Goal: Task Accomplishment & Management: Manage account settings

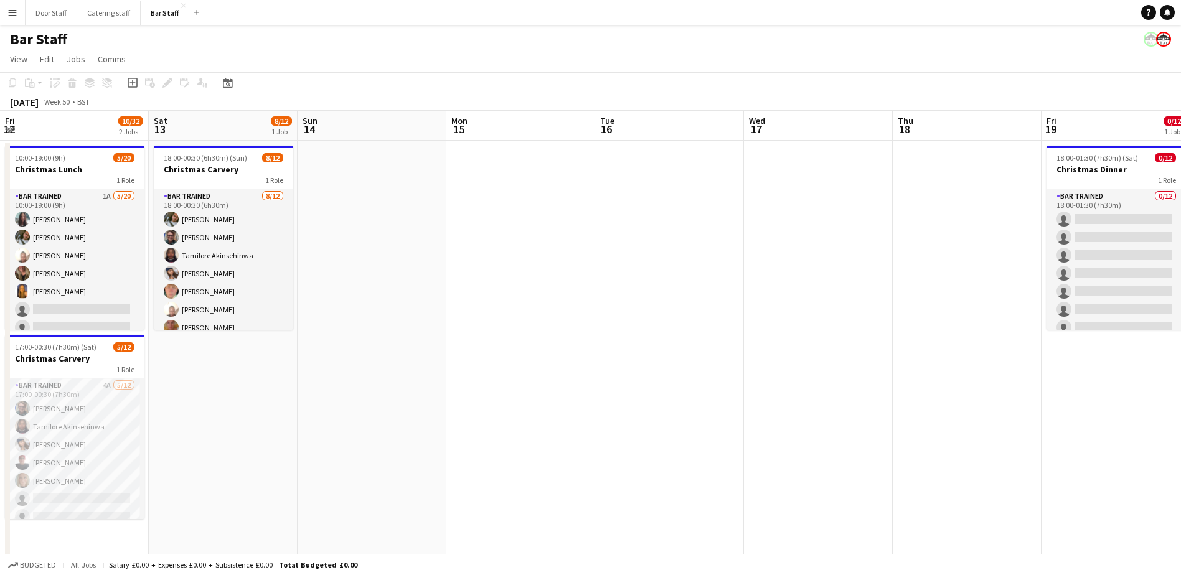
scroll to position [0, 364]
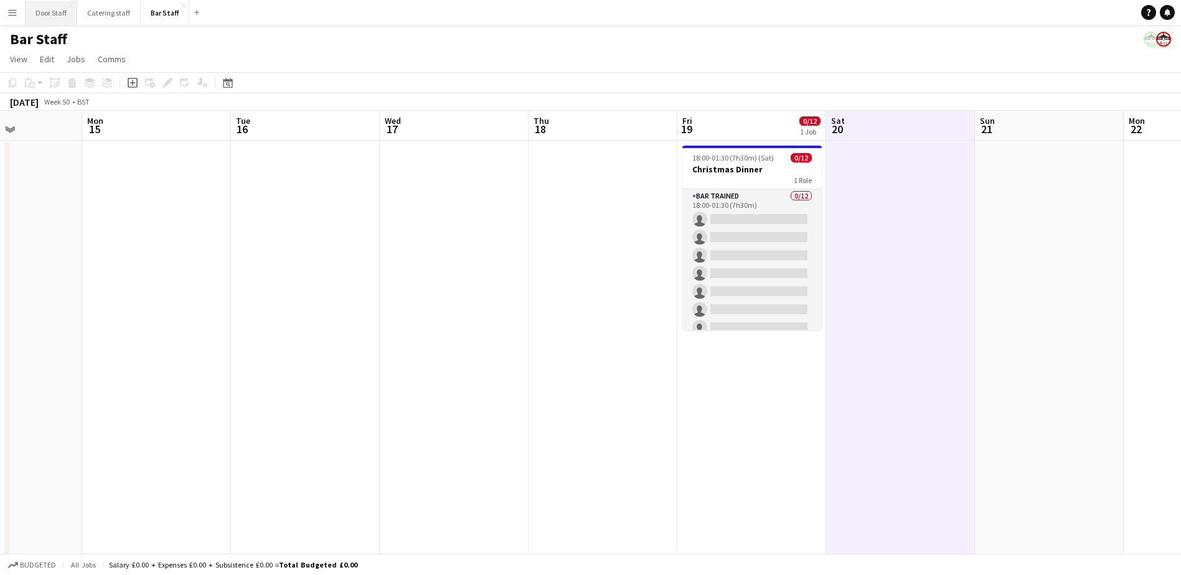
click at [45, 19] on button "Door Staff Close" at bounding box center [52, 13] width 52 height 24
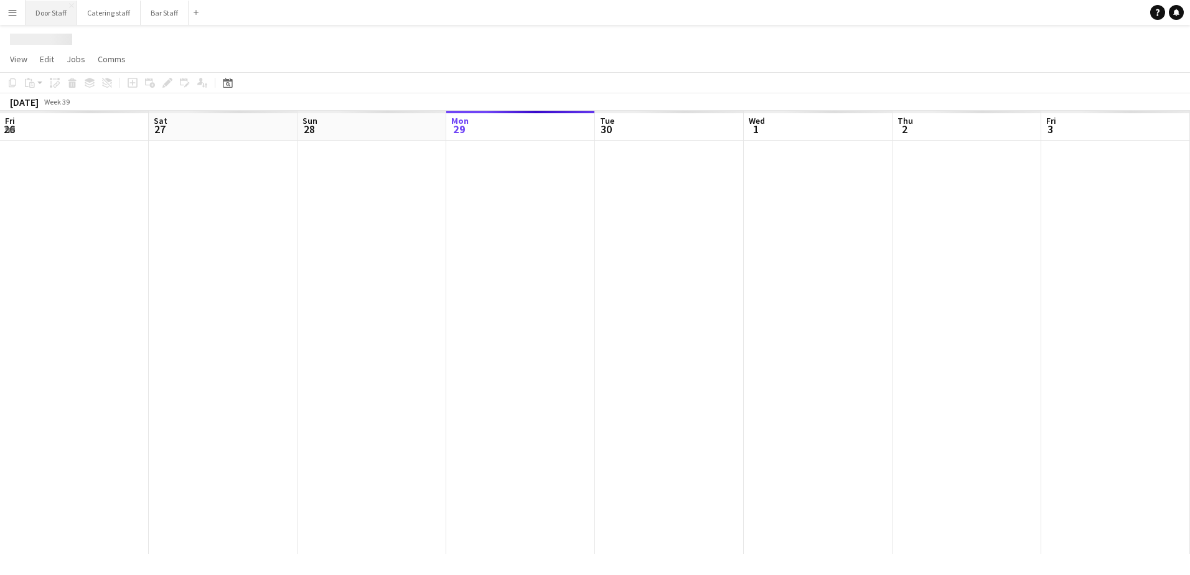
scroll to position [0, 298]
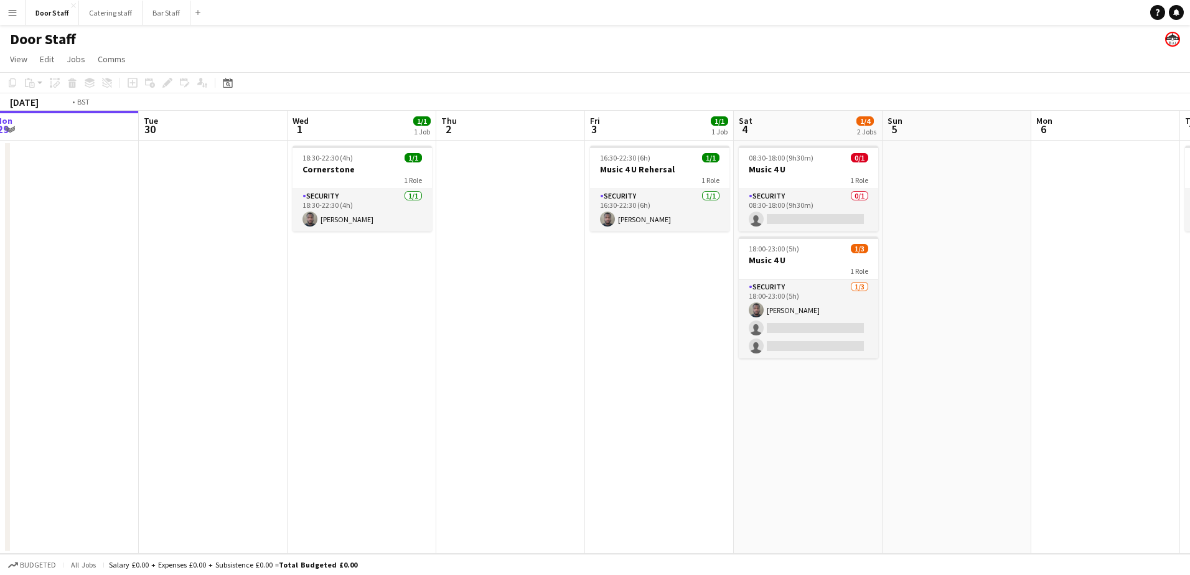
drag, startPoint x: 235, startPoint y: 352, endPoint x: 68, endPoint y: 354, distance: 166.9
click at [68, 354] on app-calendar-viewport "Fri 26 2/2 1 Job Sat 27 4/5 1 Job Sun 28 Mon 29 Tue 30 Wed 1 1/1 1 Job Thu 2 Fr…" at bounding box center [595, 332] width 1190 height 443
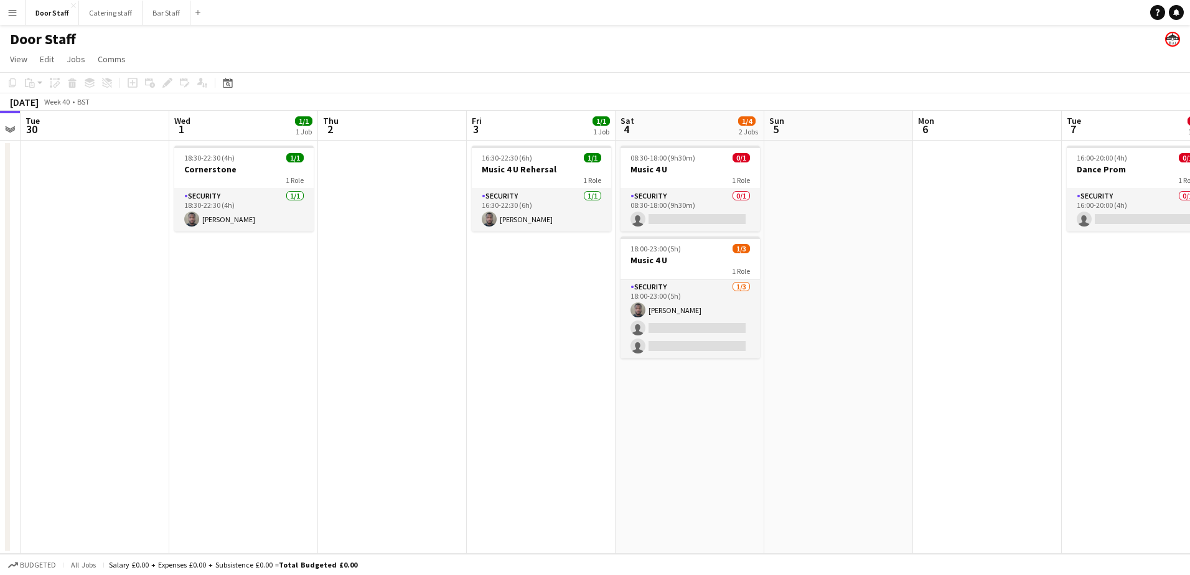
scroll to position [0, 435]
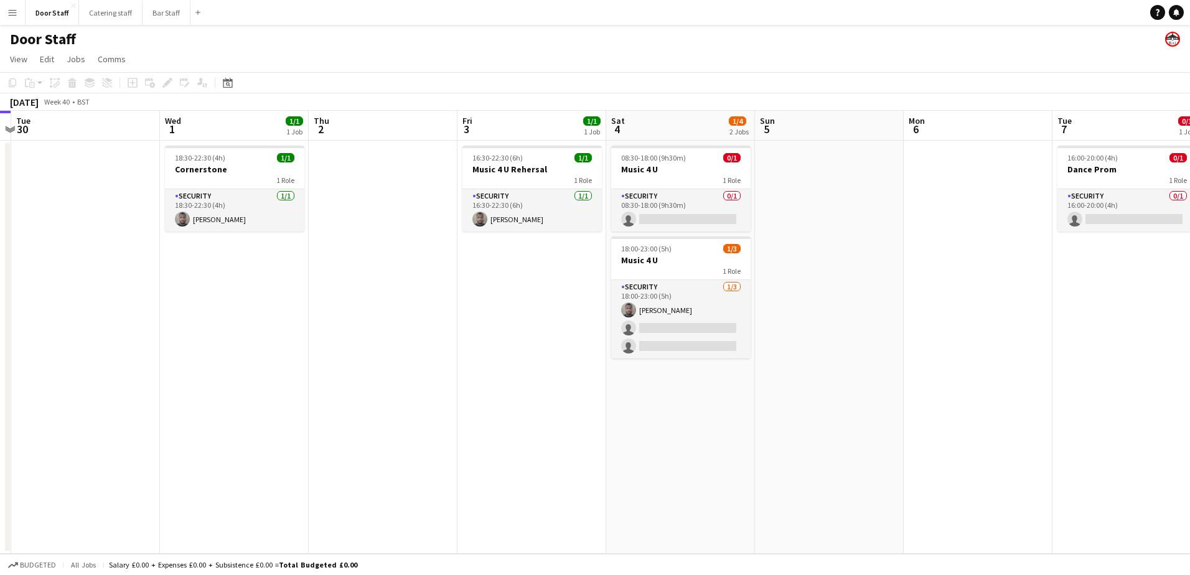
drag, startPoint x: 355, startPoint y: 355, endPoint x: 235, endPoint y: 369, distance: 120.3
click at [235, 369] on app-calendar-viewport "Sat 27 4/5 1 Job Sun 28 Mon 29 Tue 30 Wed 1 1/1 1 Job Thu 2 Fri 3 1/1 1 Job Sat…" at bounding box center [595, 332] width 1190 height 443
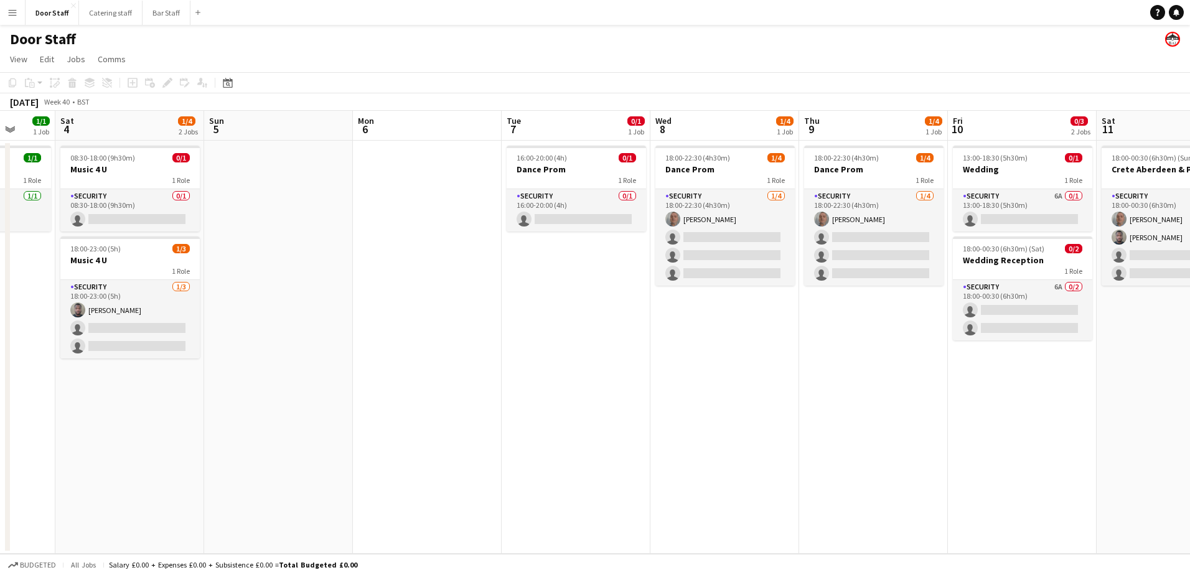
scroll to position [0, 411]
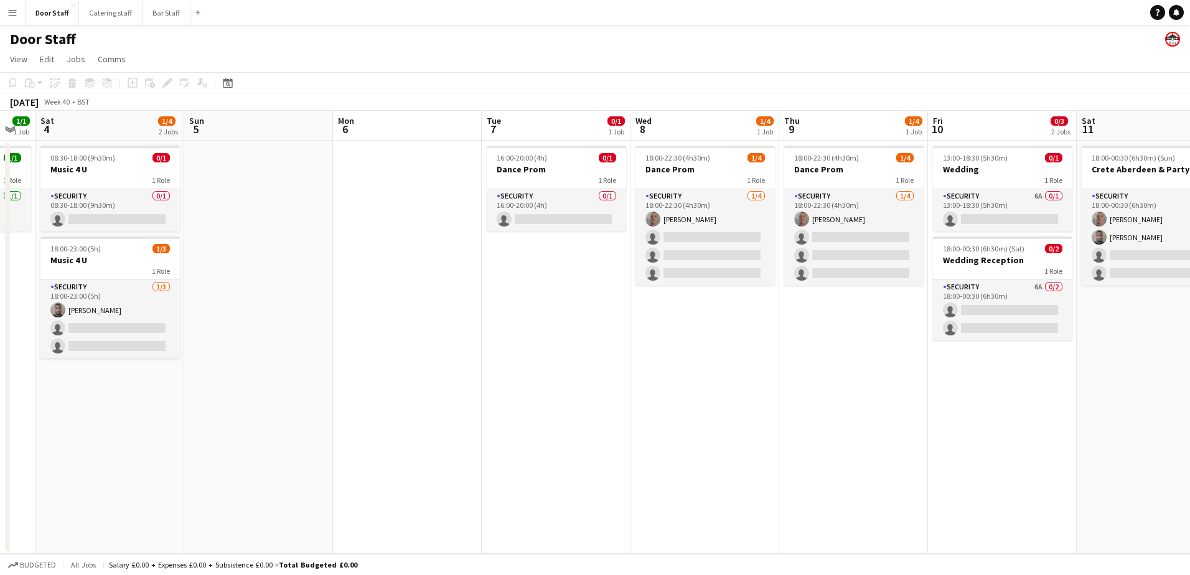
drag, startPoint x: 1084, startPoint y: 332, endPoint x: 513, endPoint y: 317, distance: 571.1
click at [513, 317] on app-calendar-viewport "Wed 1 1/1 1 Job Thu 2 Fri 3 1/1 1 Job Sat 4 1/4 2 Jobs Sun 5 Mon 6 Tue 7 0/1 1 …" at bounding box center [595, 332] width 1190 height 443
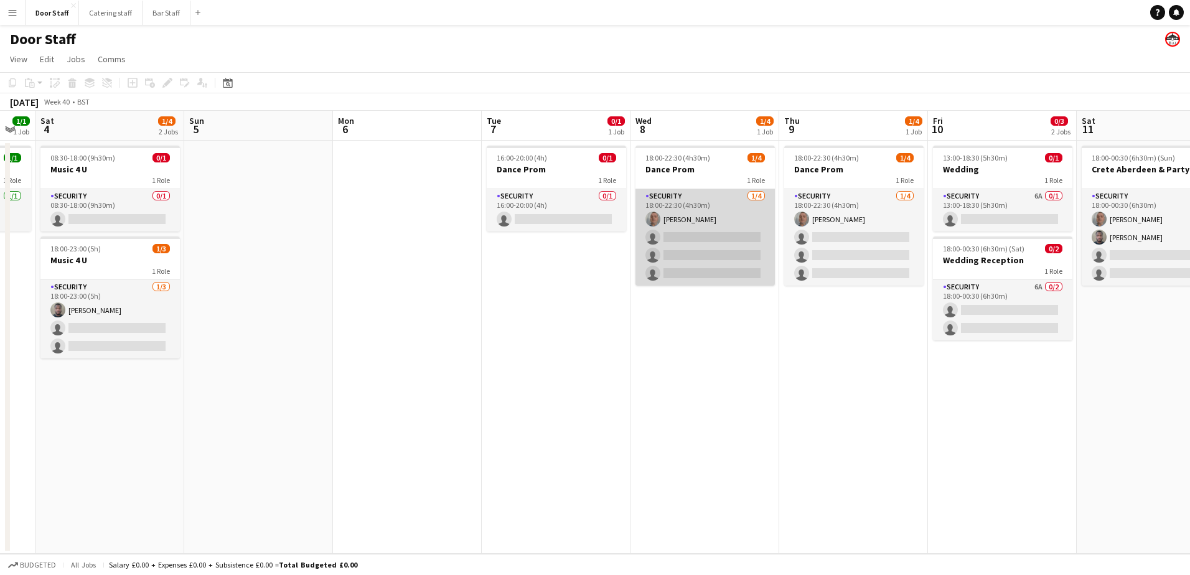
click at [693, 234] on app-card-role "Security [DATE] 18:00-22:30 (4h30m) [PERSON_NAME] single-neutral-actions single…" at bounding box center [705, 237] width 139 height 97
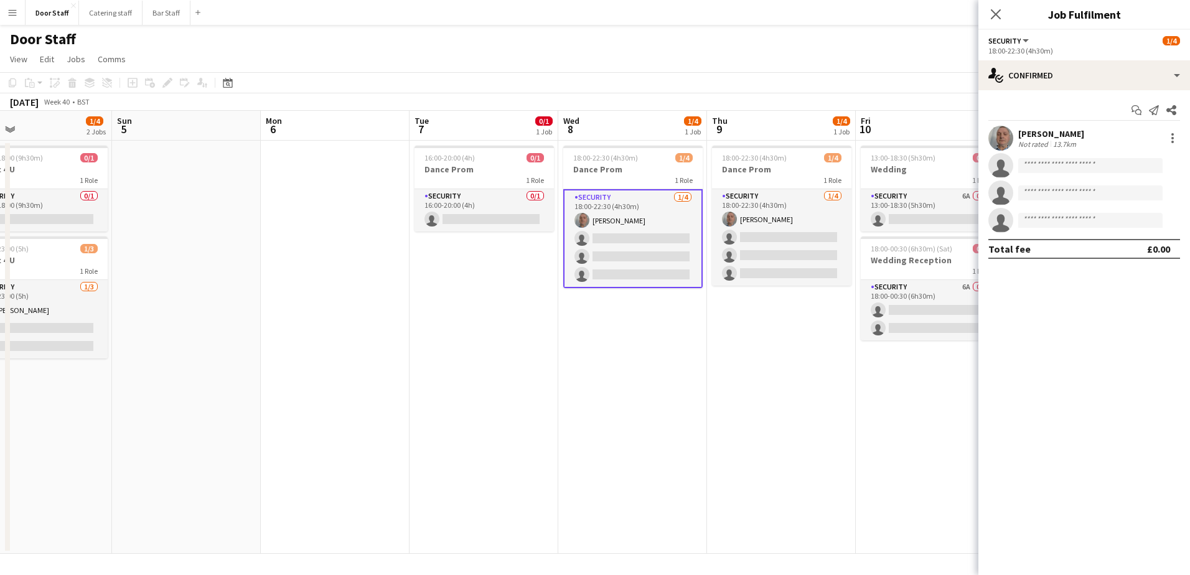
scroll to position [0, 406]
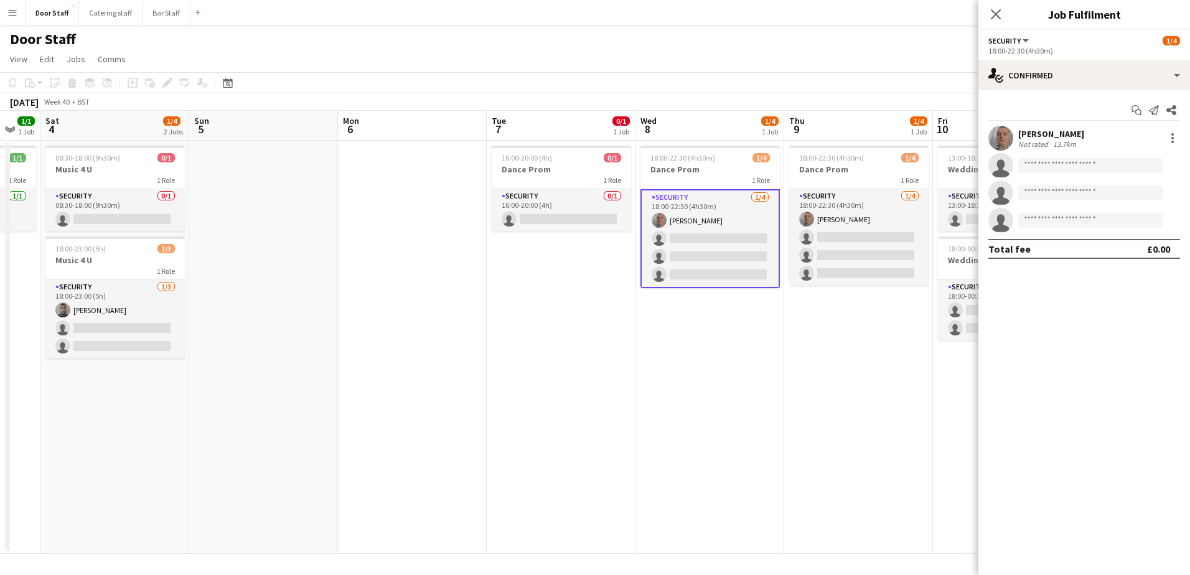
drag, startPoint x: 759, startPoint y: 432, endPoint x: 615, endPoint y: 423, distance: 144.1
click at [615, 423] on app-calendar-viewport "Wed 1 1/1 1 Job Thu 2 Fri 3 1/1 1 Job Sat 4 1/4 2 Jobs Sun 5 Mon 6 Tue 7 0/1 1 …" at bounding box center [595, 332] width 1190 height 443
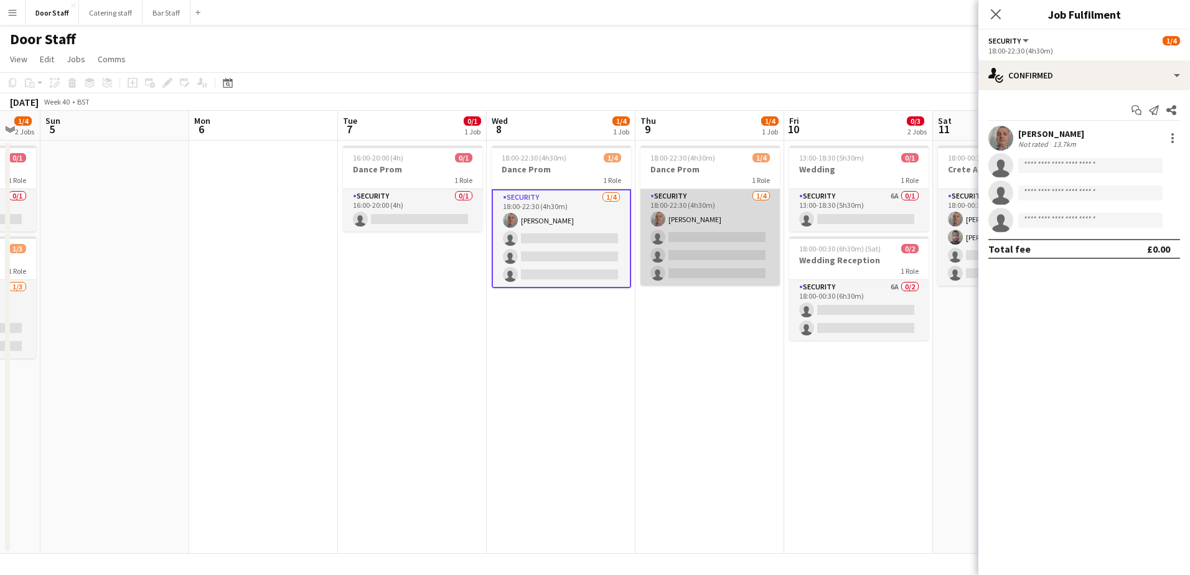
click at [732, 224] on app-card-role "Security [DATE] 18:00-22:30 (4h30m) [PERSON_NAME] single-neutral-actions single…" at bounding box center [710, 237] width 139 height 97
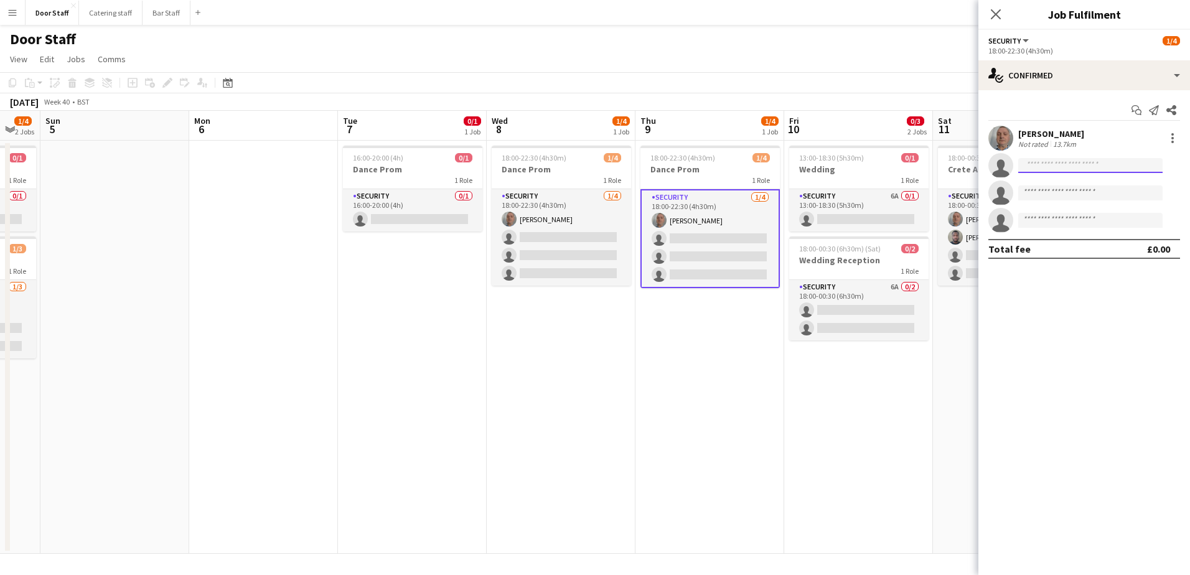
click at [1047, 164] on input at bounding box center [1091, 165] width 144 height 15
type input "****"
click at [1053, 209] on div "[PERSON_NAME] Paused [PERSON_NAME][EMAIL_ADDRESS][DOMAIN_NAME] [PHONE_NUMBER]" at bounding box center [1091, 193] width 144 height 40
click at [1051, 194] on span "[PERSON_NAME][EMAIL_ADDRESS][DOMAIN_NAME]" at bounding box center [1091, 194] width 125 height 10
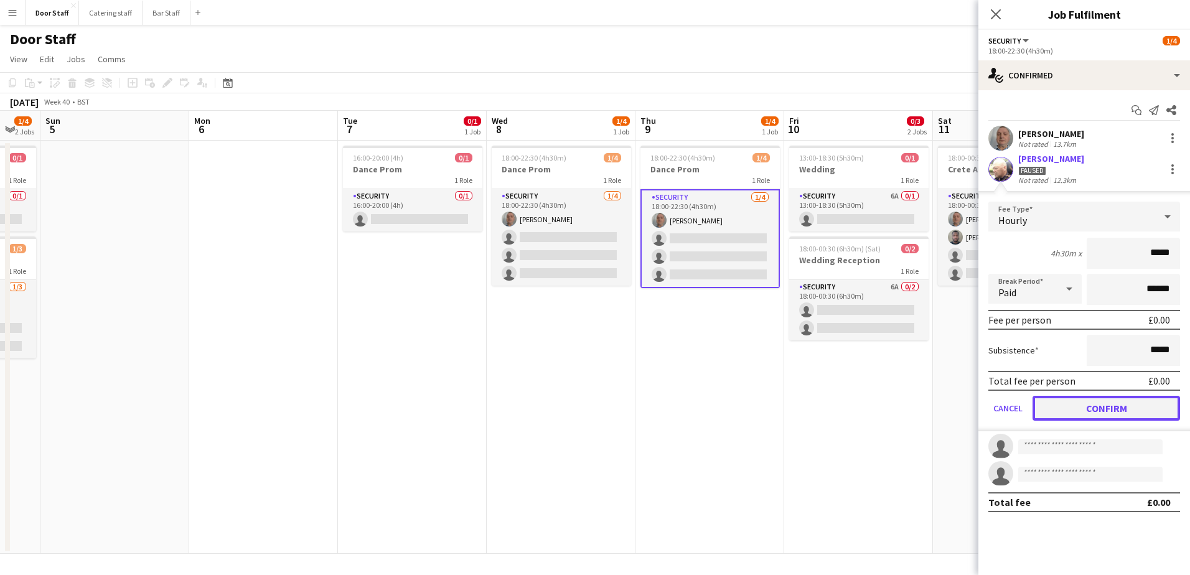
click at [1096, 406] on button "Confirm" at bounding box center [1107, 408] width 148 height 25
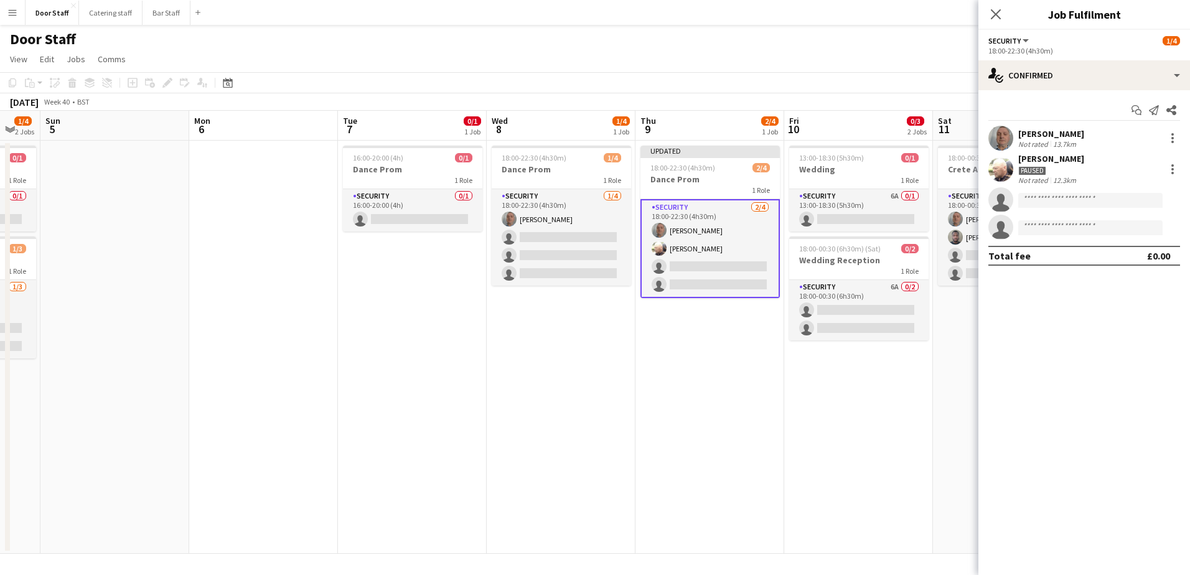
click at [1073, 164] on div "[PERSON_NAME]" at bounding box center [1052, 158] width 66 height 11
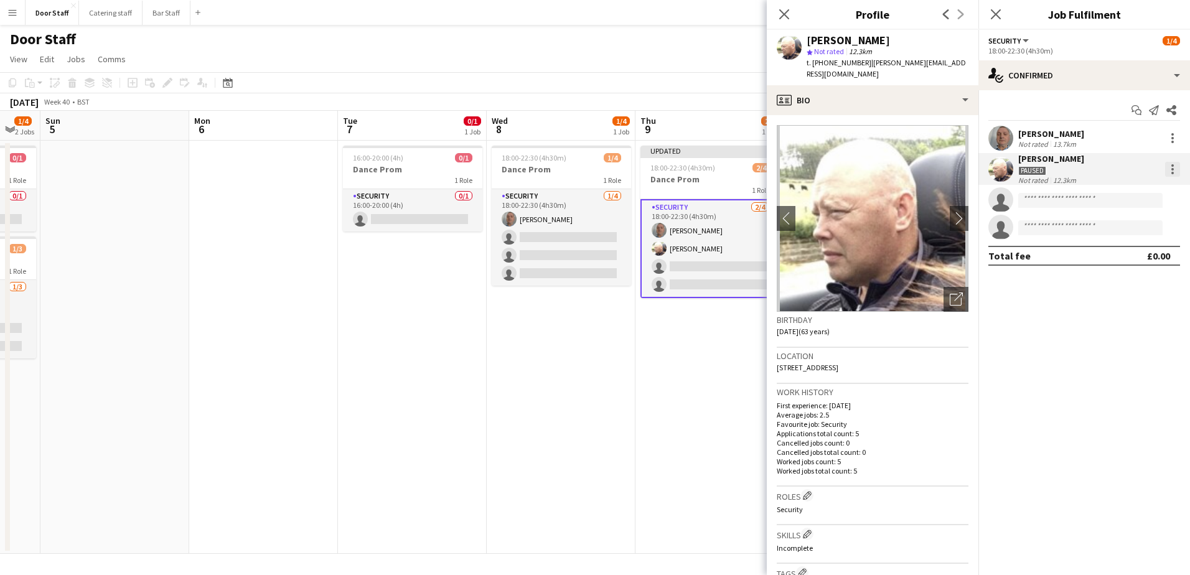
click at [1170, 170] on div at bounding box center [1173, 169] width 15 height 15
click at [1111, 308] on span "Remove" at bounding box center [1111, 311] width 37 height 11
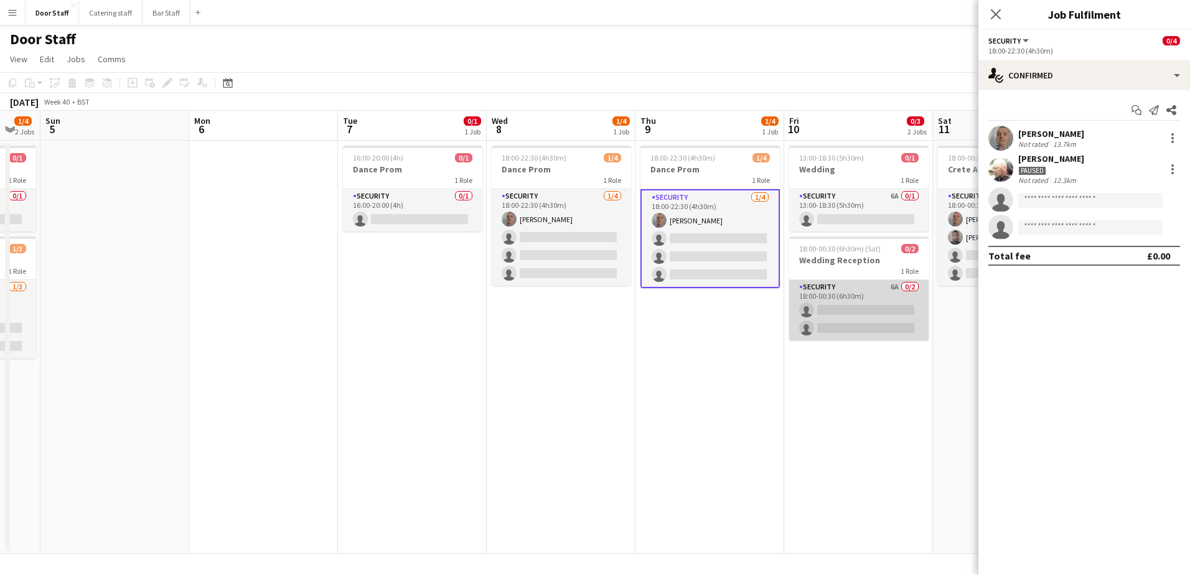
click at [850, 316] on app-card-role "Security 6A 0/2 18:00-00:30 (6h30m) single-neutral-actions single-neutral-actio…" at bounding box center [858, 310] width 139 height 60
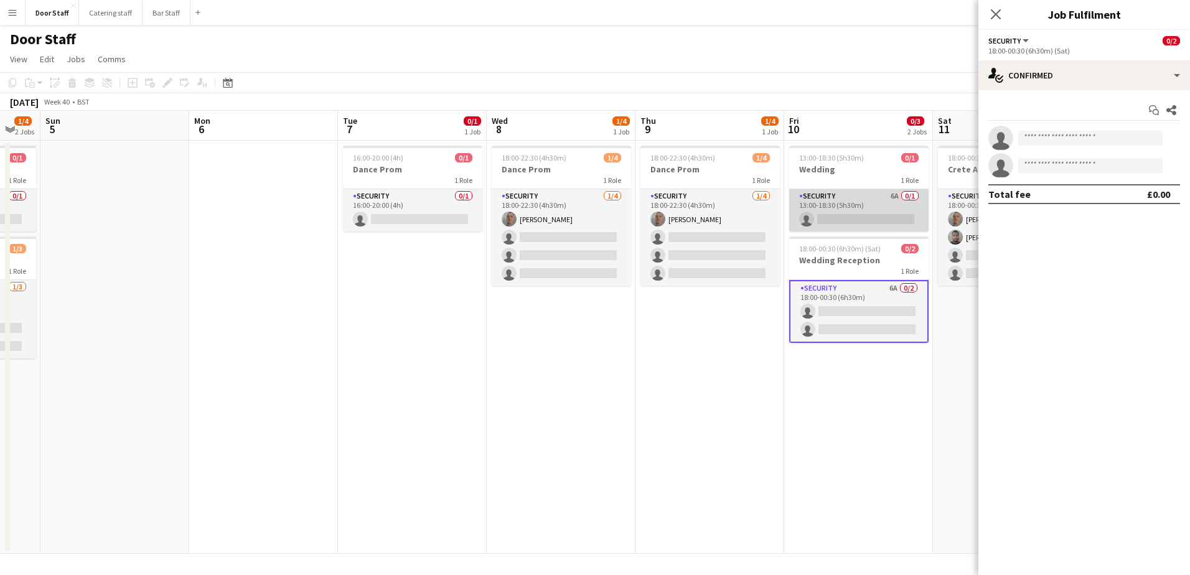
click at [856, 219] on app-card-role "Security 6A 0/1 13:00-18:30 (5h30m) single-neutral-actions" at bounding box center [858, 210] width 139 height 42
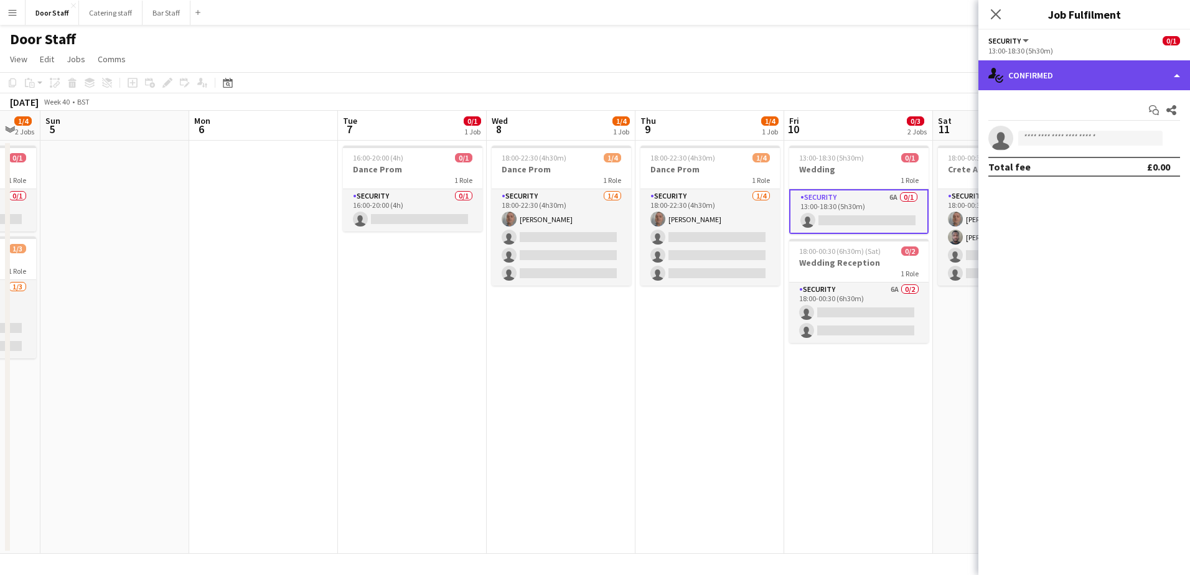
click at [1042, 85] on div "single-neutral-actions-check-2 Confirmed" at bounding box center [1085, 75] width 212 height 30
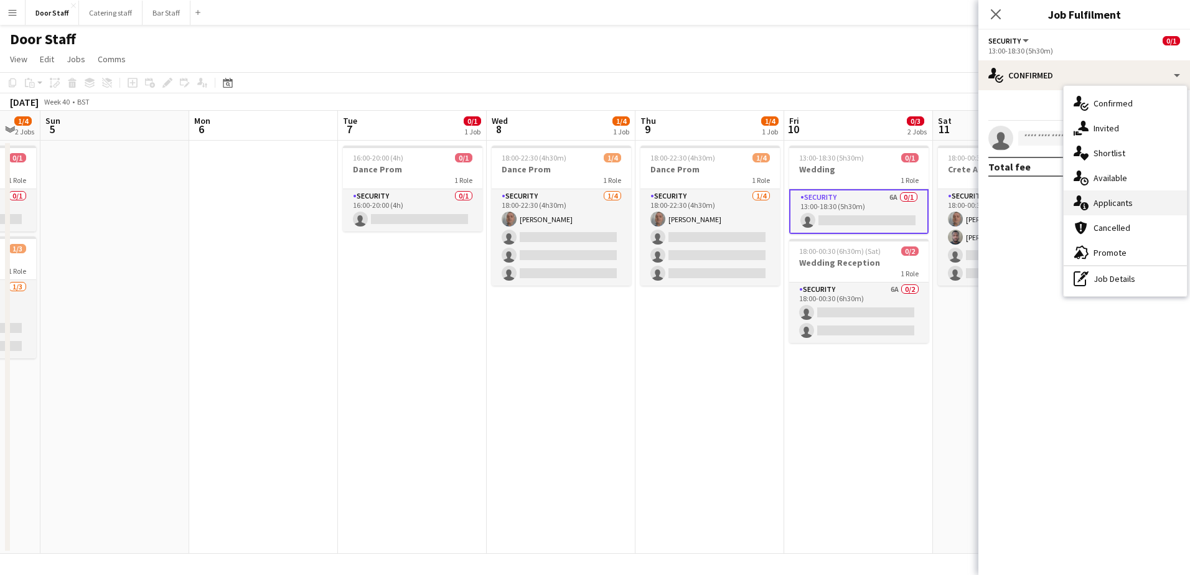
click at [1086, 207] on icon at bounding box center [1085, 206] width 8 height 8
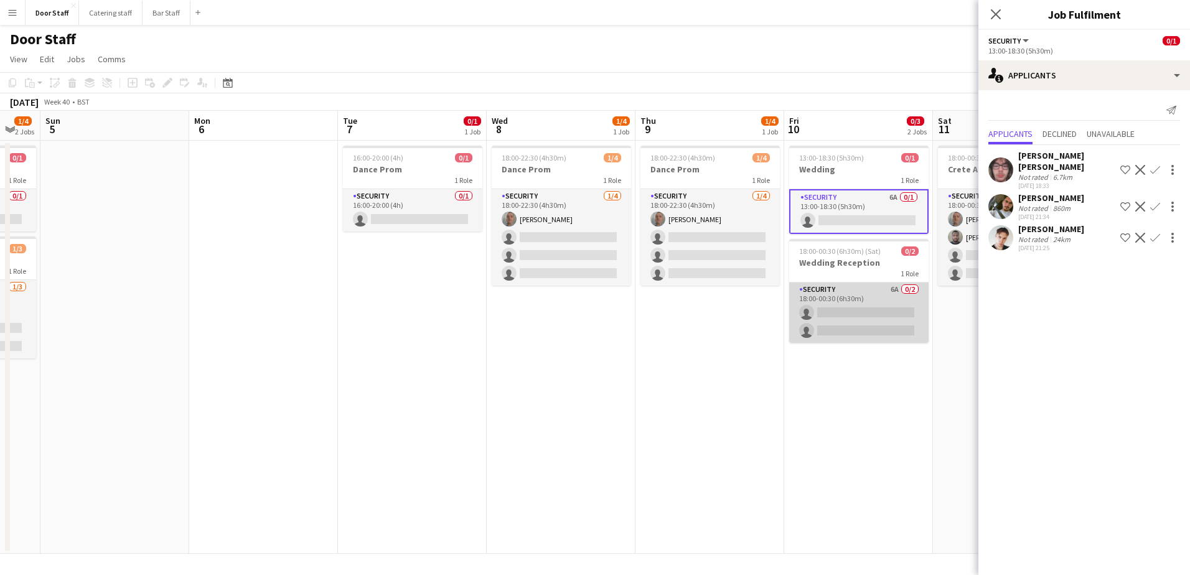
click at [856, 304] on app-card-role "Security 6A 0/2 18:00-00:30 (6h30m) single-neutral-actions single-neutral-actio…" at bounding box center [858, 313] width 139 height 60
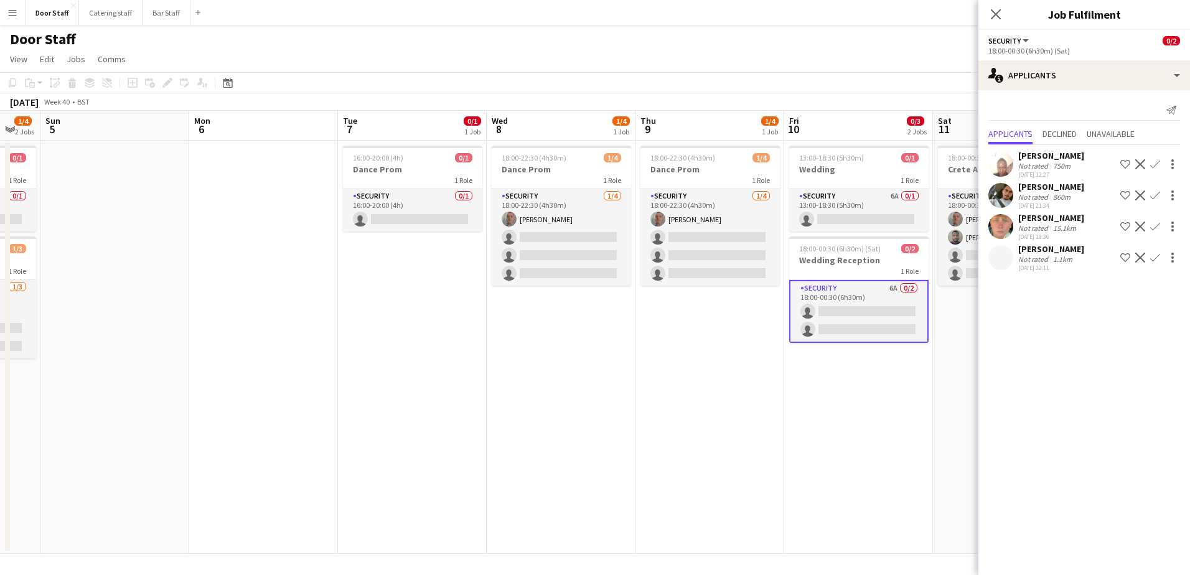
click at [864, 307] on app-card-role "Security 6A 0/2 18:00-00:30 (6h30m) single-neutral-actions single-neutral-actio…" at bounding box center [858, 311] width 139 height 63
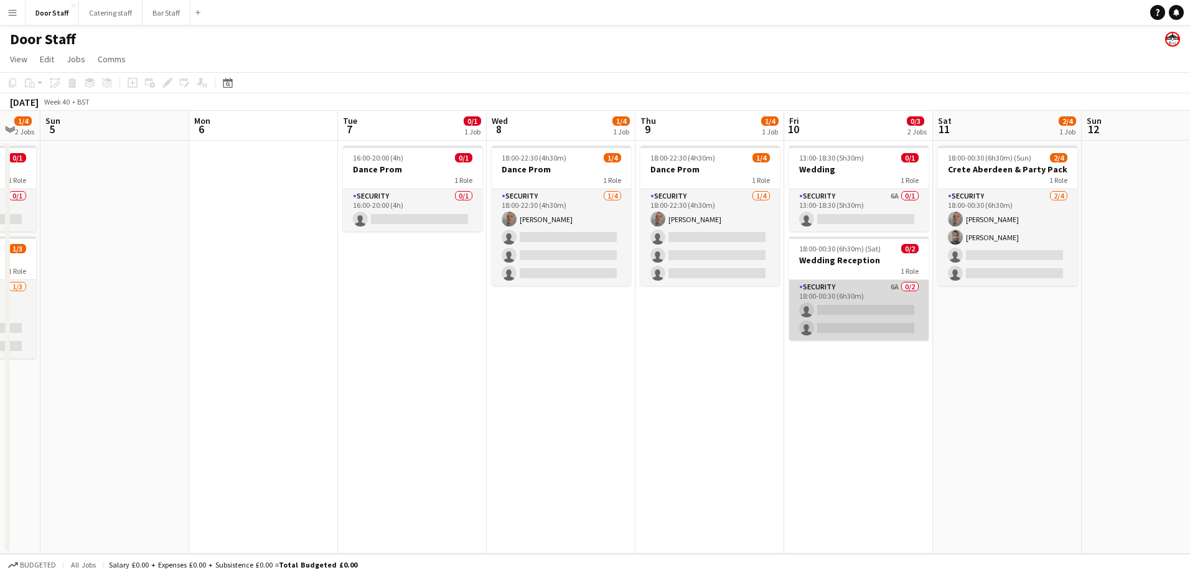
click at [864, 307] on app-card-role "Security 6A 0/2 18:00-00:30 (6h30m) single-neutral-actions single-neutral-actio…" at bounding box center [858, 310] width 139 height 60
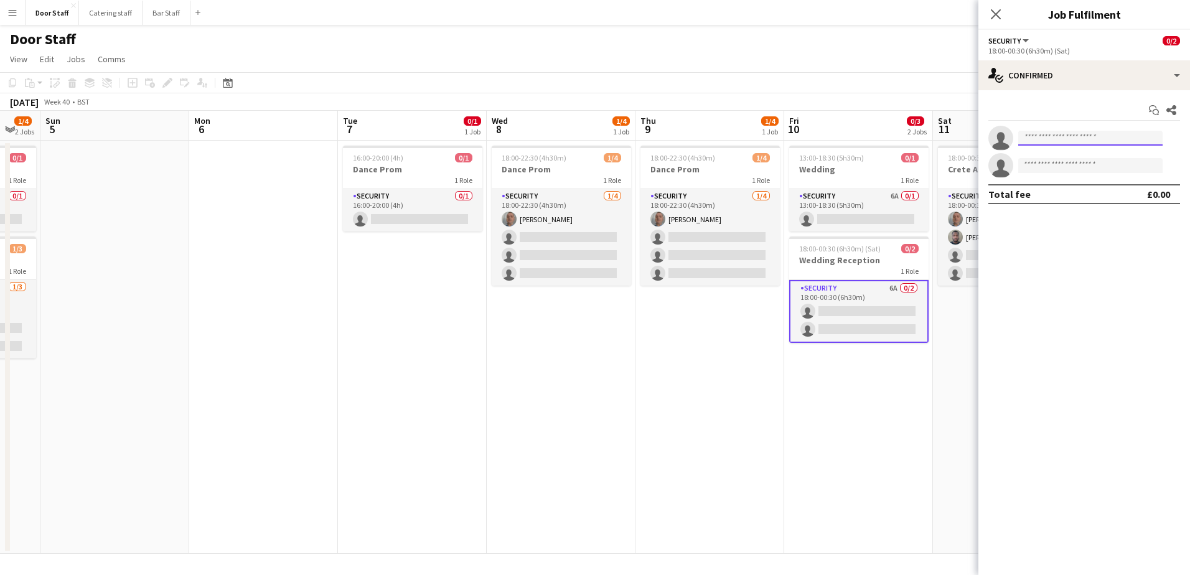
click at [1056, 139] on input at bounding box center [1091, 138] width 144 height 15
type input "****"
click at [1053, 153] on span "[PERSON_NAME]" at bounding box center [1065, 156] width 72 height 11
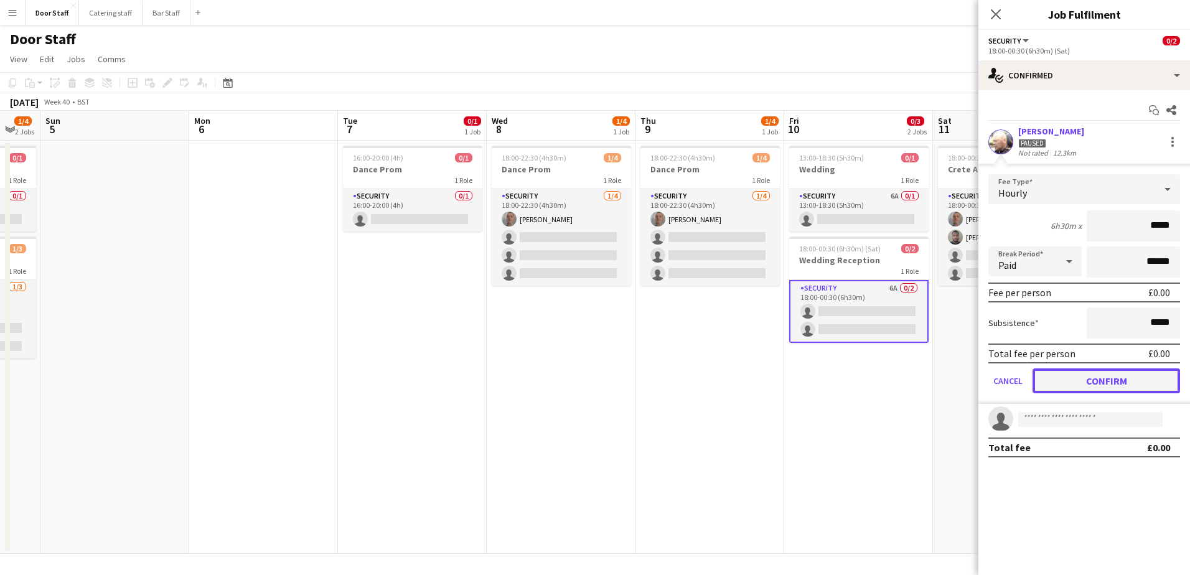
click at [1103, 384] on button "Confirm" at bounding box center [1107, 381] width 148 height 25
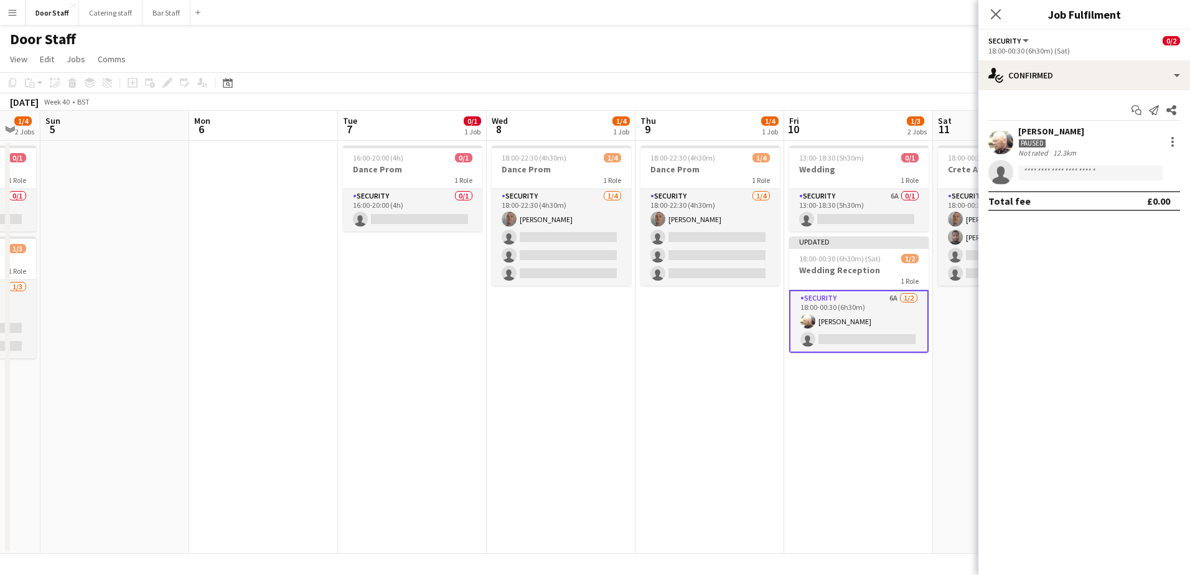
click at [6, 7] on button "Menu" at bounding box center [12, 12] width 25 height 25
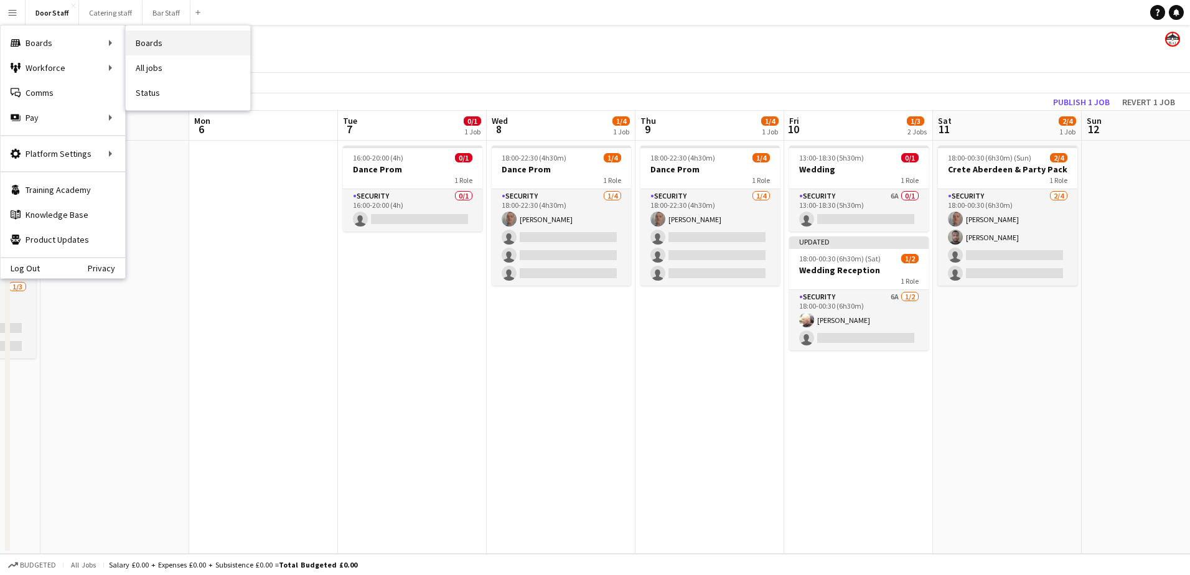
click at [164, 37] on link "Boards" at bounding box center [188, 43] width 125 height 25
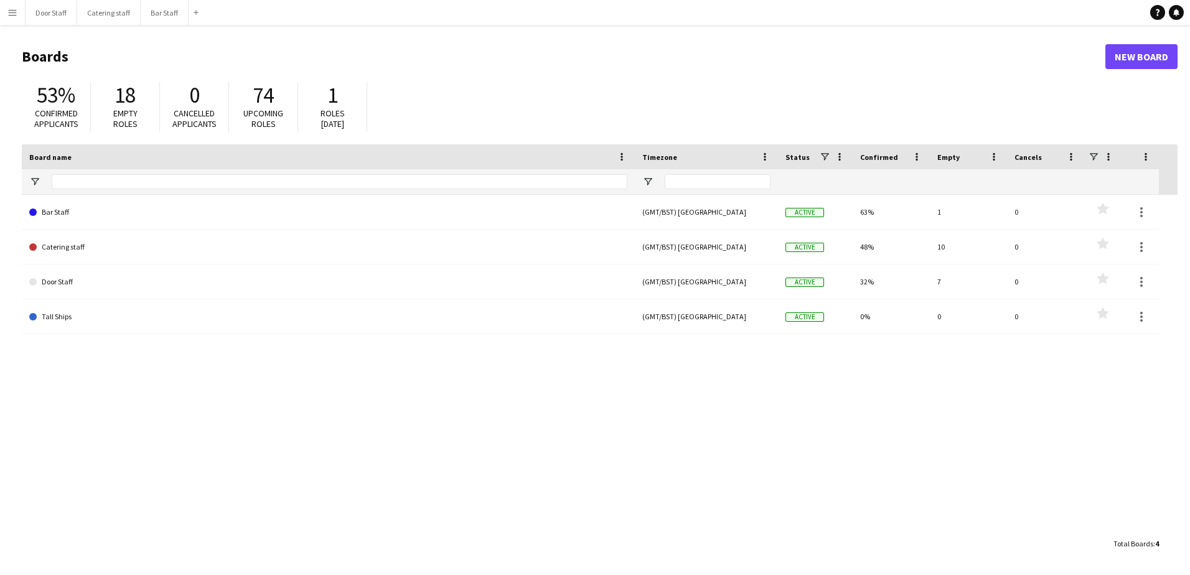
click at [6, 16] on button "Menu" at bounding box center [12, 12] width 25 height 25
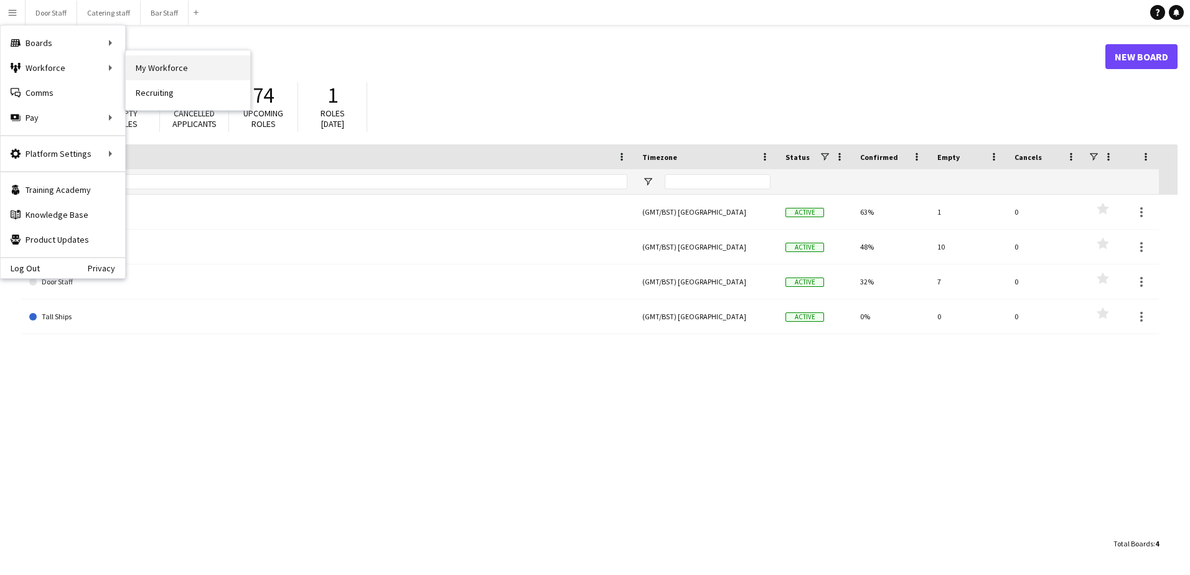
click at [180, 68] on link "My Workforce" at bounding box center [188, 67] width 125 height 25
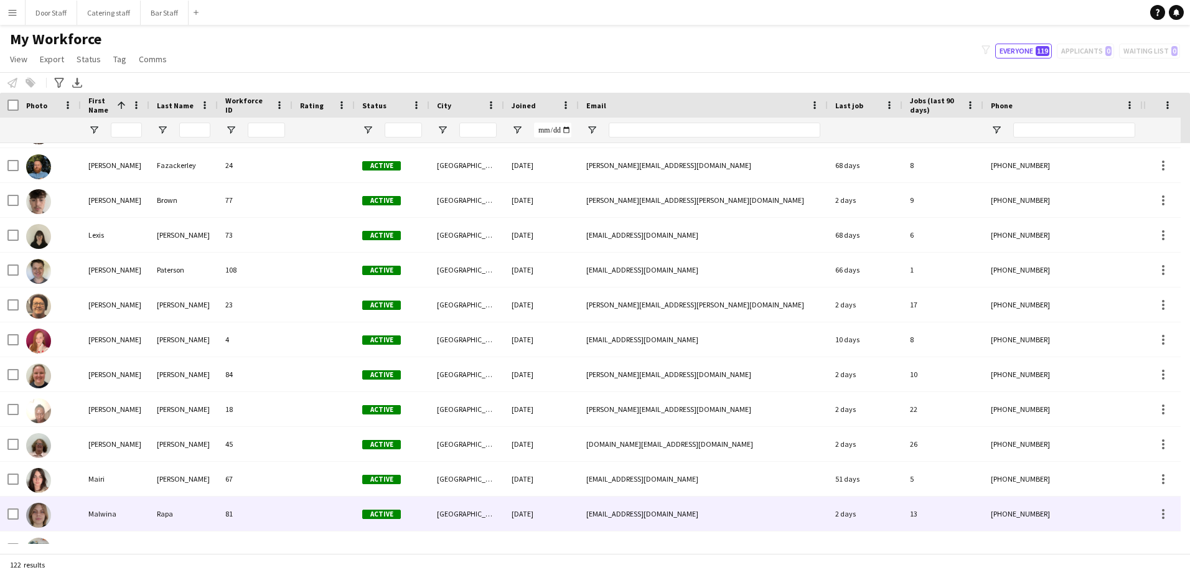
scroll to position [2677, 0]
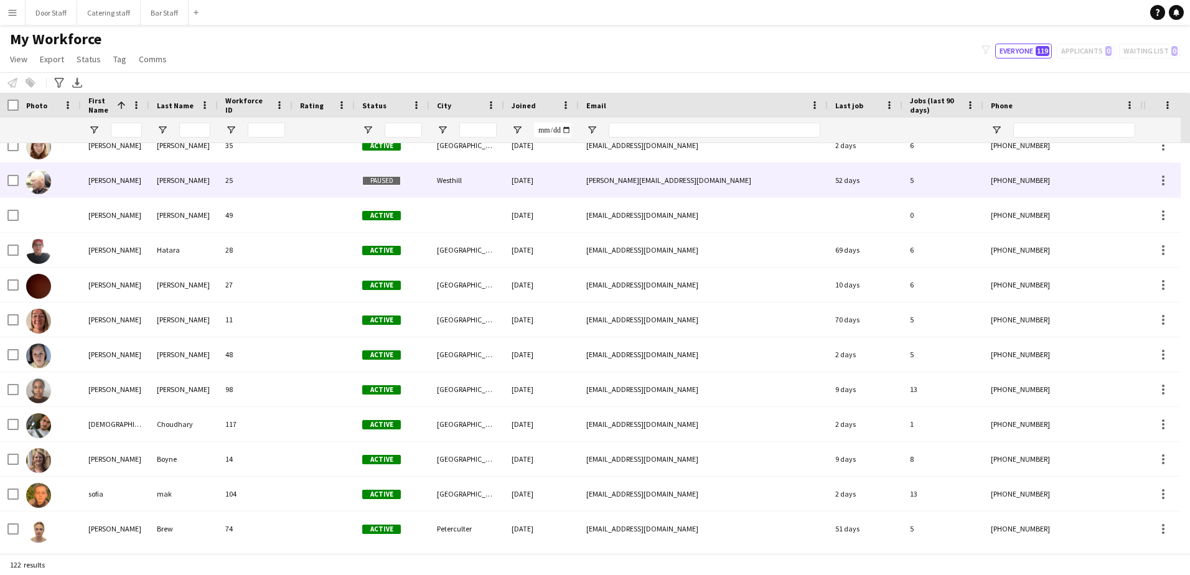
click at [1162, 173] on app-workforce-actions-cell at bounding box center [1162, 180] width 17 height 15
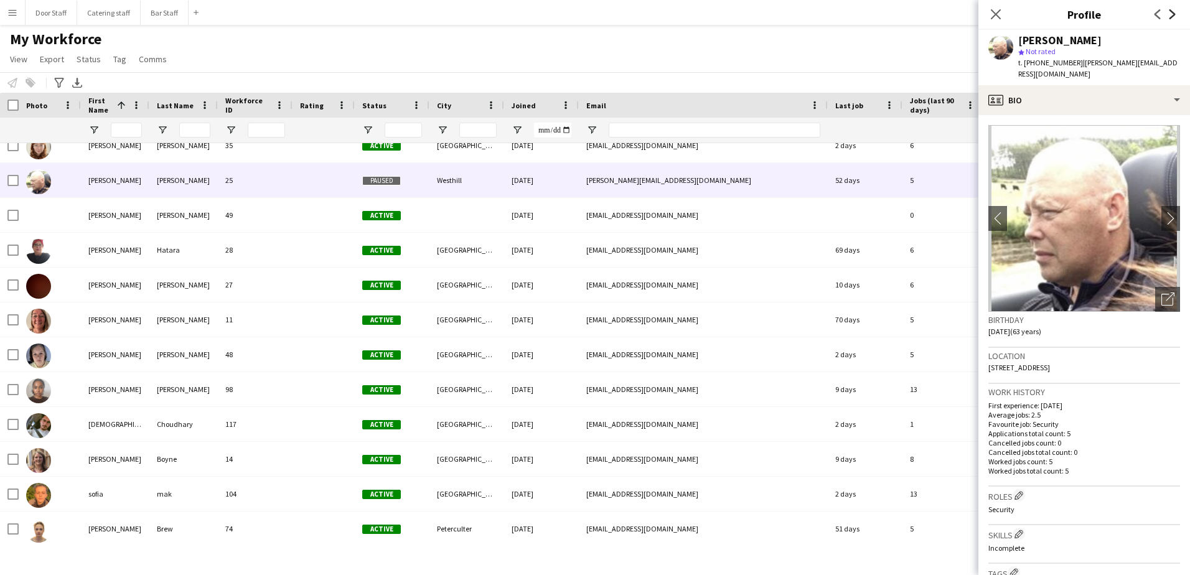
click at [1172, 13] on icon "Next" at bounding box center [1173, 14] width 10 height 10
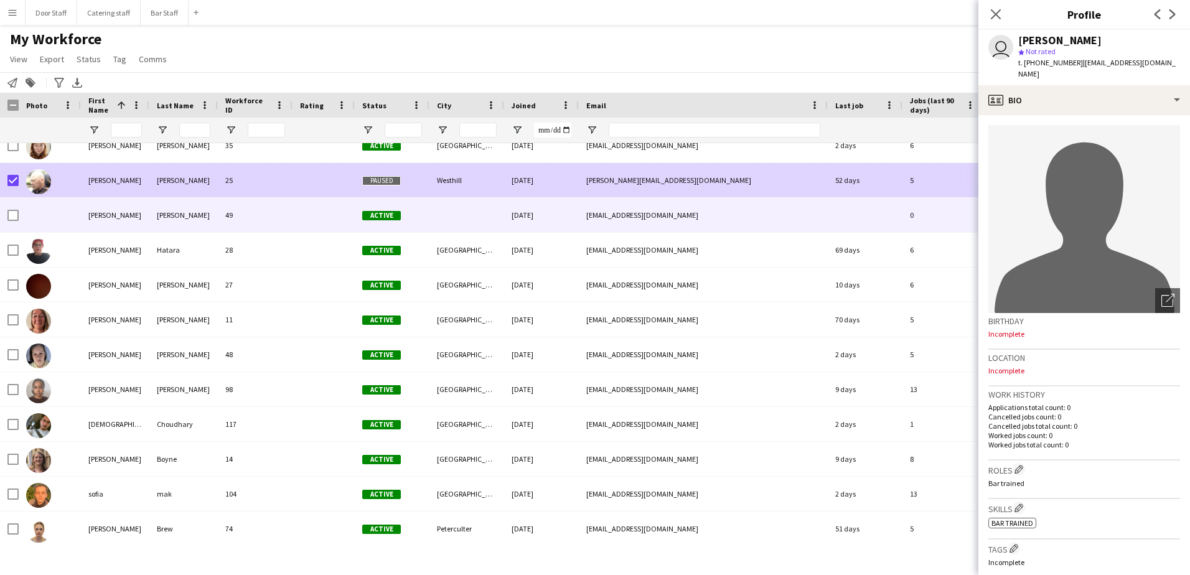
click at [372, 177] on span "Paused" at bounding box center [381, 180] width 39 height 9
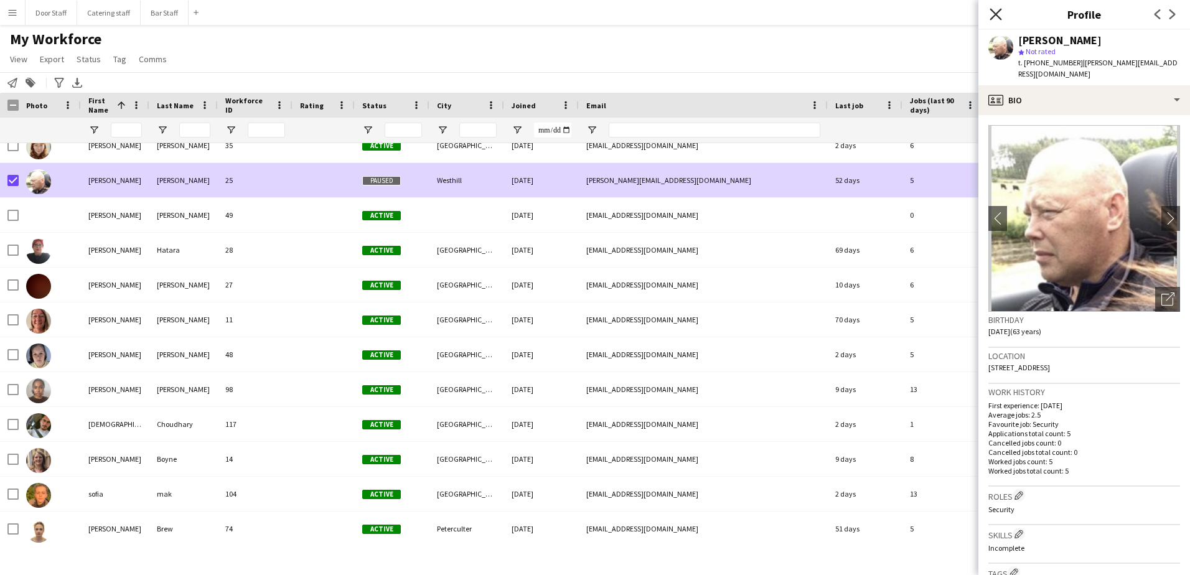
click at [1001, 16] on icon "Close pop-in" at bounding box center [996, 14] width 12 height 12
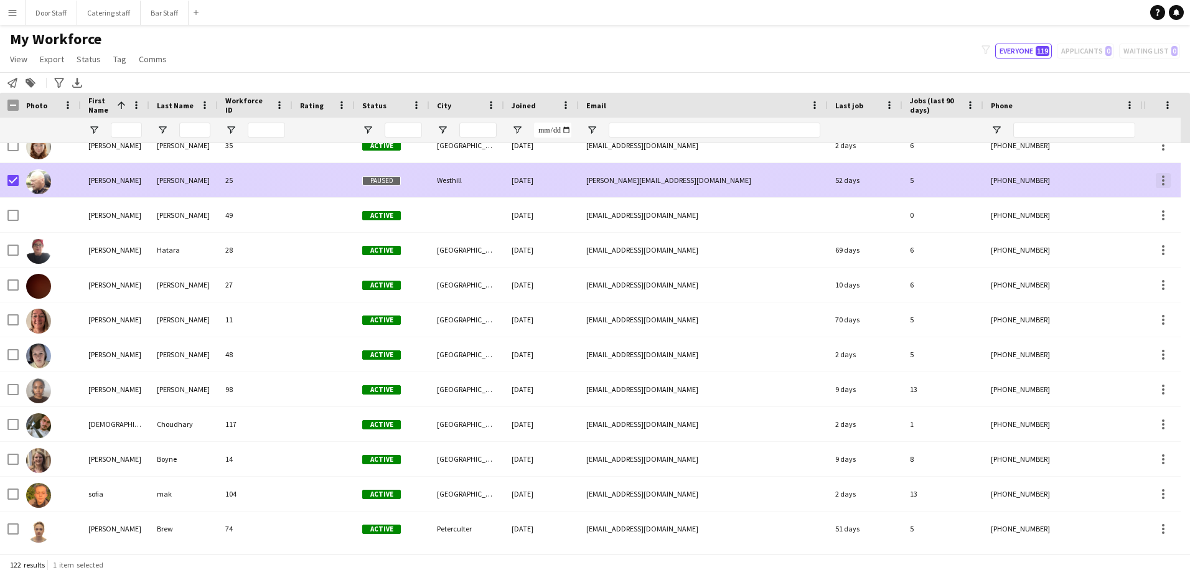
click at [1170, 183] on div at bounding box center [1163, 180] width 15 height 15
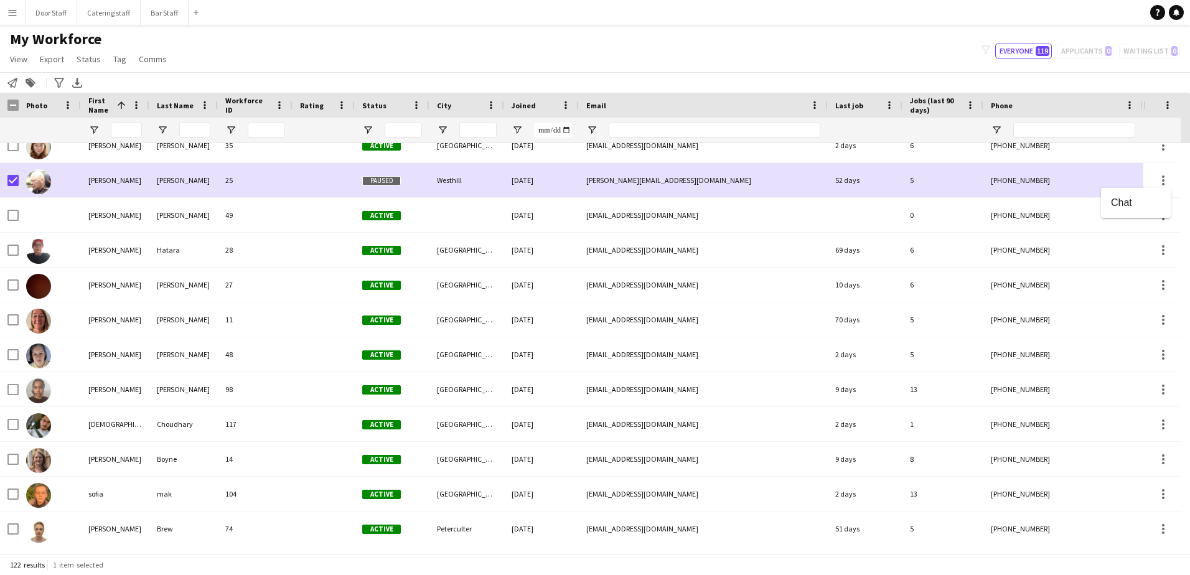
drag, startPoint x: 1060, startPoint y: 313, endPoint x: 839, endPoint y: 323, distance: 221.3
click at [839, 323] on div at bounding box center [595, 287] width 1190 height 575
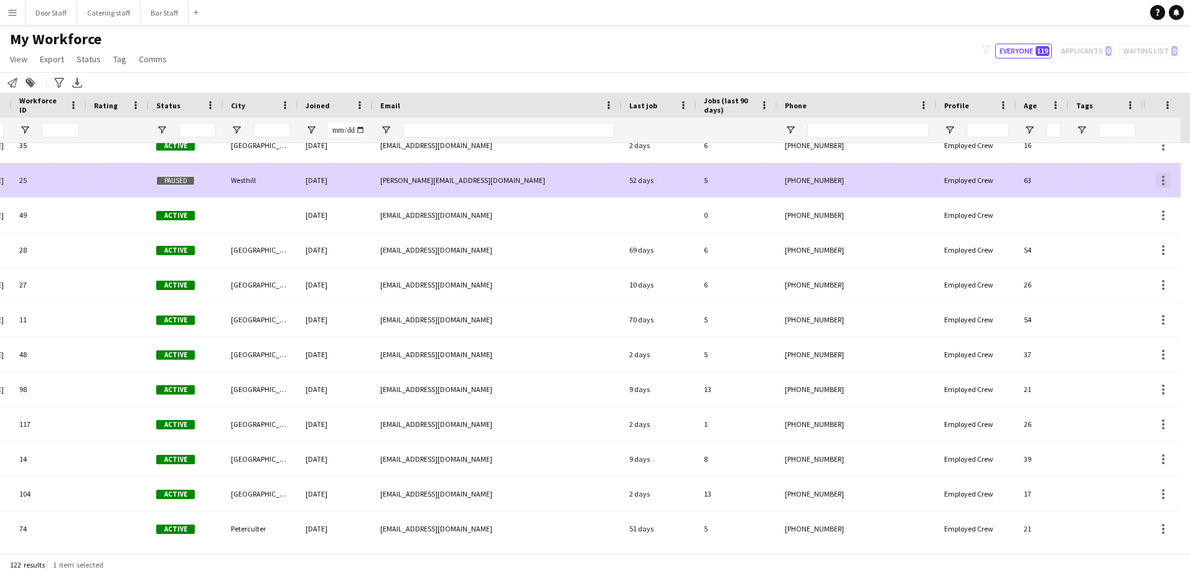
click at [1167, 177] on div at bounding box center [1163, 180] width 15 height 15
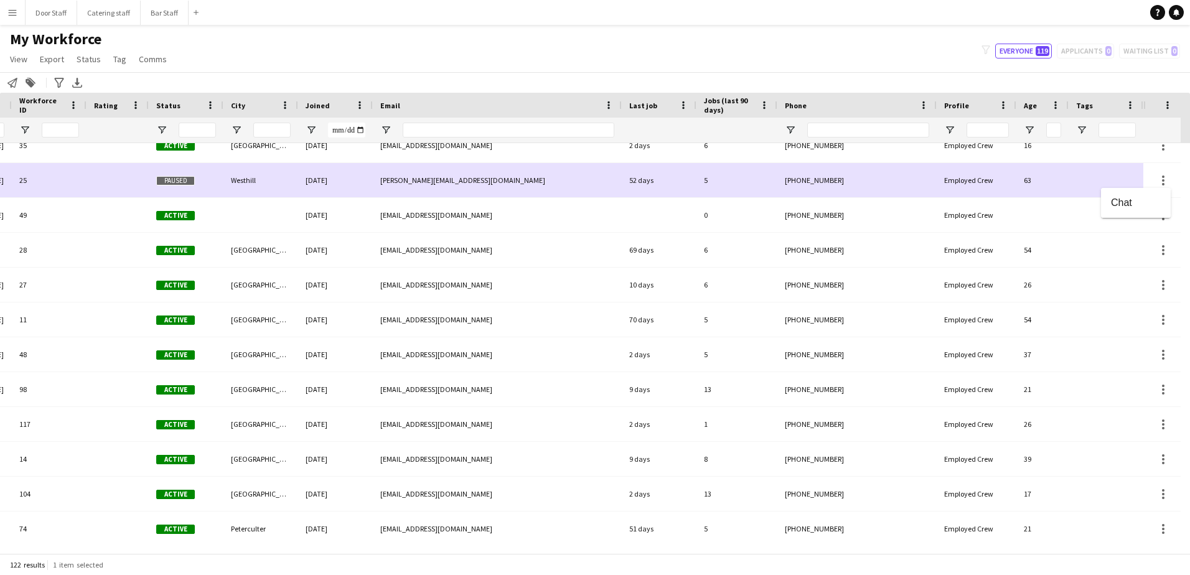
click at [1001, 184] on div at bounding box center [595, 287] width 1190 height 575
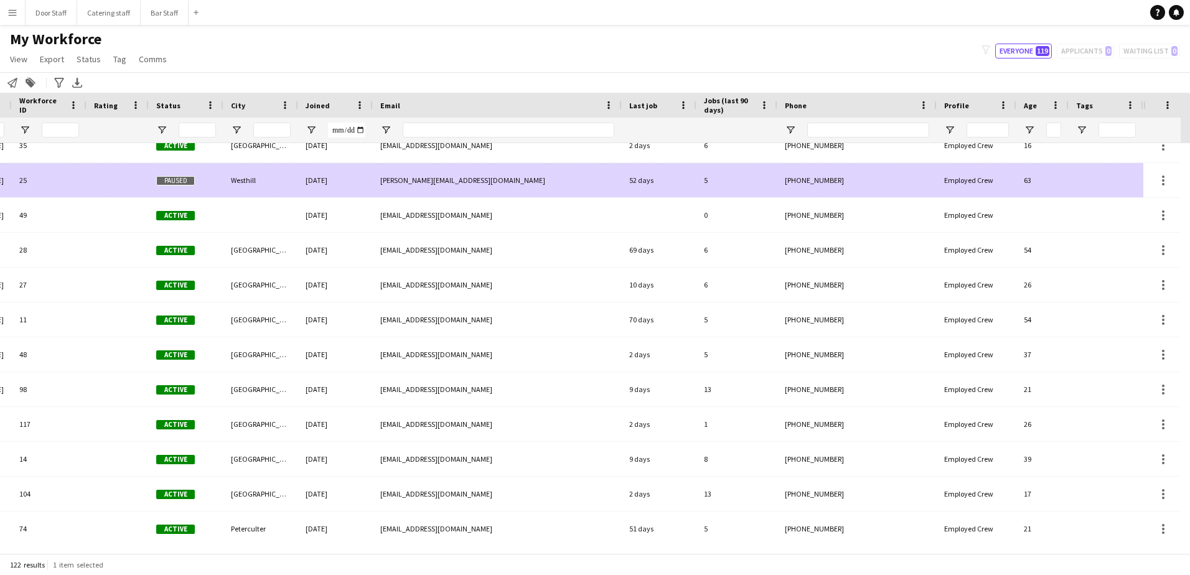
click at [800, 179] on div "[PHONE_NUMBER]" at bounding box center [857, 180] width 159 height 34
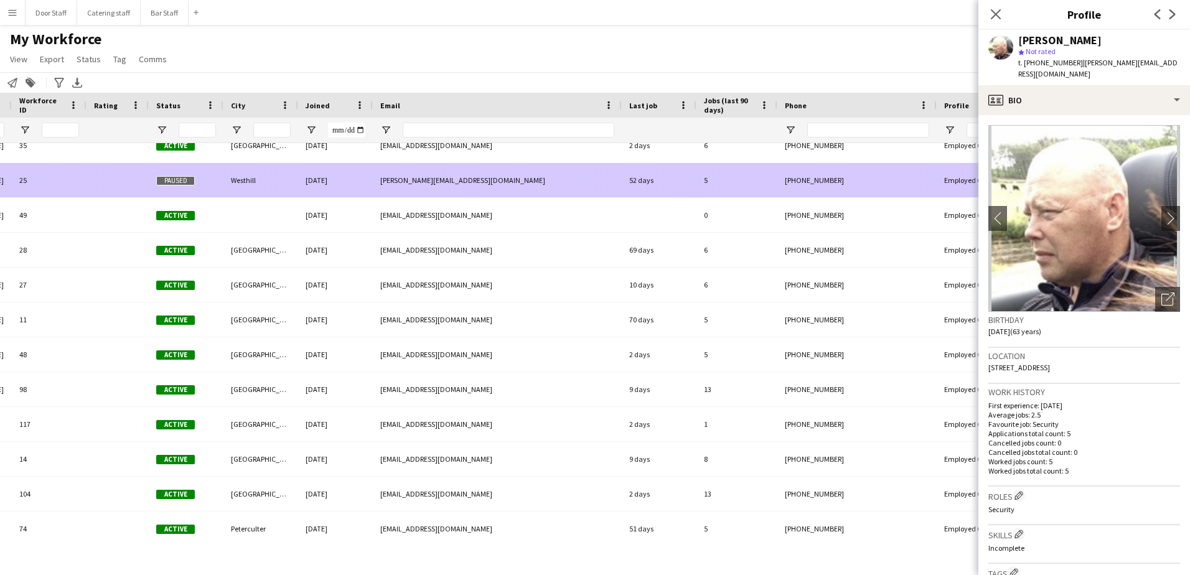
click at [171, 180] on span "Paused" at bounding box center [175, 180] width 39 height 9
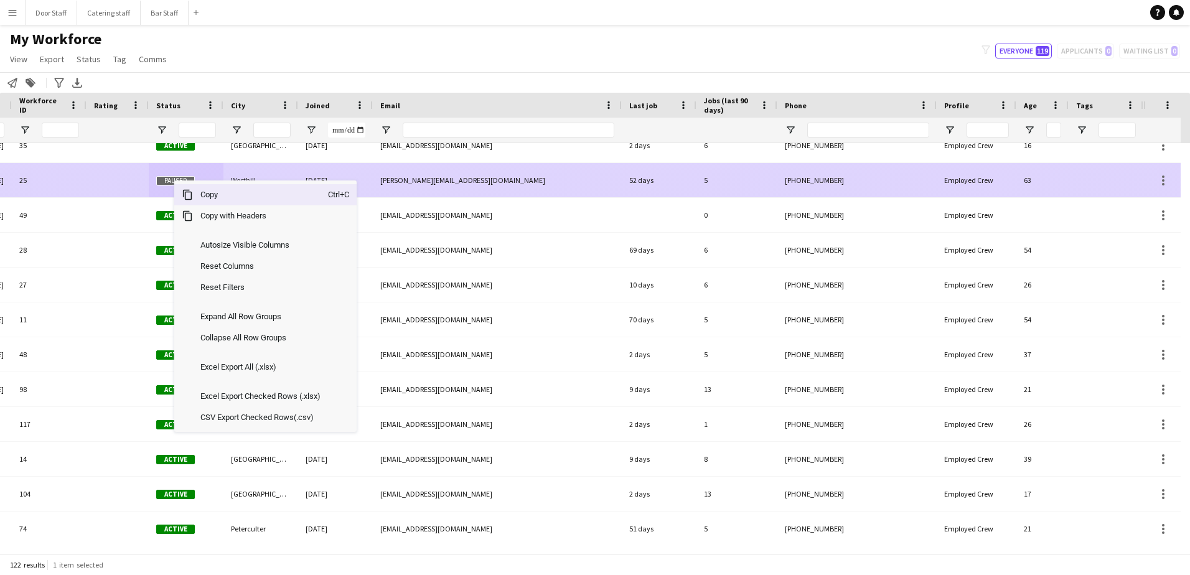
click at [174, 180] on span "Paused" at bounding box center [175, 180] width 39 height 9
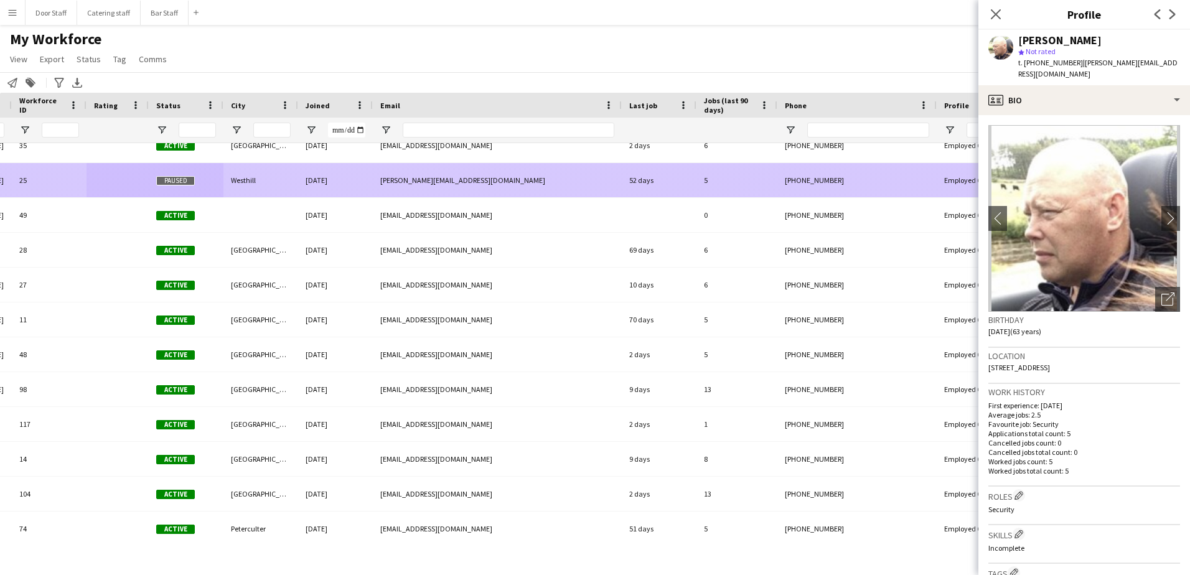
drag, startPoint x: 54, startPoint y: 179, endPoint x: 251, endPoint y: 177, distance: 196.8
click at [251, 177] on div "[PERSON_NAME] 25 Paused Westhill [DATE] [PERSON_NAME][EMAIL_ADDRESS][DOMAIN_NAM…" at bounding box center [469, 180] width 1350 height 35
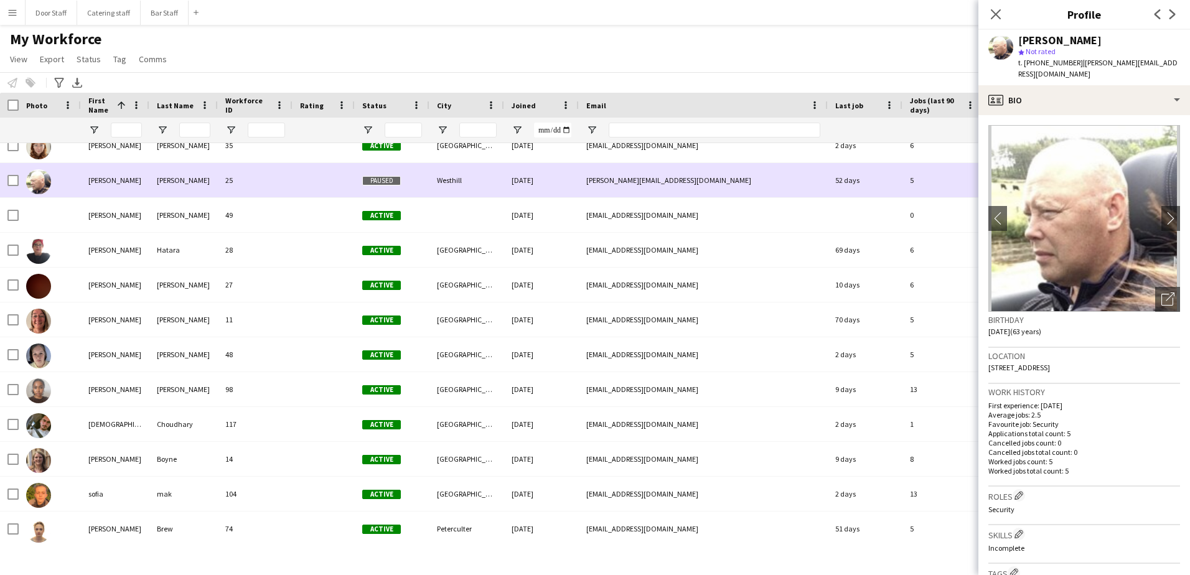
click at [419, 185] on div "Paused" at bounding box center [392, 180] width 75 height 34
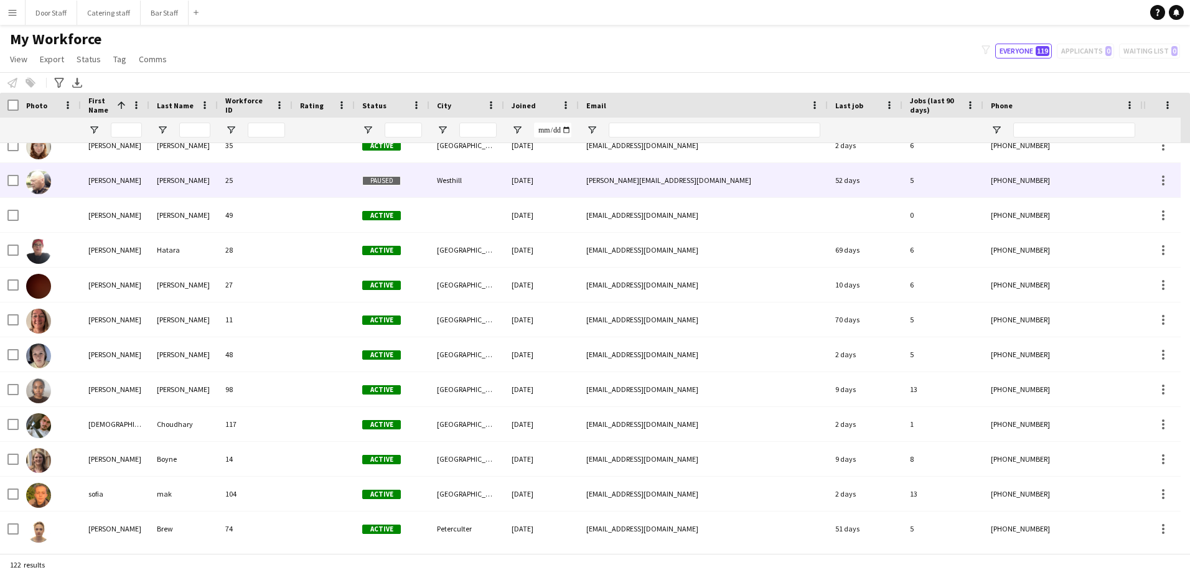
click at [419, 185] on div "Paused" at bounding box center [392, 180] width 75 height 34
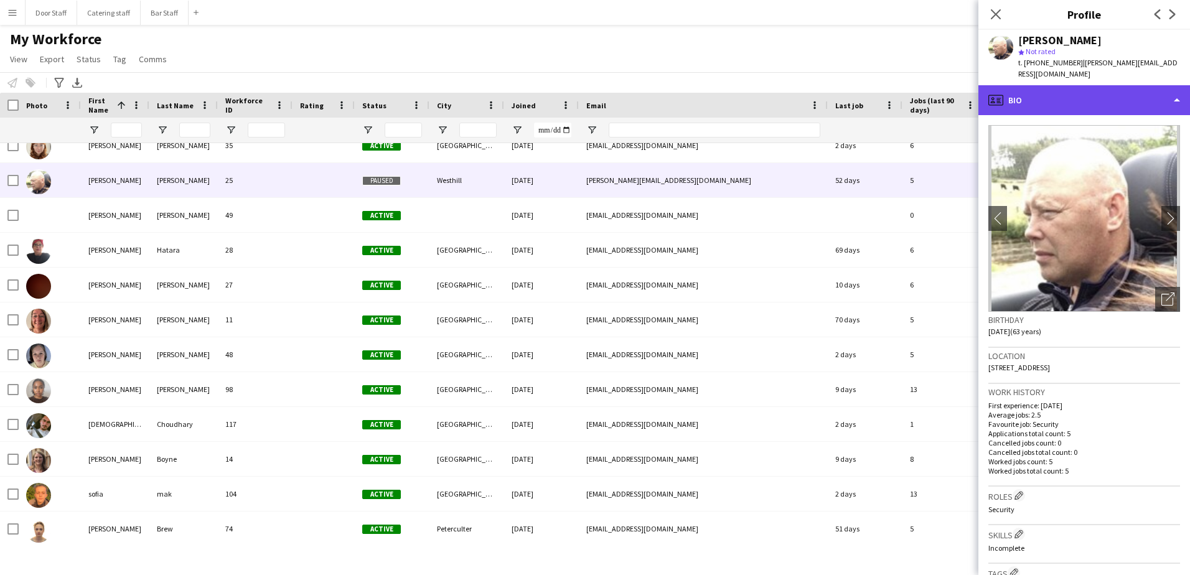
click at [1044, 85] on div "profile Bio" at bounding box center [1085, 100] width 212 height 30
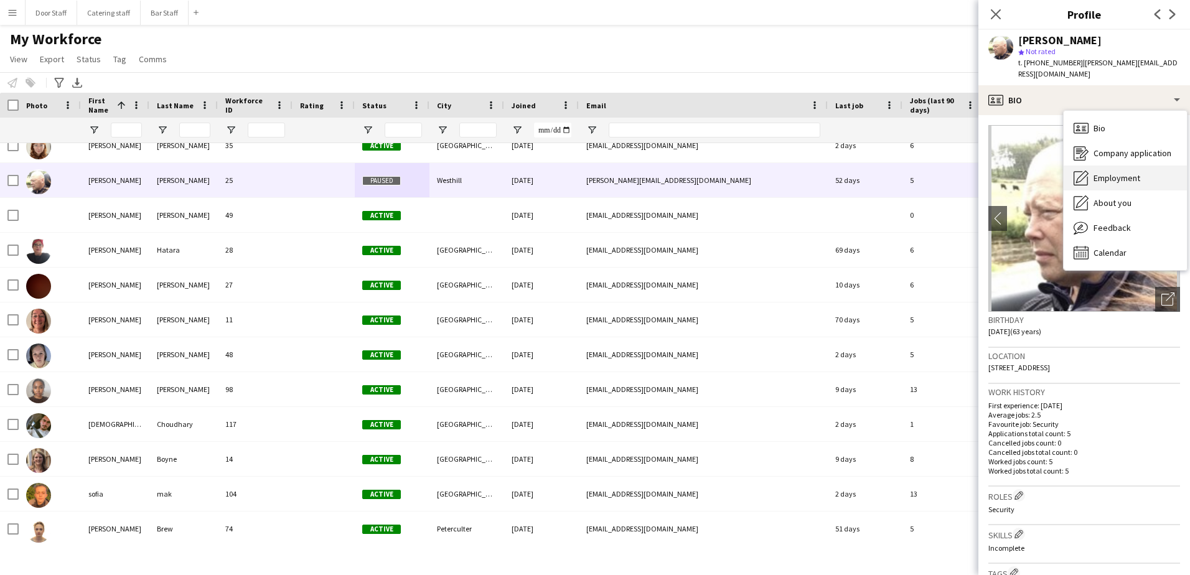
click at [1136, 172] on span "Employment" at bounding box center [1117, 177] width 47 height 11
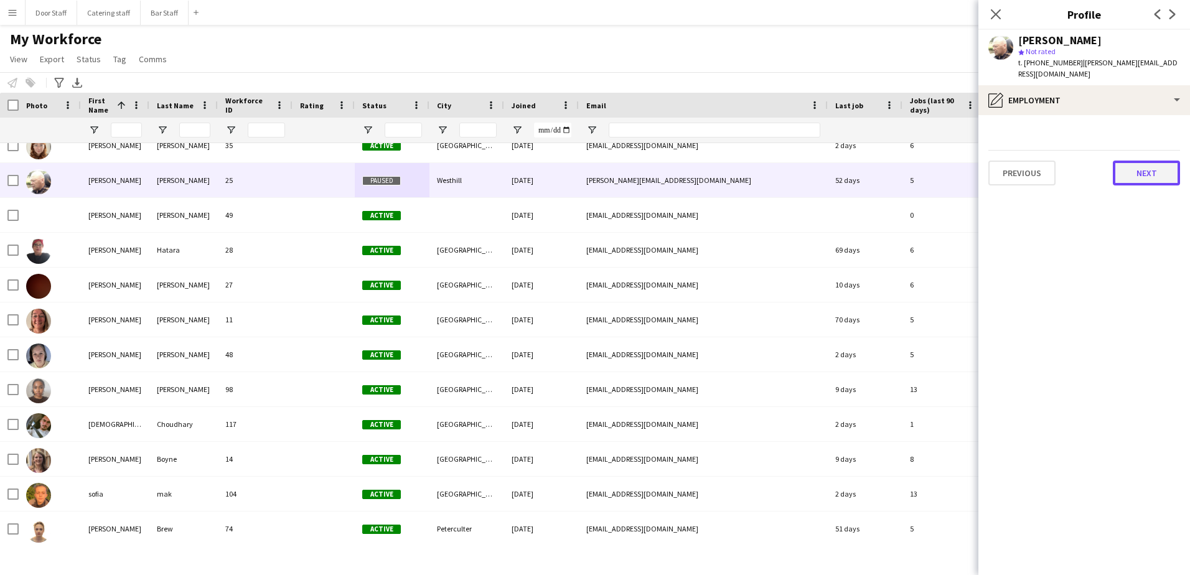
click at [1149, 168] on button "Next" at bounding box center [1146, 173] width 67 height 25
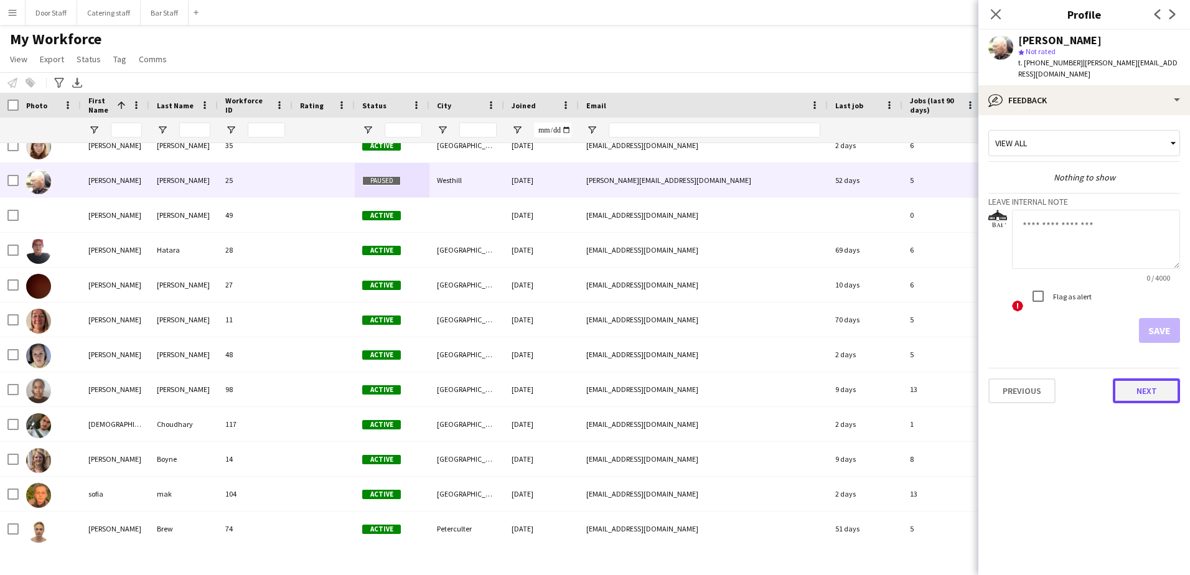
click at [1141, 379] on button "Next" at bounding box center [1146, 391] width 67 height 25
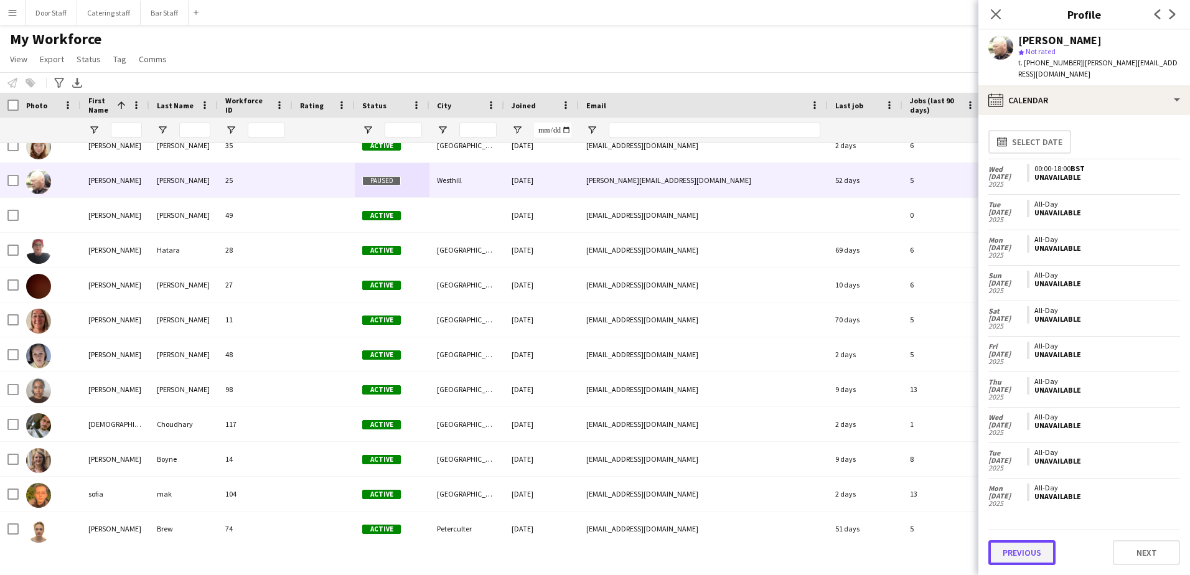
click at [1016, 558] on button "Previous" at bounding box center [1022, 552] width 67 height 25
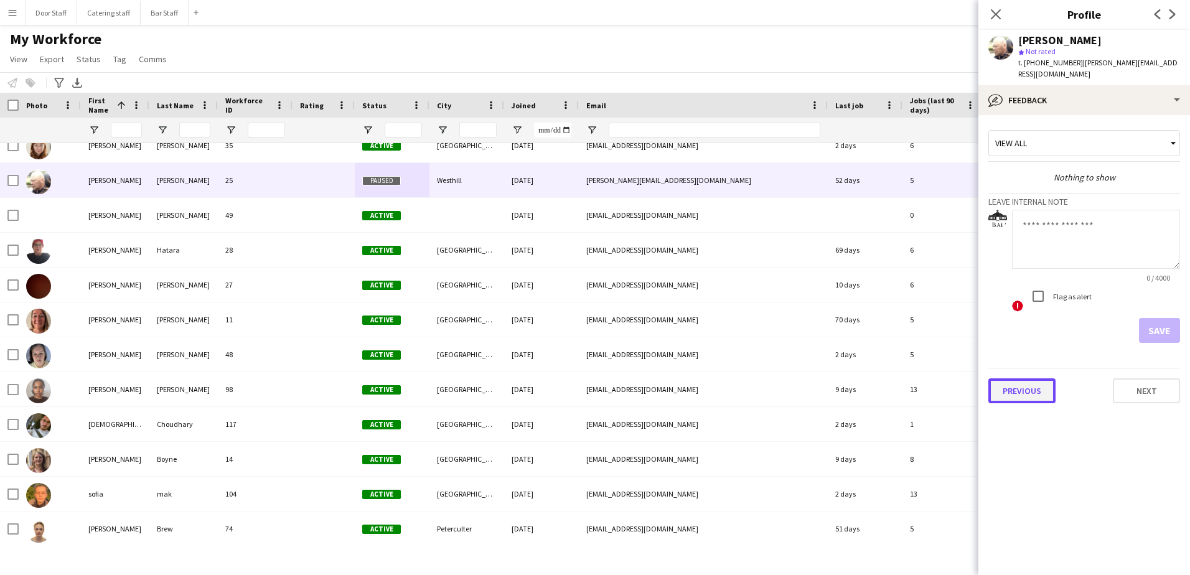
click at [1030, 379] on button "Previous" at bounding box center [1022, 391] width 67 height 25
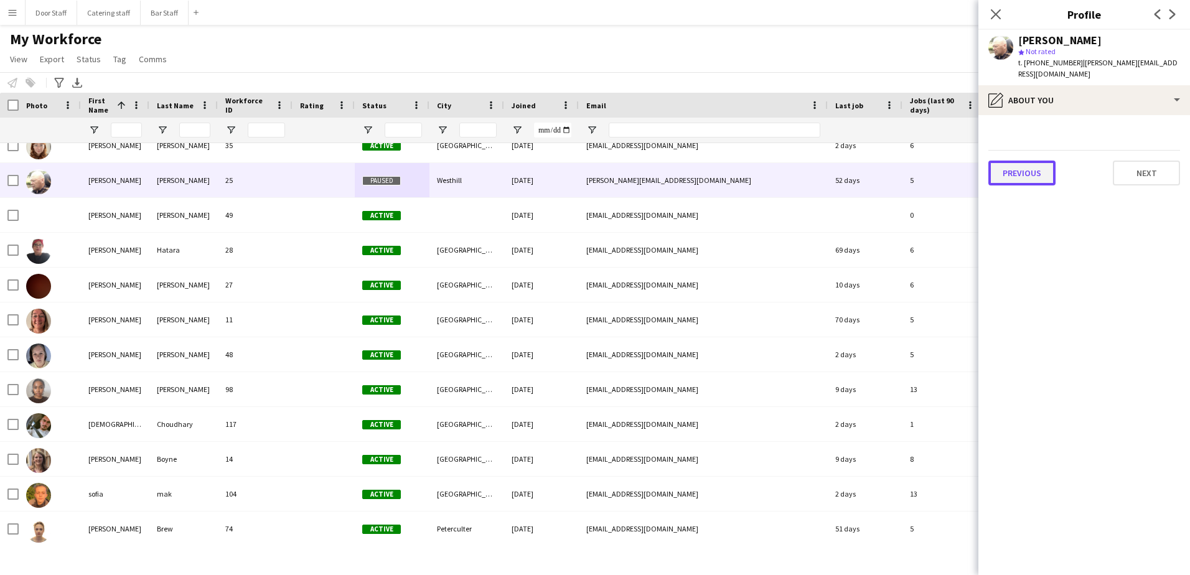
click at [1038, 161] on button "Previous" at bounding box center [1022, 173] width 67 height 25
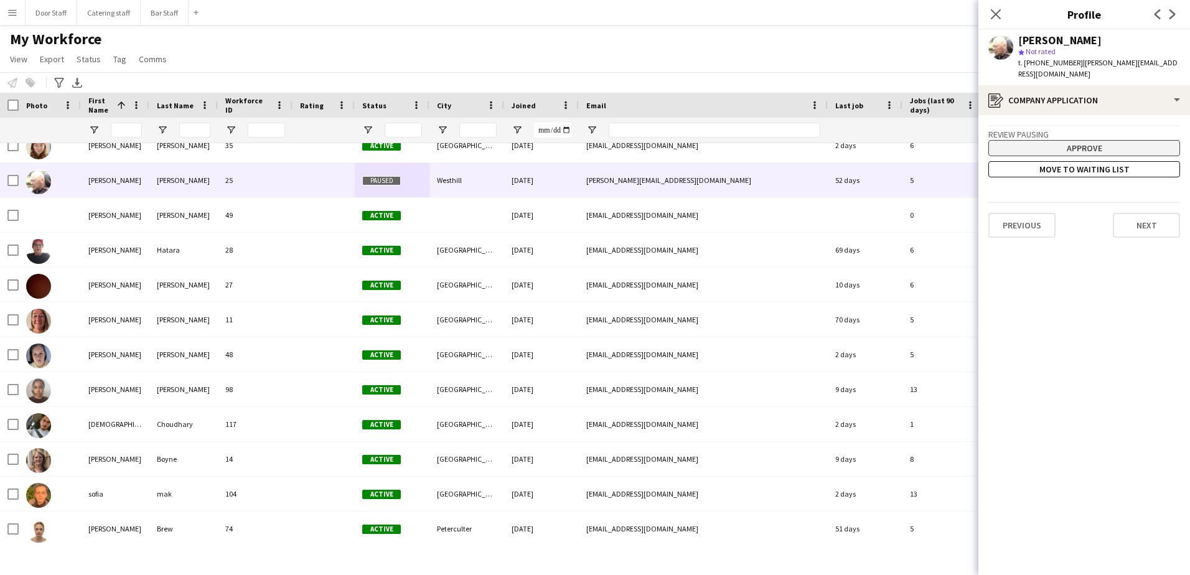
click at [1078, 140] on button "Approve" at bounding box center [1085, 148] width 192 height 16
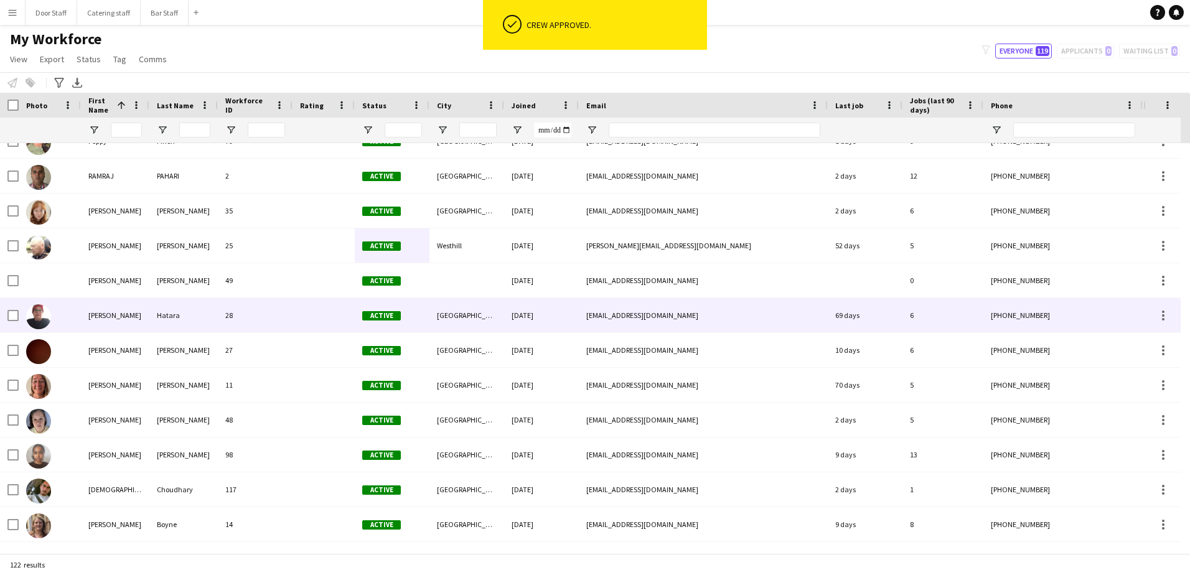
scroll to position [3238, 0]
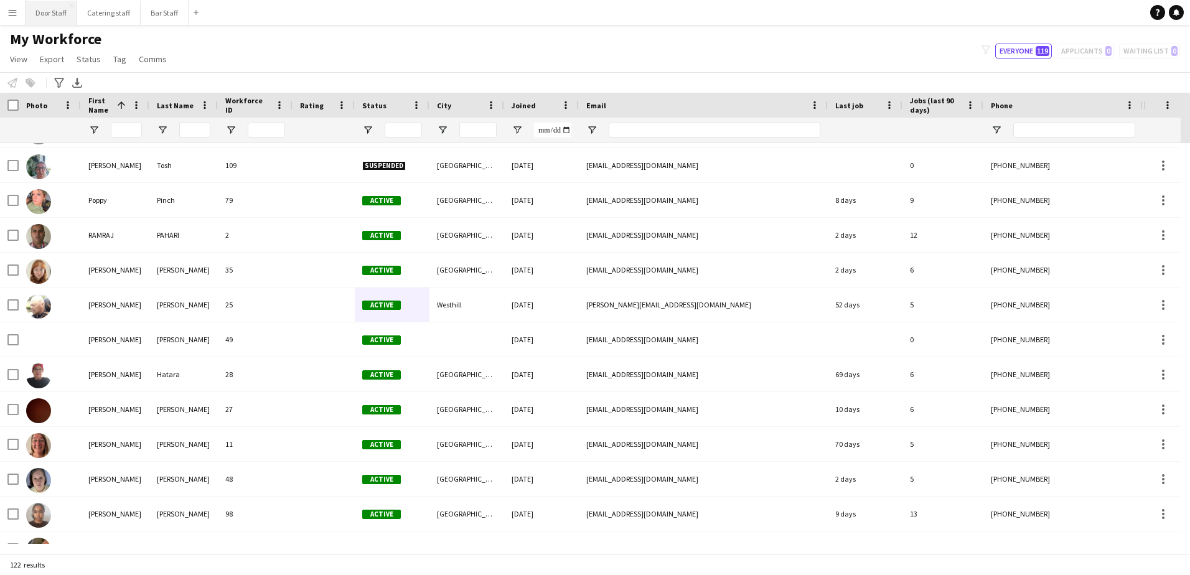
click at [55, 10] on button "Door Staff Close" at bounding box center [52, 13] width 52 height 24
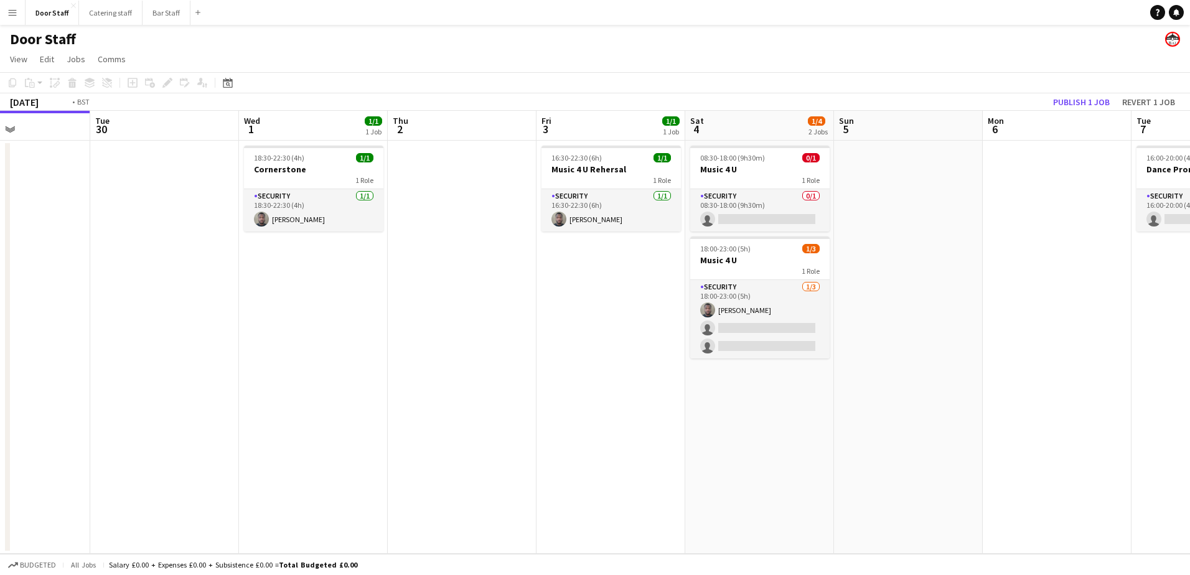
scroll to position [0, 401]
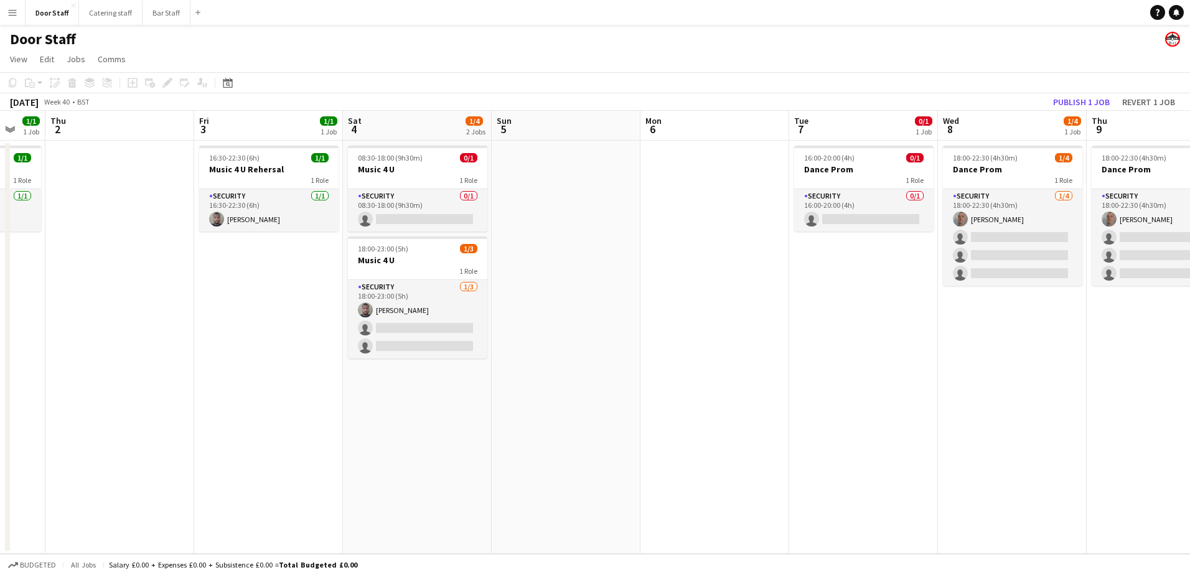
drag, startPoint x: 823, startPoint y: 415, endPoint x: 365, endPoint y: 390, distance: 458.3
click at [365, 390] on app-calendar-viewport "Mon 29 Tue 30 Wed 1 1/1 1 Job Thu 2 Fri 3 1/1 1 Job Sat 4 1/4 2 Jobs Sun 5 Mon …" at bounding box center [595, 332] width 1190 height 443
click at [1078, 101] on button "Publish 1 job" at bounding box center [1081, 102] width 67 height 16
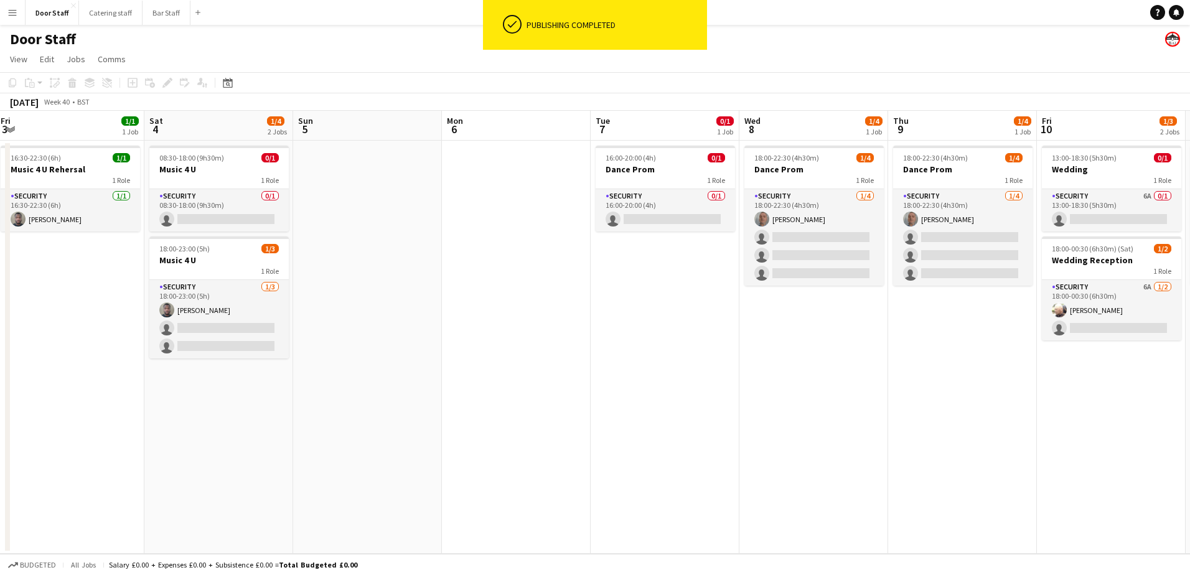
drag, startPoint x: 940, startPoint y: 402, endPoint x: 591, endPoint y: 405, distance: 348.7
click at [591, 405] on app-calendar-viewport "Tue 30 Wed 1 1/1 1 Job Thu 2 Fri 3 1/1 1 Job Sat 4 1/4 2 Jobs Sun 5 Mon 6 Tue 7…" at bounding box center [595, 332] width 1190 height 443
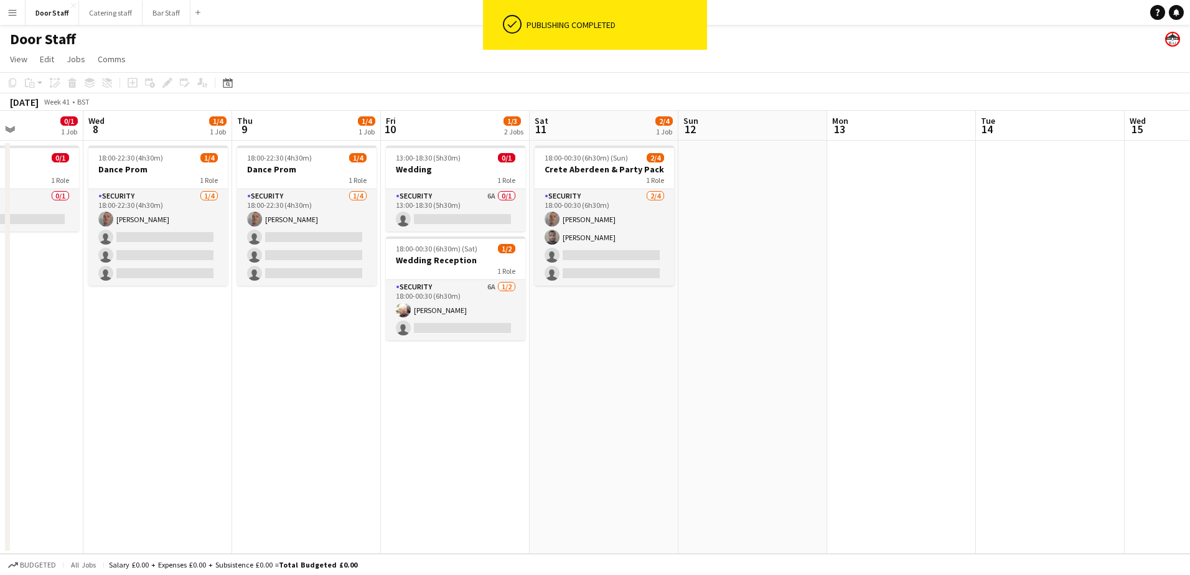
scroll to position [0, 408]
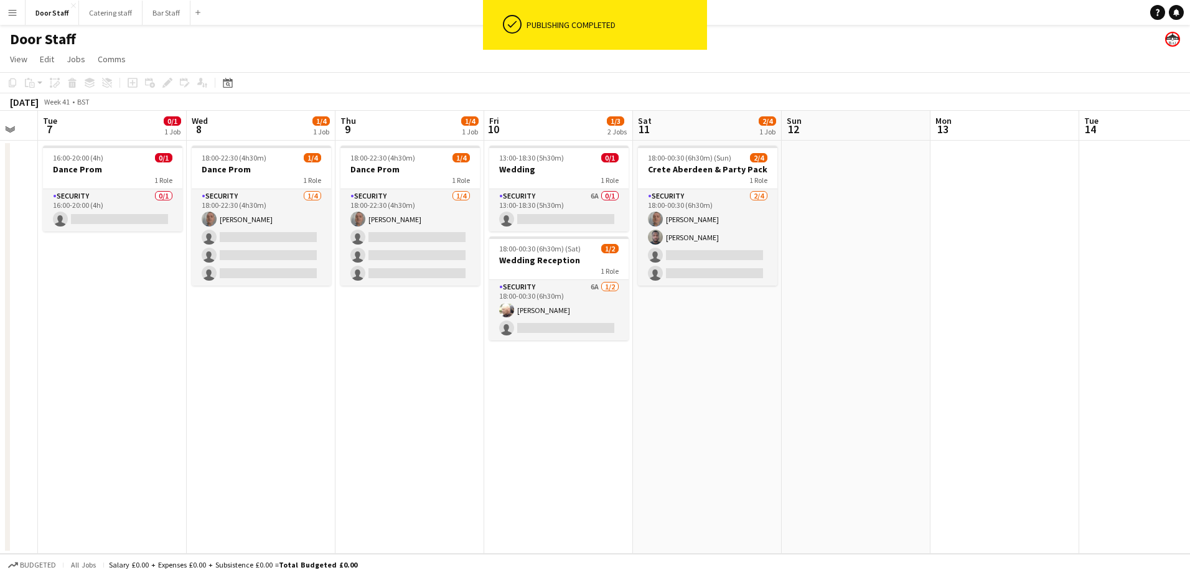
drag, startPoint x: 678, startPoint y: 394, endPoint x: 484, endPoint y: 395, distance: 194.3
click at [484, 395] on app-calendar-viewport "Sat 4 1/4 2 Jobs Sun 5 Mon 6 Tue 7 0/1 1 Job Wed 8 1/4 1 Job Thu 9 1/4 1 Job Fr…" at bounding box center [595, 332] width 1190 height 443
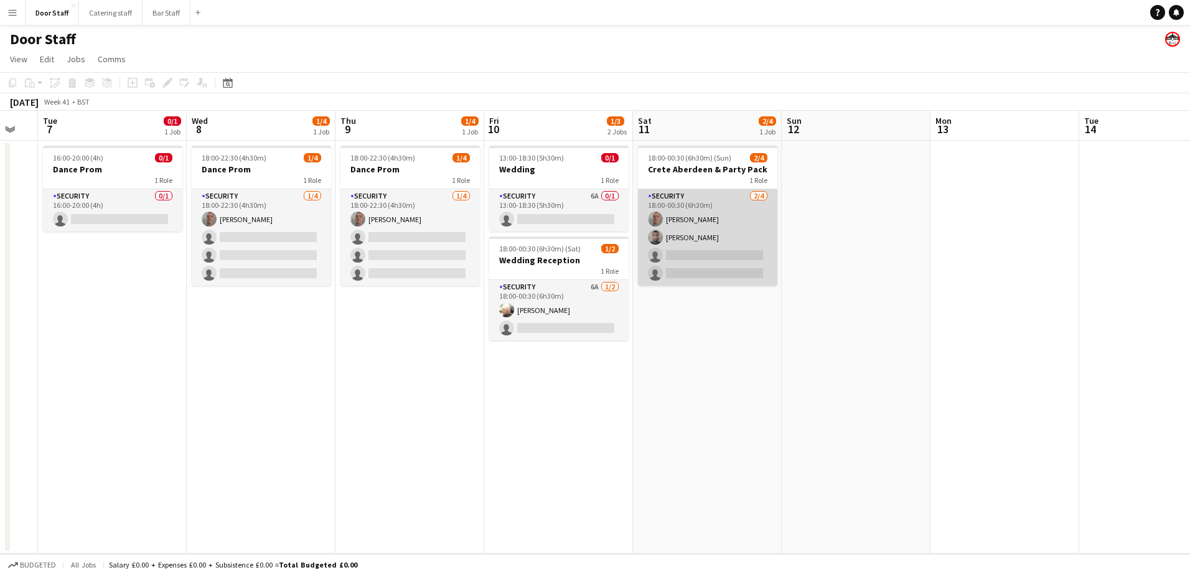
click at [710, 251] on app-card-role "Security [DATE] 18:00-00:30 (6h30m) [PERSON_NAME] [PERSON_NAME] single-neutral-…" at bounding box center [707, 237] width 139 height 97
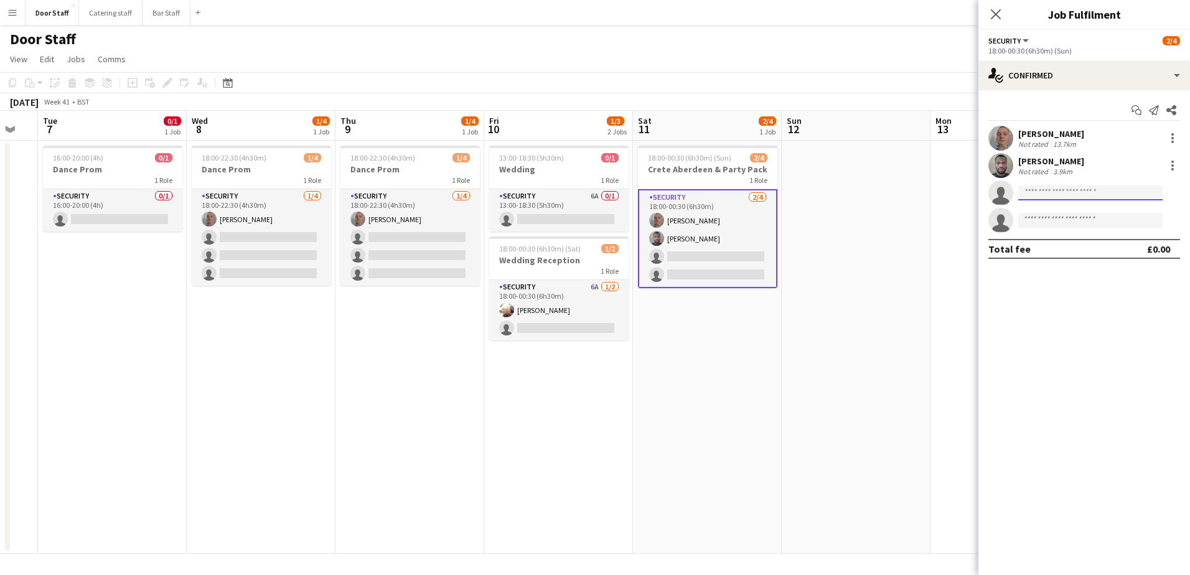
click at [1072, 188] on input at bounding box center [1091, 193] width 144 height 15
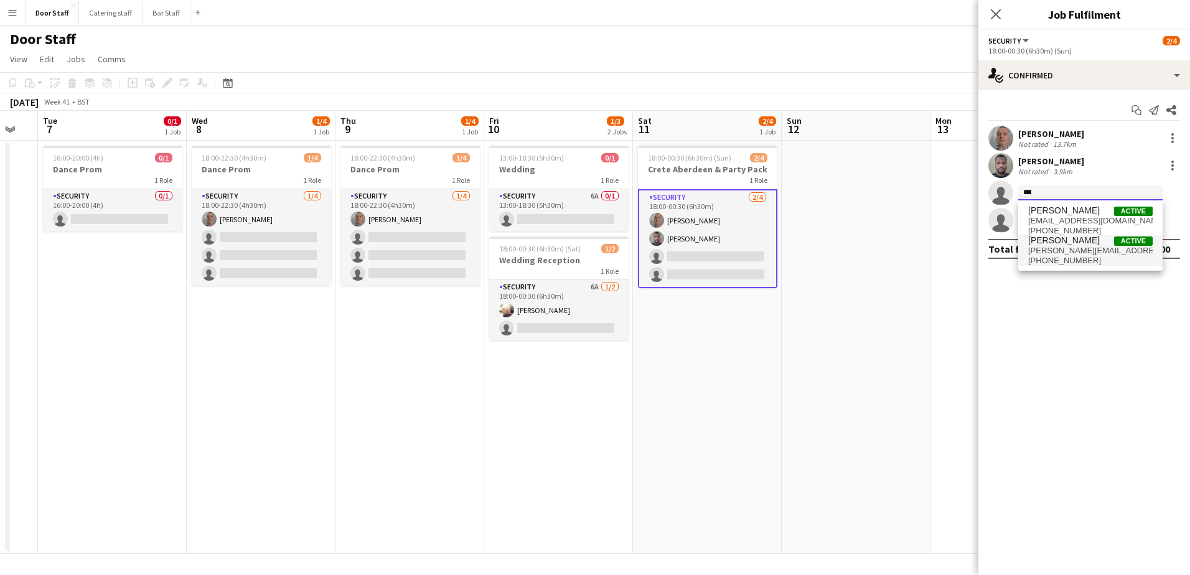
type input "***"
click at [1051, 241] on span "[PERSON_NAME]" at bounding box center [1065, 240] width 72 height 11
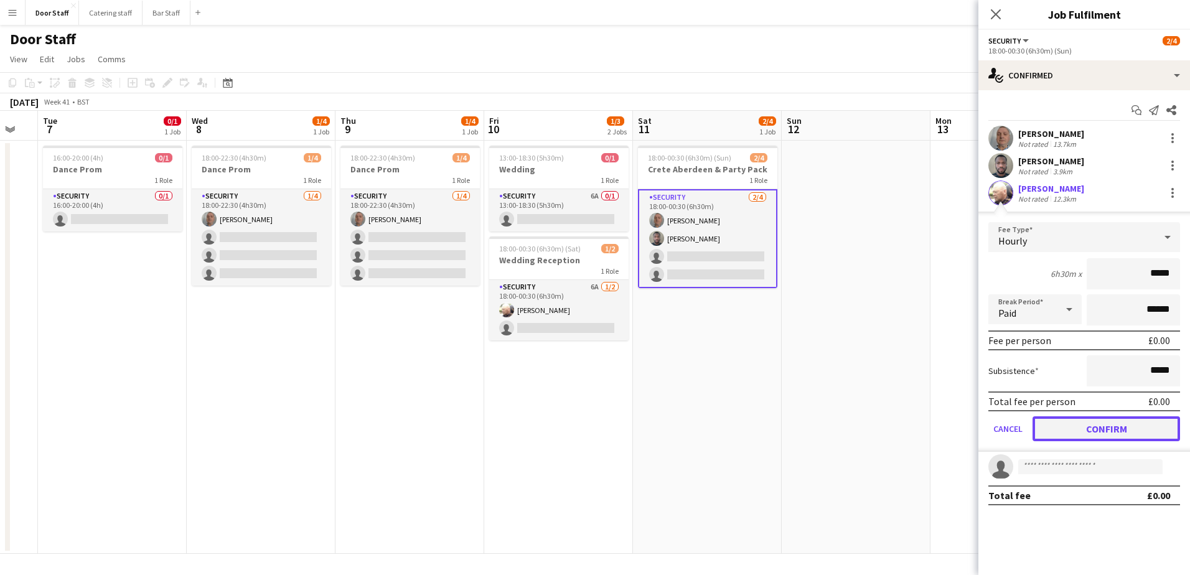
click at [1110, 426] on button "Confirm" at bounding box center [1107, 429] width 148 height 25
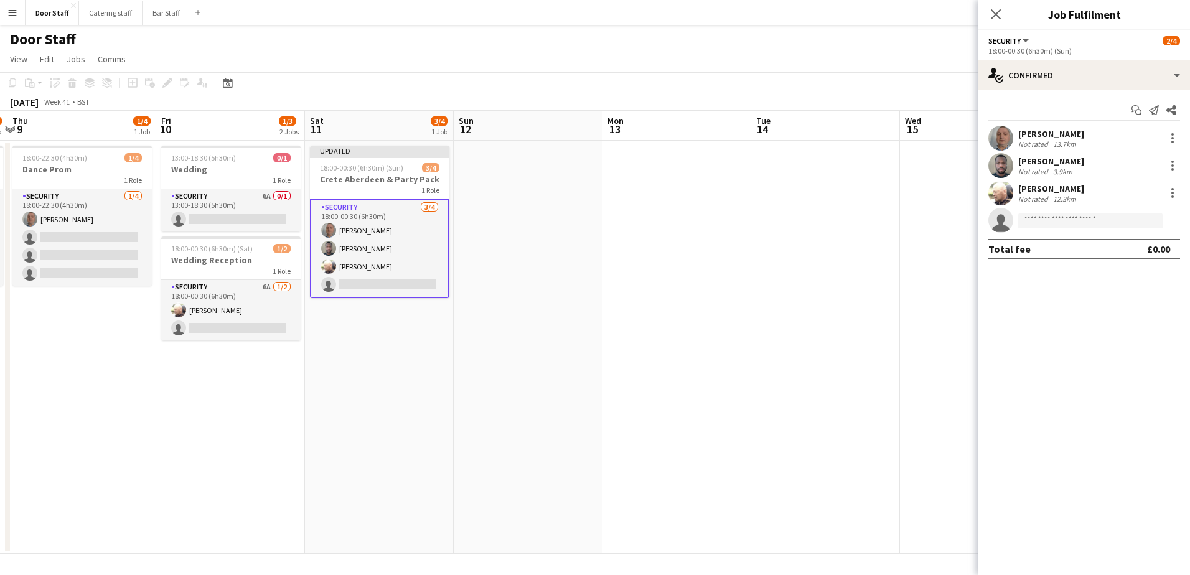
drag, startPoint x: 879, startPoint y: 412, endPoint x: 544, endPoint y: 411, distance: 334.3
click at [544, 411] on app-calendar-viewport "Mon 6 Tue 7 0/1 1 Job Wed 8 1/4 1 Job Thu 9 1/4 1 Job Fri 10 1/3 2 Jobs Sat 11 …" at bounding box center [595, 332] width 1190 height 443
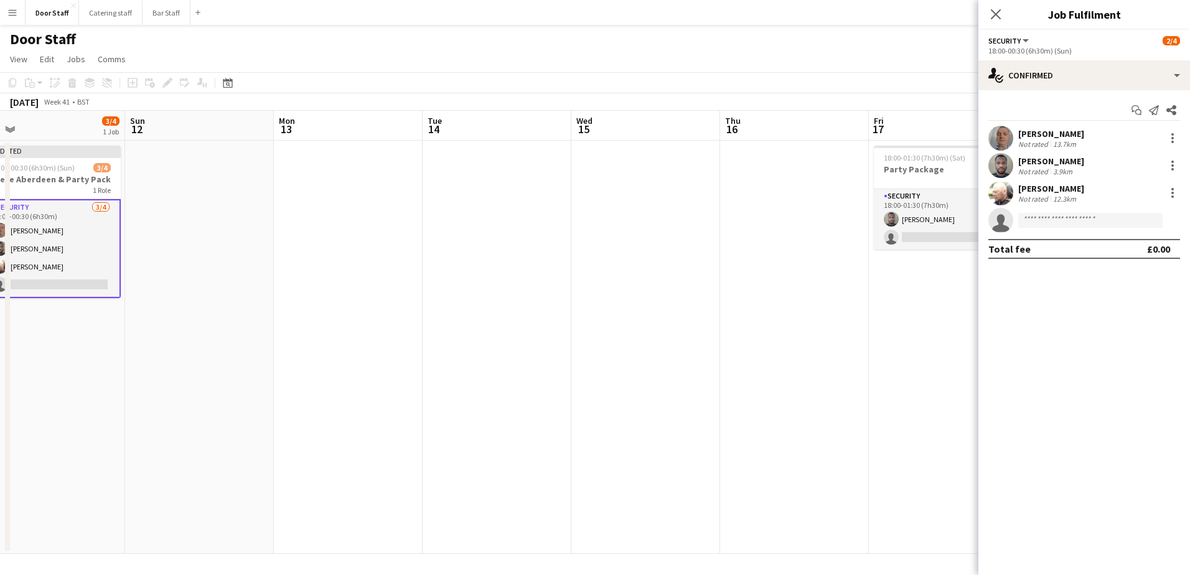
drag, startPoint x: 463, startPoint y: 374, endPoint x: 422, endPoint y: 370, distance: 41.3
click at [422, 370] on app-calendar-viewport "Wed 8 1/4 1 Job Thu 9 1/4 1 Job Fri 10 1/3 2 Jobs Sat 11 3/4 1 Job Sun 12 Mon 1…" at bounding box center [595, 332] width 1190 height 443
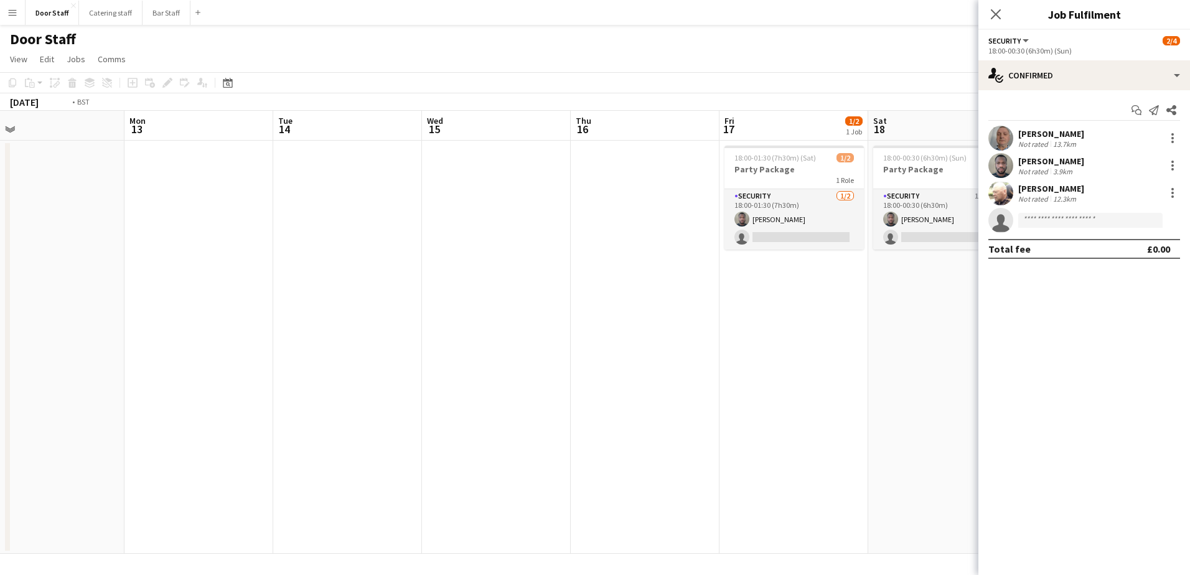
scroll to position [0, 453]
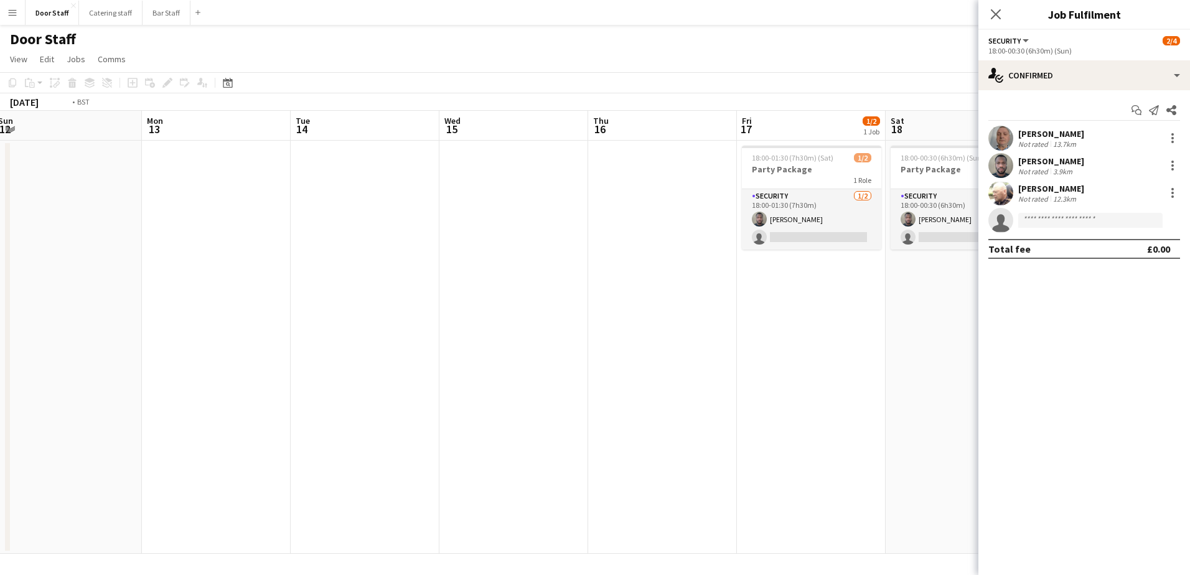
drag, startPoint x: 770, startPoint y: 360, endPoint x: 530, endPoint y: 361, distance: 239.7
click at [530, 361] on app-calendar-viewport "Thu 9 1/4 1 Job Fri 10 1/3 2 Jobs Sat 11 3/4 1 Job Sun 12 Mon 13 Tue 14 Wed 15 …" at bounding box center [595, 332] width 1190 height 443
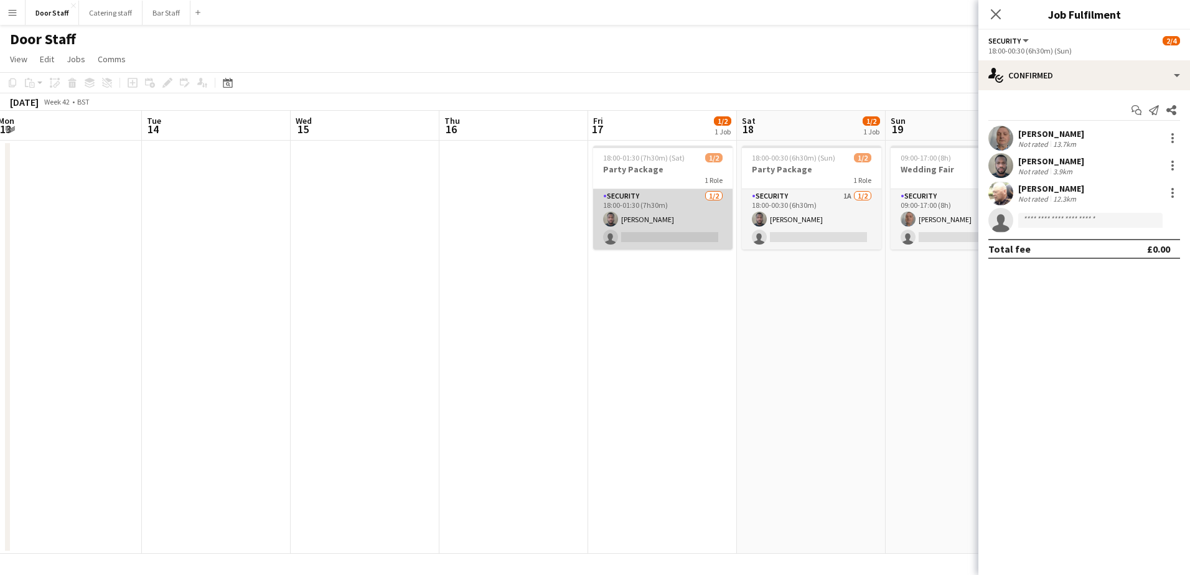
click at [681, 217] on app-card-role "Security [DATE] 18:00-01:30 (7h30m) [PERSON_NAME] single-neutral-actions" at bounding box center [662, 219] width 139 height 60
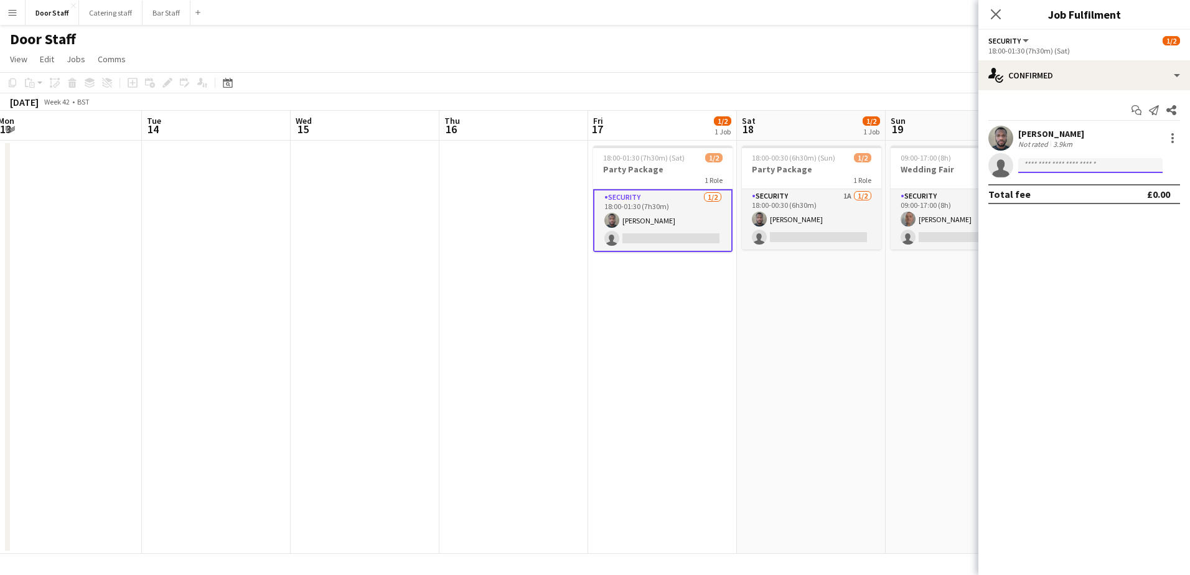
click at [1057, 164] on input at bounding box center [1091, 165] width 144 height 15
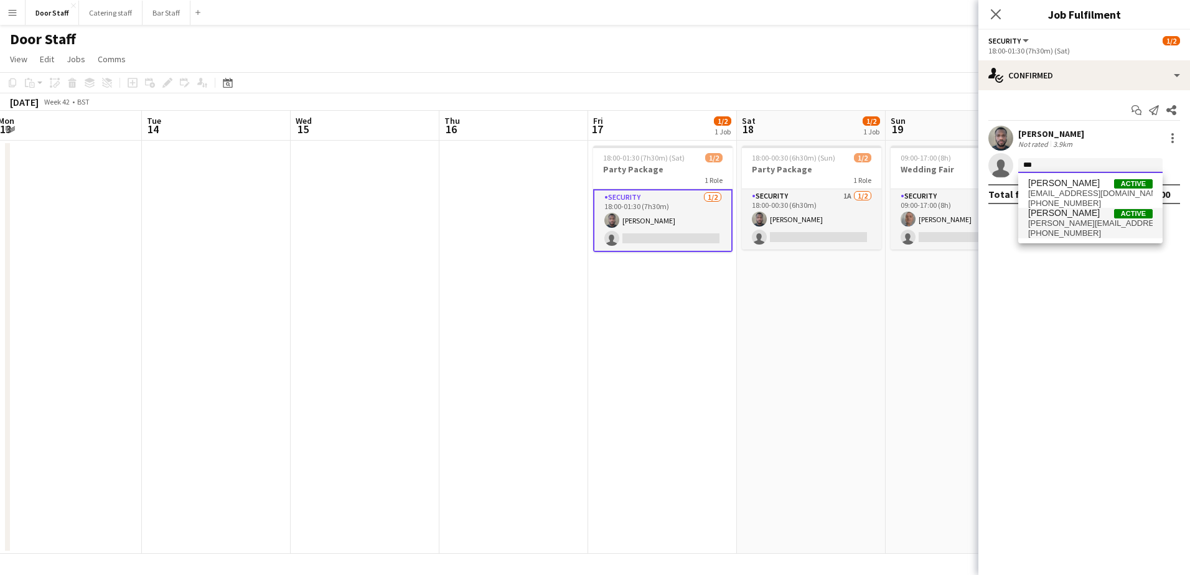
type input "***"
click at [1055, 217] on span "[PERSON_NAME]" at bounding box center [1065, 213] width 72 height 11
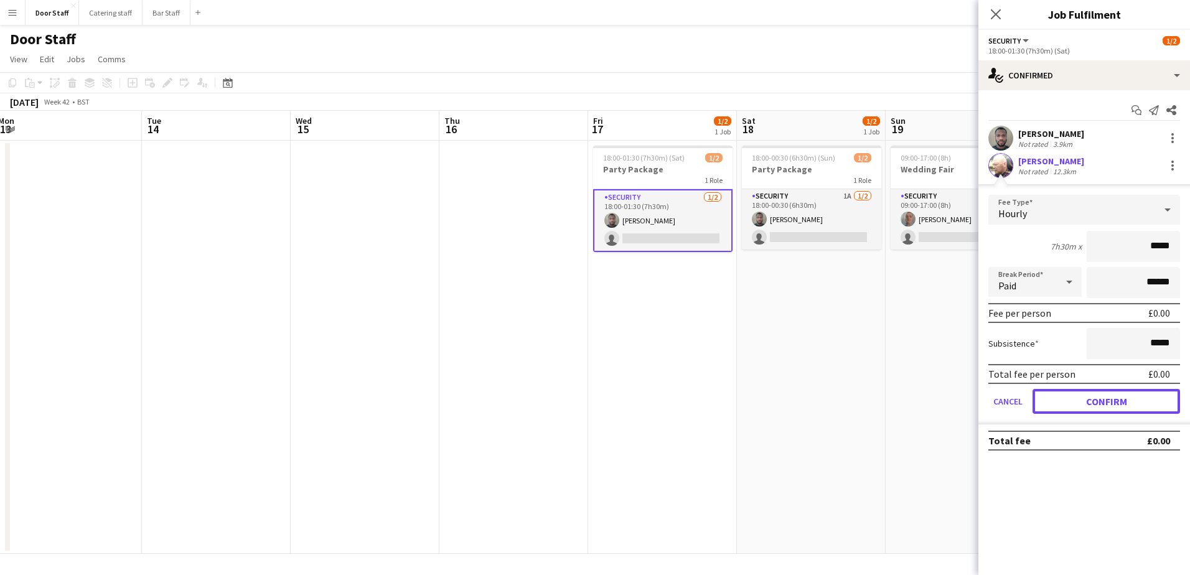
click at [1105, 406] on button "Confirm" at bounding box center [1107, 401] width 148 height 25
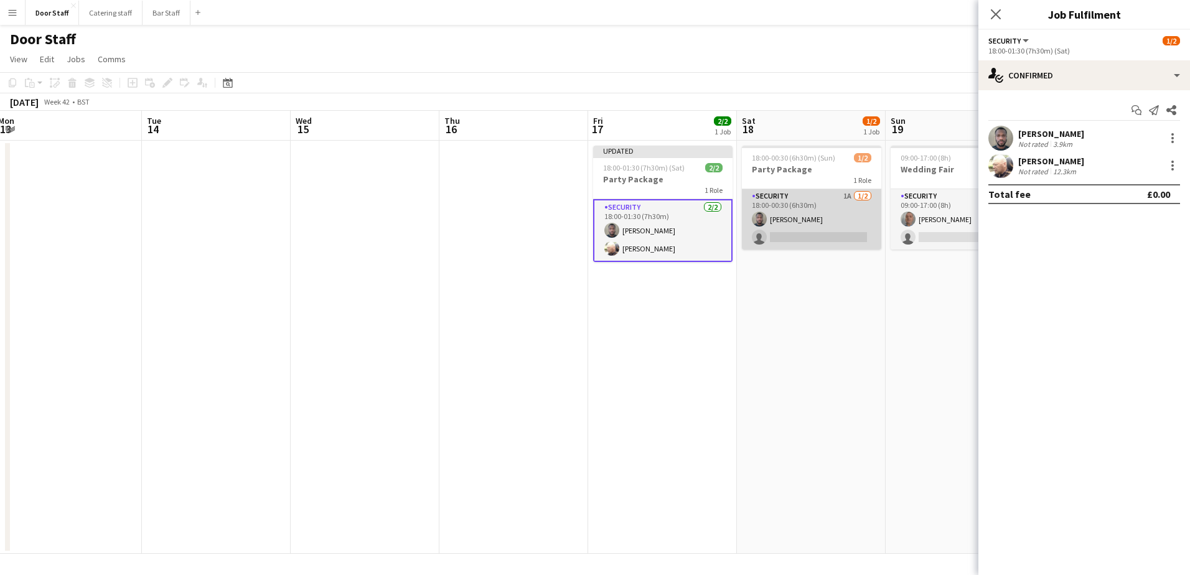
click at [826, 222] on app-card-role "Security 1A [DATE] 18:00-00:30 (6h30m) [PERSON_NAME] single-neutral-actions" at bounding box center [811, 219] width 139 height 60
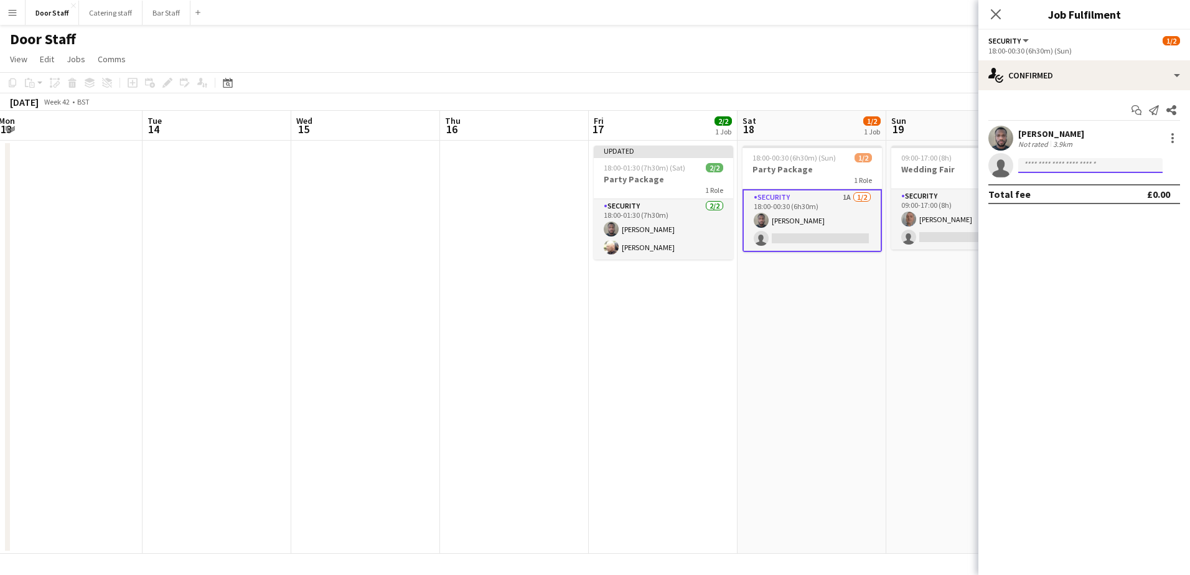
click at [1063, 163] on input at bounding box center [1091, 165] width 144 height 15
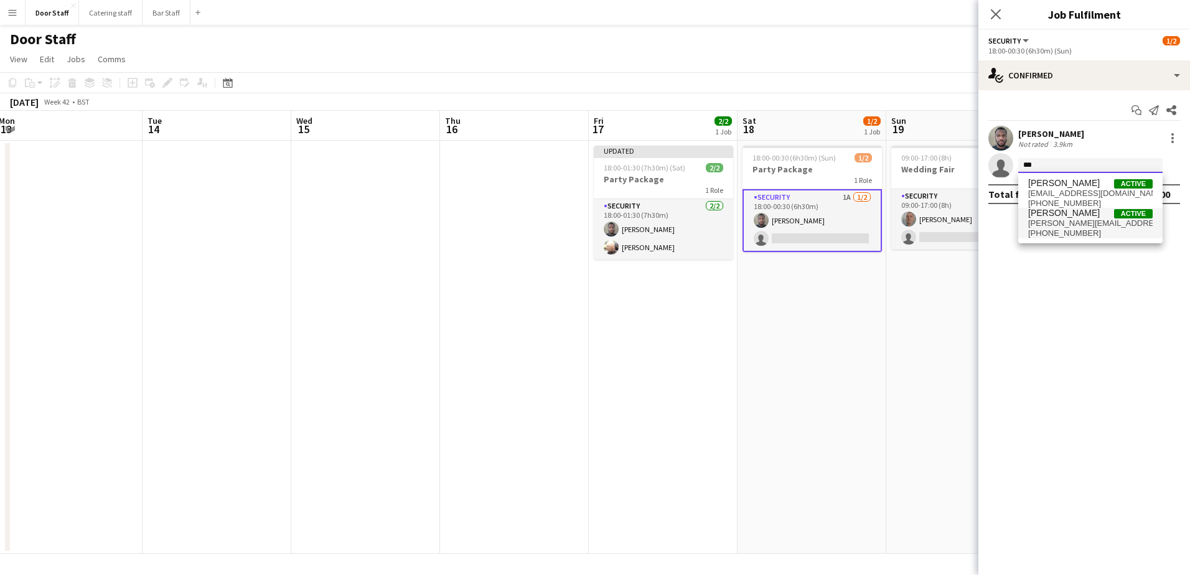
type input "***"
click at [1068, 222] on span "[PERSON_NAME][EMAIL_ADDRESS][DOMAIN_NAME]" at bounding box center [1091, 224] width 125 height 10
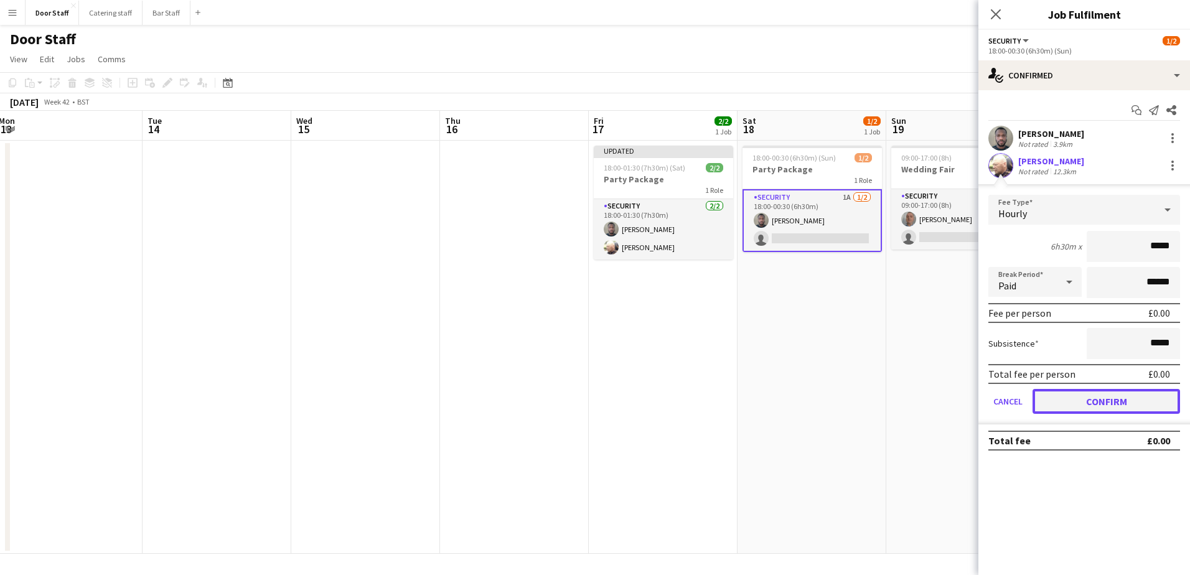
click at [1123, 402] on button "Confirm" at bounding box center [1107, 401] width 148 height 25
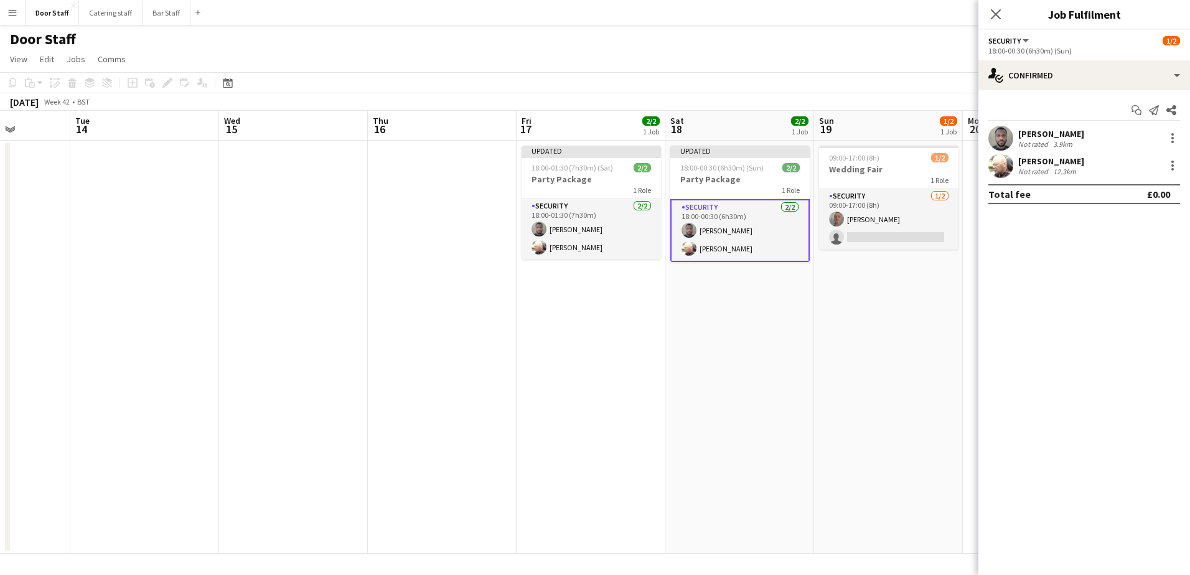
scroll to position [0, 395]
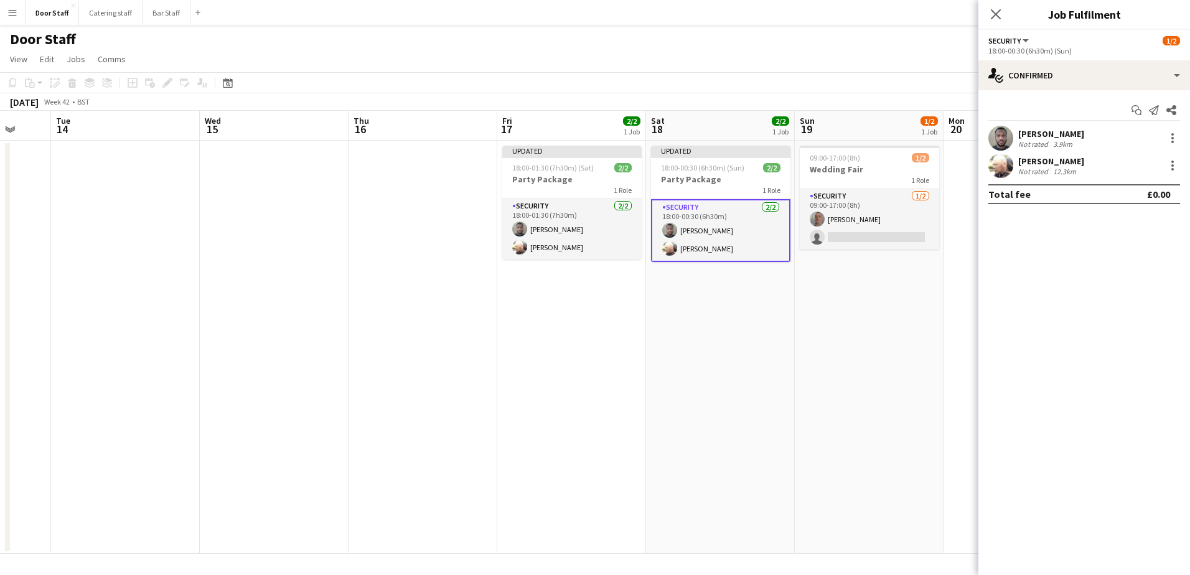
drag, startPoint x: 796, startPoint y: 342, endPoint x: 659, endPoint y: 324, distance: 137.5
click at [660, 328] on app-calendar-viewport "Sat 11 3/4 1 Job Sun 12 Mon 13 Tue 14 Wed 15 Thu 16 Fri 17 2/2 1 Job Sat 18 2/2…" at bounding box center [595, 332] width 1190 height 443
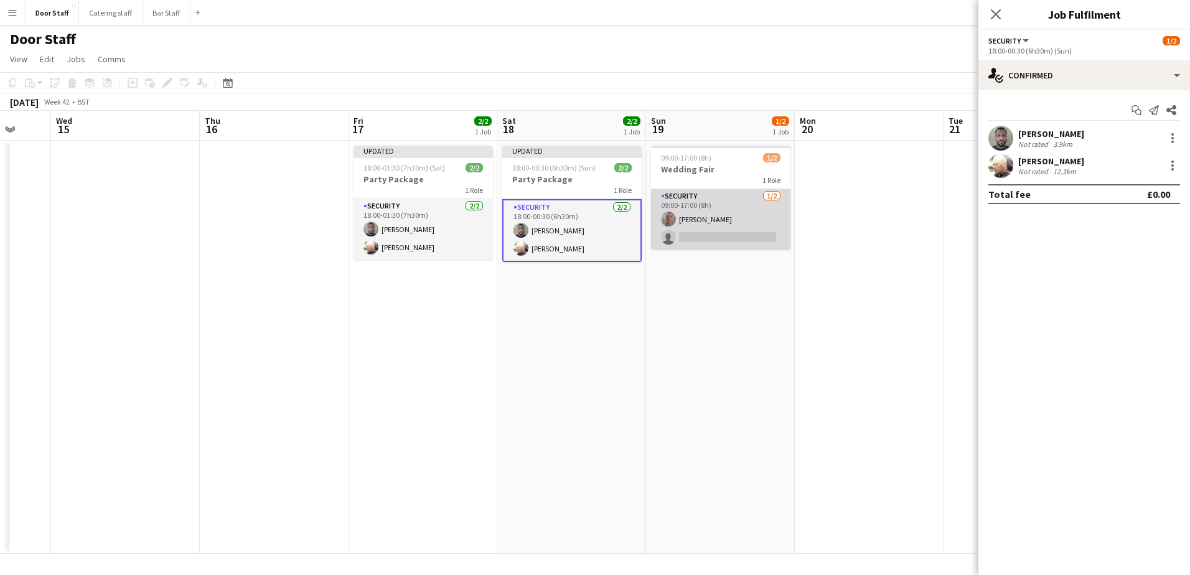
click at [710, 211] on app-card-role "Security [DATE] 09:00-17:00 (8h) [PERSON_NAME] single-neutral-actions" at bounding box center [720, 219] width 139 height 60
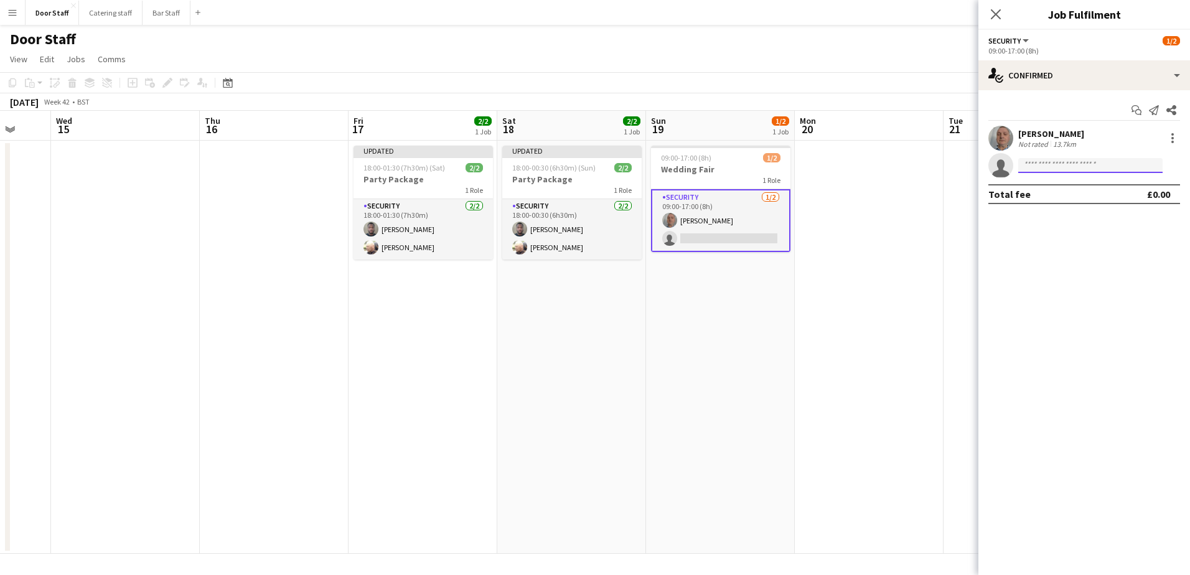
click at [1058, 168] on input at bounding box center [1091, 165] width 144 height 15
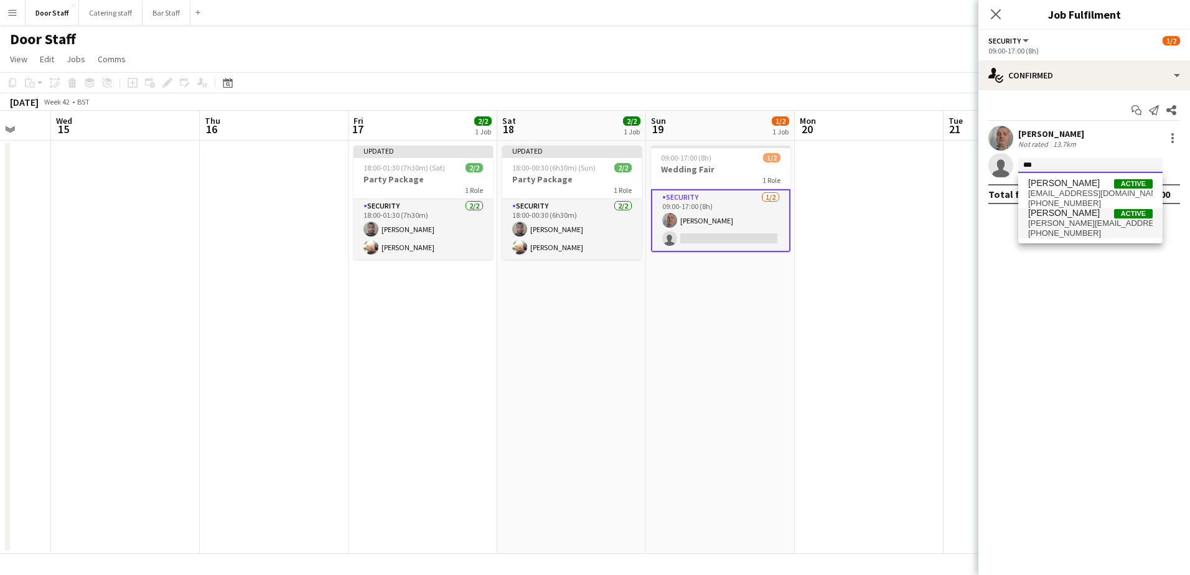
type input "***"
click at [1055, 214] on span "[PERSON_NAME]" at bounding box center [1065, 213] width 72 height 11
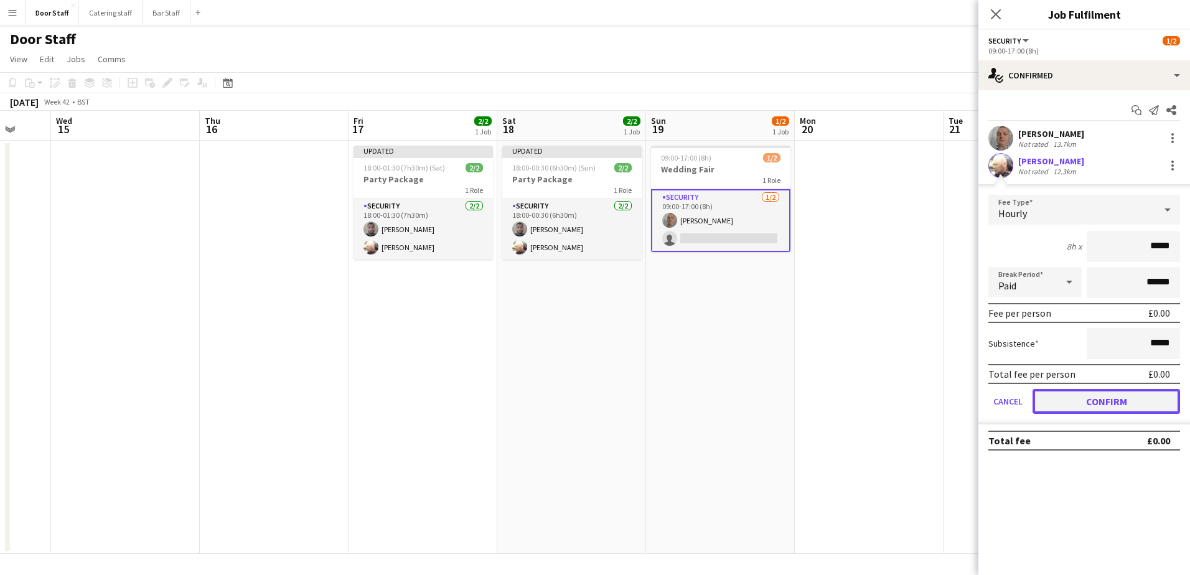
click at [1082, 402] on button "Confirm" at bounding box center [1107, 401] width 148 height 25
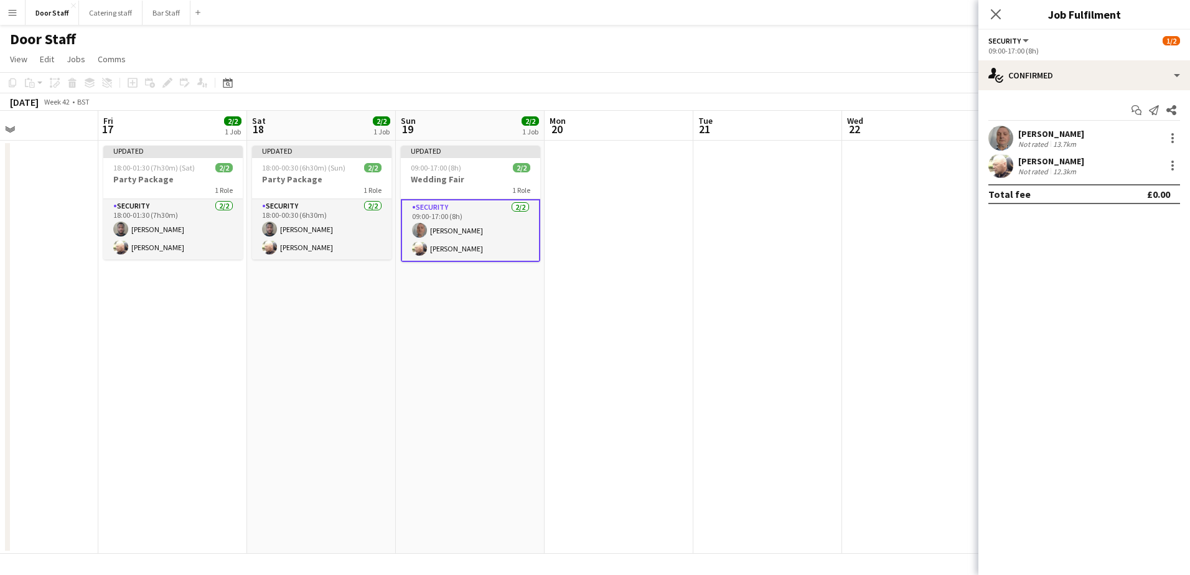
drag, startPoint x: 834, startPoint y: 339, endPoint x: 495, endPoint y: 268, distance: 346.1
click at [495, 268] on app-calendar-viewport "Mon 13 Tue 14 Wed 15 Thu 16 Fri 17 2/2 1 Job Sat 18 2/2 1 Job Sun 19 2/2 1 Job …" at bounding box center [595, 332] width 1190 height 443
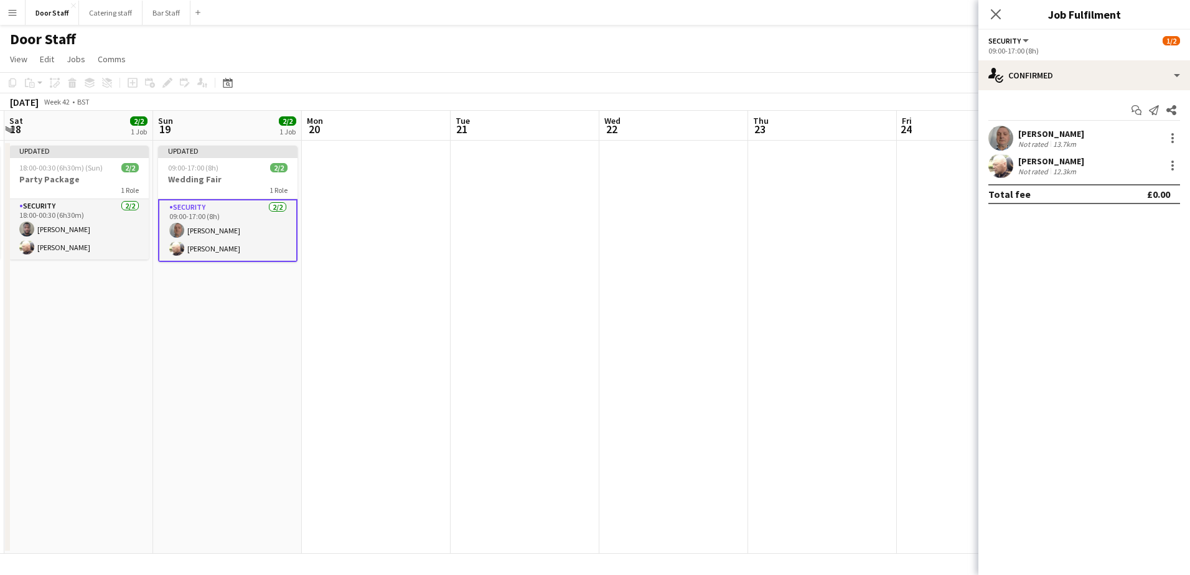
drag, startPoint x: 674, startPoint y: 263, endPoint x: 283, endPoint y: 207, distance: 395.1
click at [283, 207] on app-calendar-viewport "Wed 15 Thu 16 Fri 17 2/2 1 Job Sat 18 2/2 1 Job Sun 19 2/2 1 Job Mon 20 Tue 21 …" at bounding box center [595, 332] width 1190 height 443
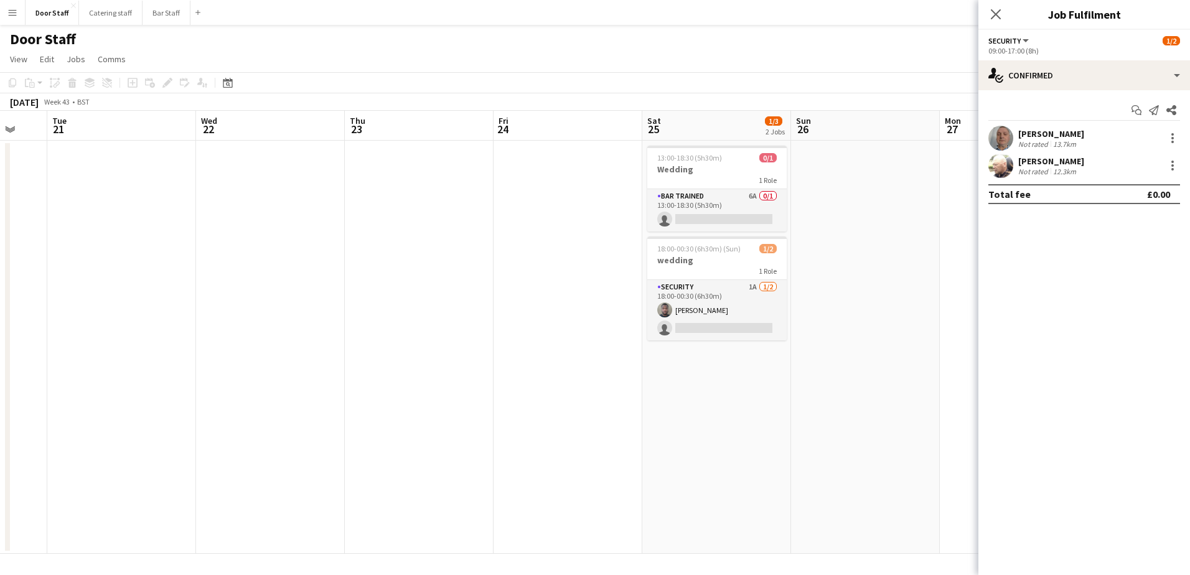
scroll to position [0, 455]
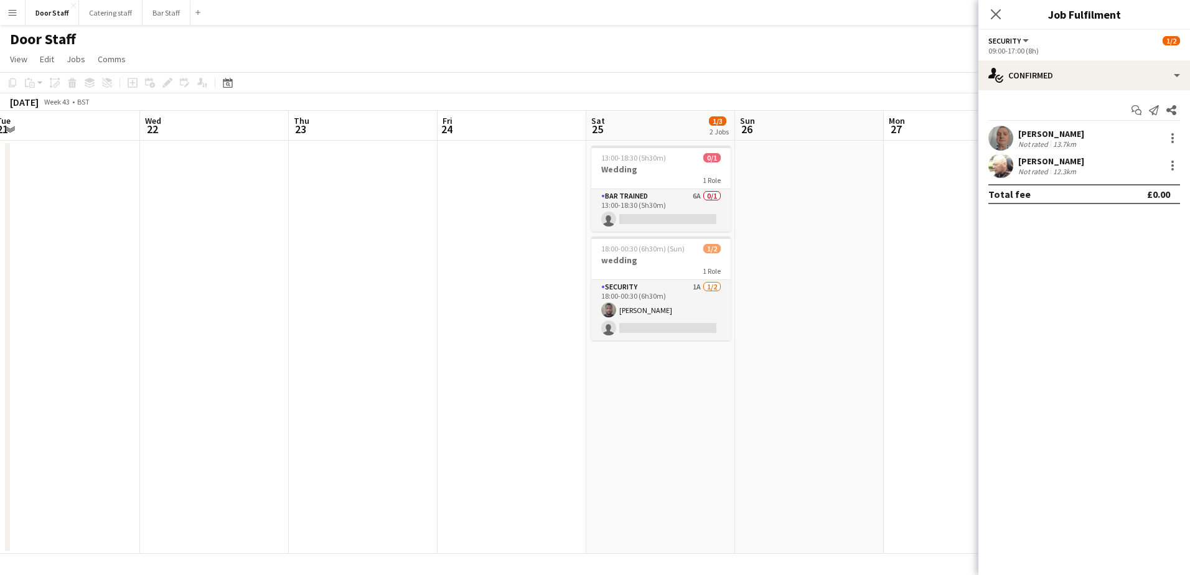
drag, startPoint x: 608, startPoint y: 247, endPoint x: 447, endPoint y: 224, distance: 163.0
click at [446, 224] on app-calendar-viewport "Sat 18 2/2 1 Job Sun 19 2/2 1 Job Mon 20 Tue 21 Wed 22 Thu 23 Fri 24 Sat 25 1/3…" at bounding box center [595, 332] width 1190 height 443
click at [651, 297] on app-card-role "Security 1A [DATE] 18:00-00:30 (6h30m) [PERSON_NAME] single-neutral-actions" at bounding box center [660, 310] width 139 height 60
click at [1074, 161] on input at bounding box center [1091, 165] width 144 height 15
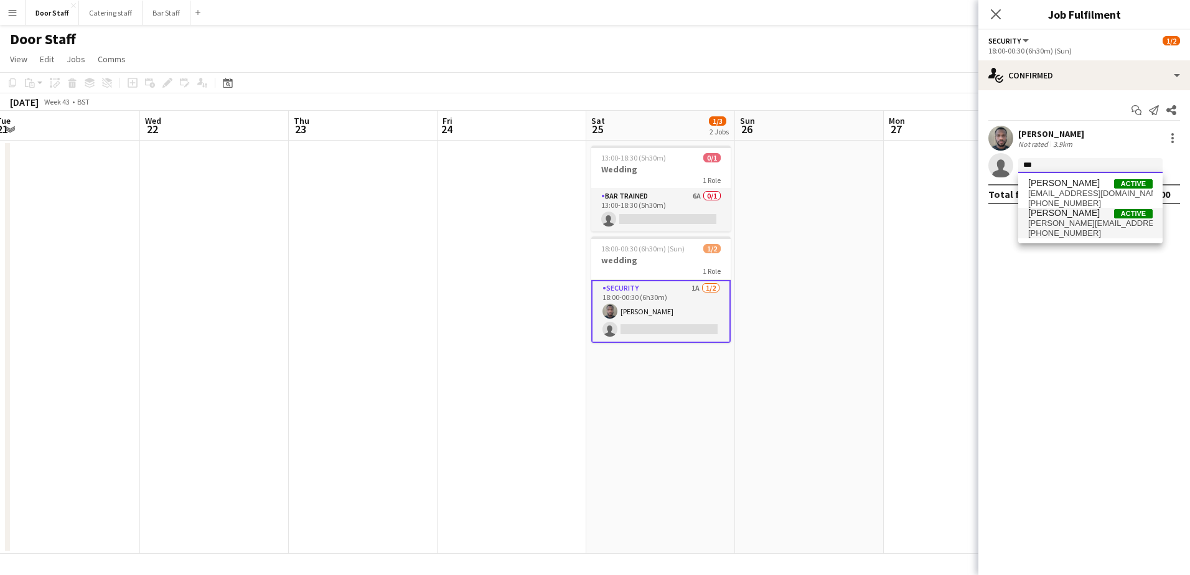
type input "***"
click at [1060, 219] on span "[PERSON_NAME][EMAIL_ADDRESS][DOMAIN_NAME]" at bounding box center [1091, 224] width 125 height 10
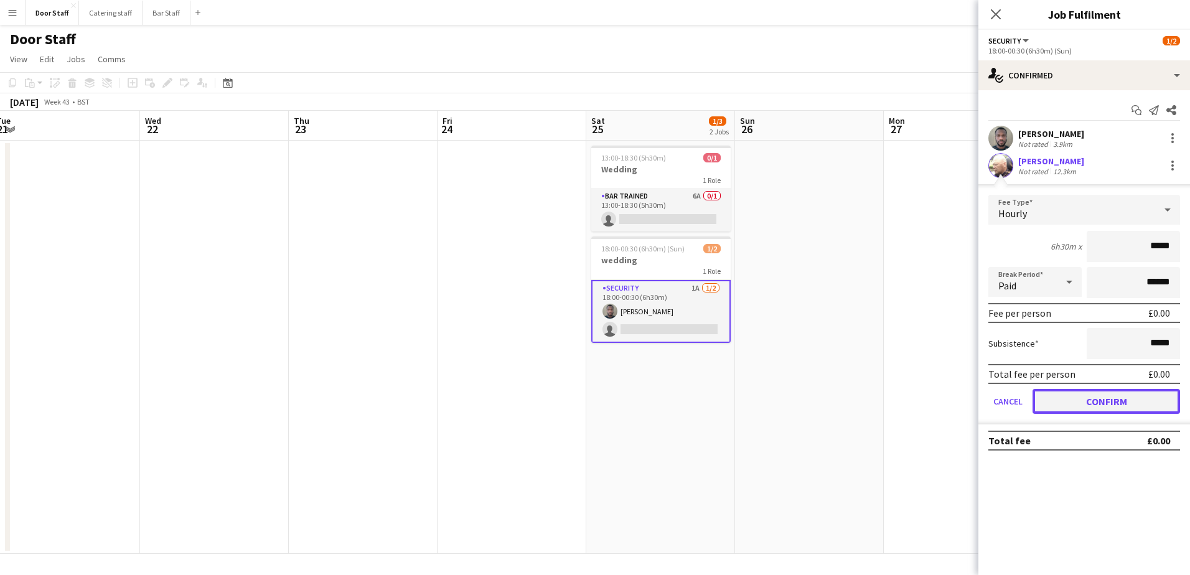
click at [1103, 403] on button "Confirm" at bounding box center [1107, 401] width 148 height 25
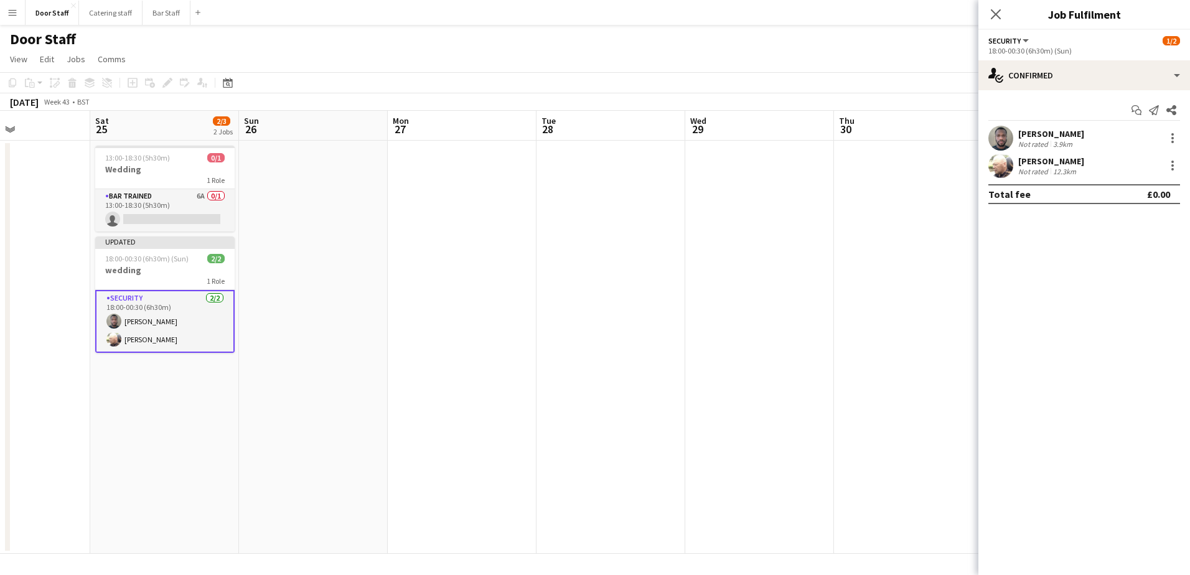
drag, startPoint x: 882, startPoint y: 376, endPoint x: 404, endPoint y: 313, distance: 481.7
click at [404, 313] on app-calendar-viewport "Tue 21 Wed 22 Thu 23 Fri 24 Sat 25 2/3 2 Jobs Sun 26 Mon 27 Tue 28 Wed 29 Thu 3…" at bounding box center [595, 332] width 1190 height 443
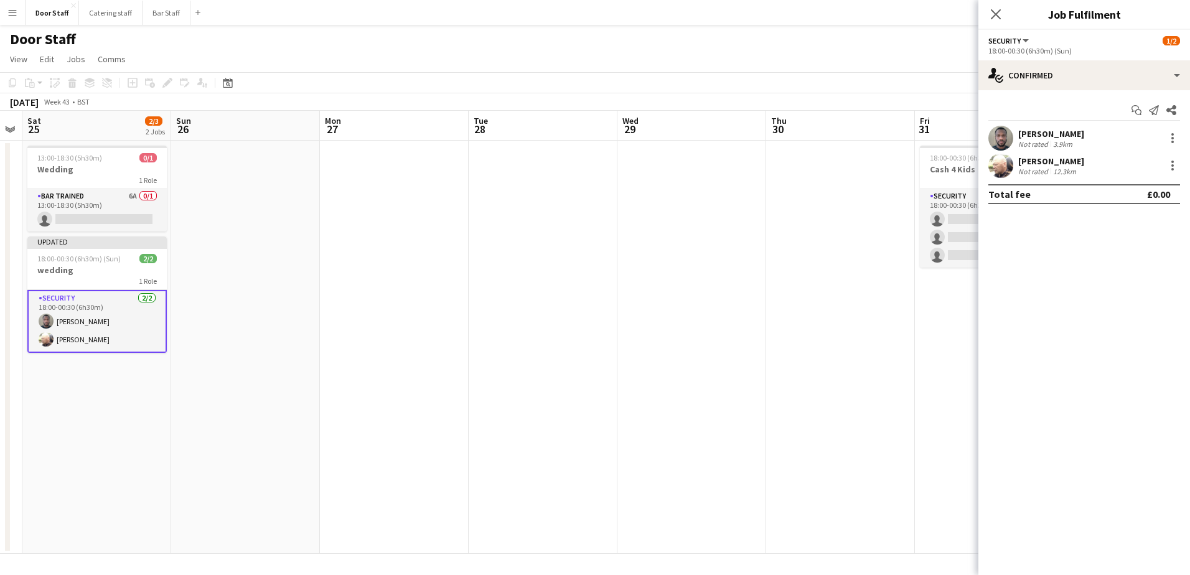
scroll to position [0, 414]
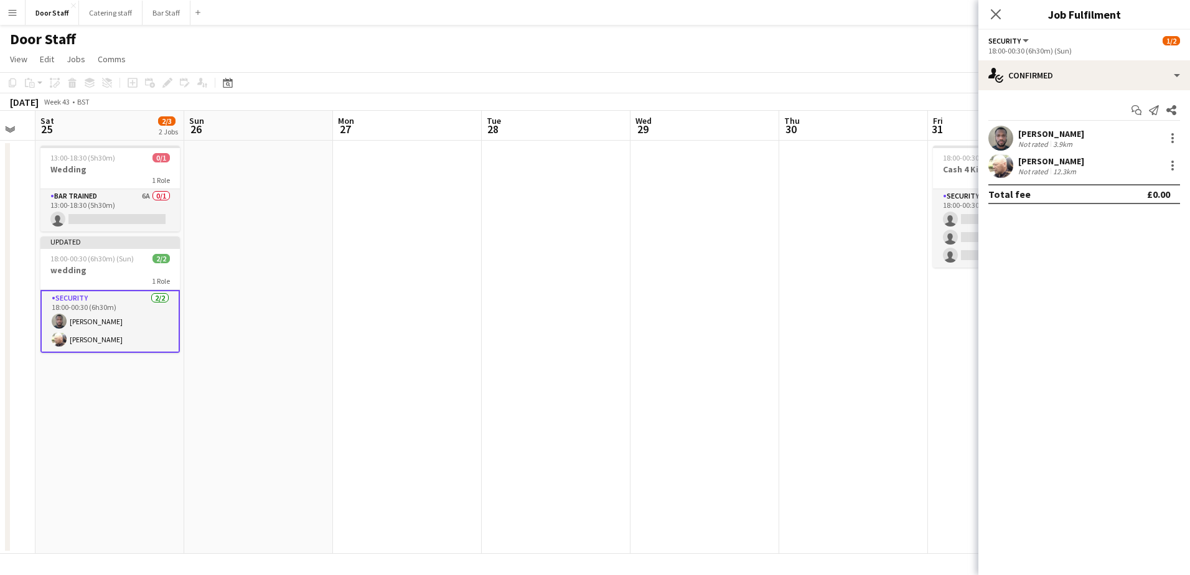
drag, startPoint x: 648, startPoint y: 250, endPoint x: 381, endPoint y: 243, distance: 267.2
click at [381, 243] on app-calendar-viewport "Wed 22 Thu 23 Fri 24 Sat 25 2/3 2 Jobs Sun 26 Mon 27 Tue 28 Wed 29 Thu 30 Fri 3…" at bounding box center [595, 332] width 1190 height 443
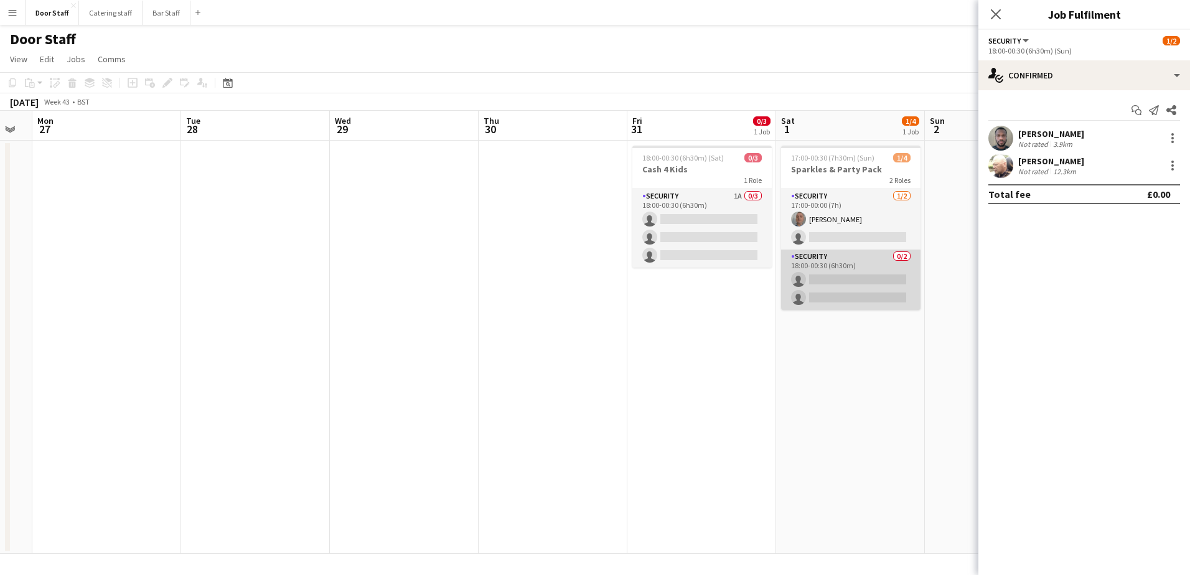
click at [868, 295] on app-card-role "Security 0/2 18:00-00:30 (6h30m) single-neutral-actions single-neutral-actions" at bounding box center [850, 280] width 139 height 60
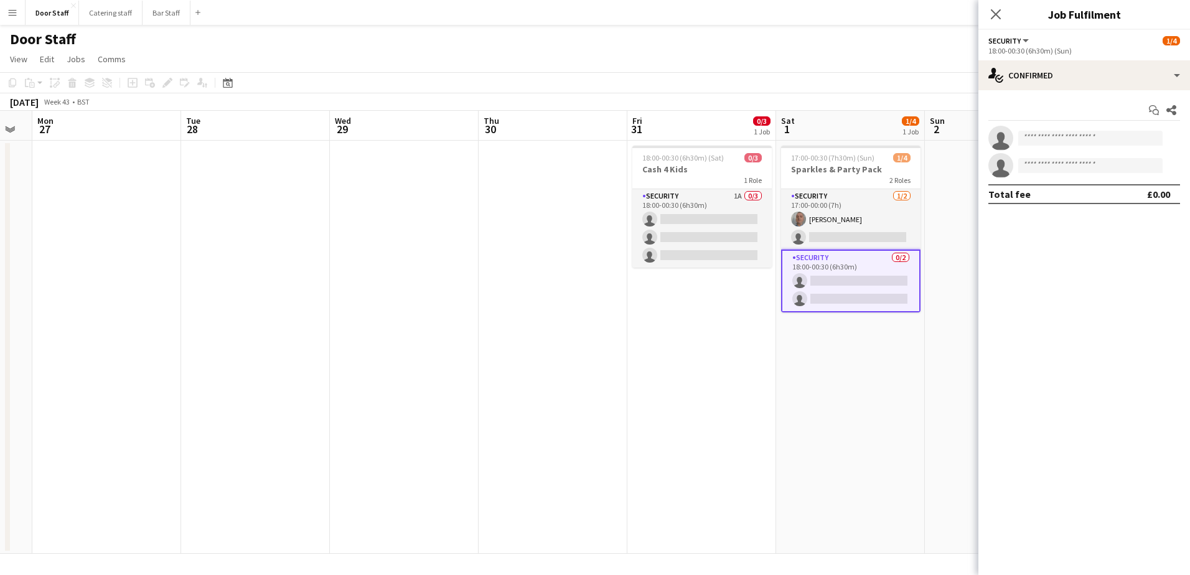
click at [861, 278] on app-card-role "Security 0/2 18:00-00:30 (6h30m) single-neutral-actions single-neutral-actions" at bounding box center [850, 281] width 139 height 63
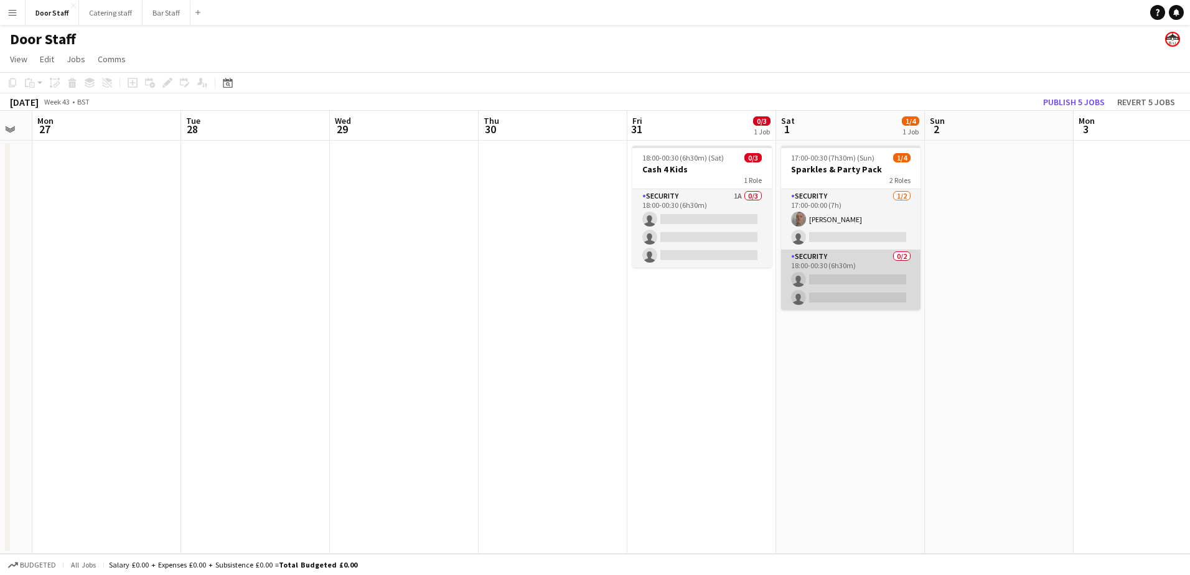
click at [861, 278] on app-card-role "Security 0/2 18:00-00:30 (6h30m) single-neutral-actions single-neutral-actions" at bounding box center [850, 280] width 139 height 60
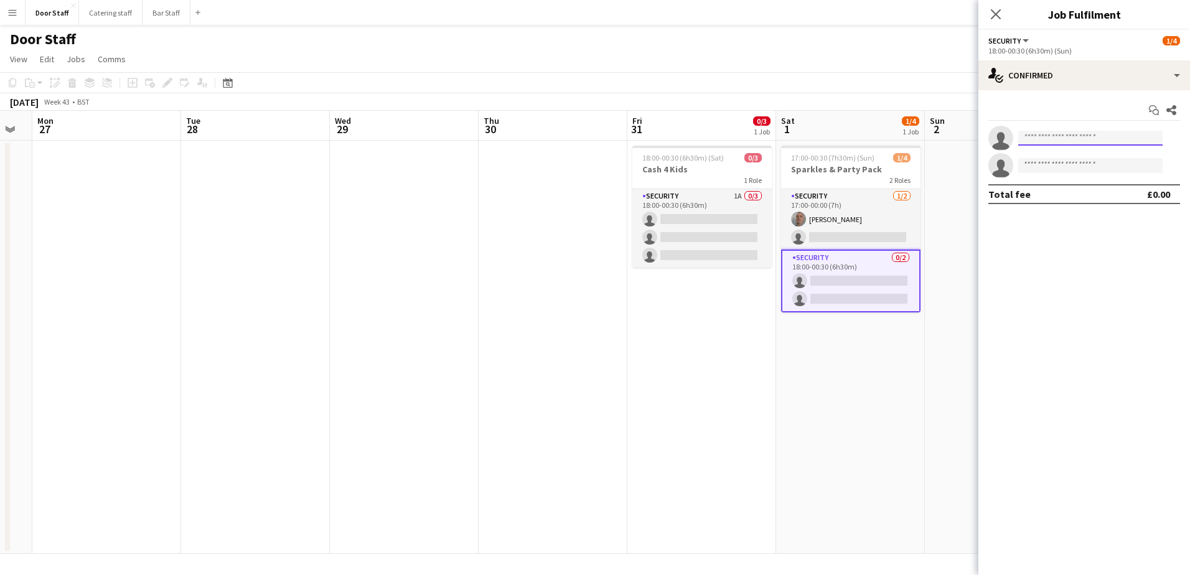
click at [1071, 145] on input at bounding box center [1091, 138] width 144 height 15
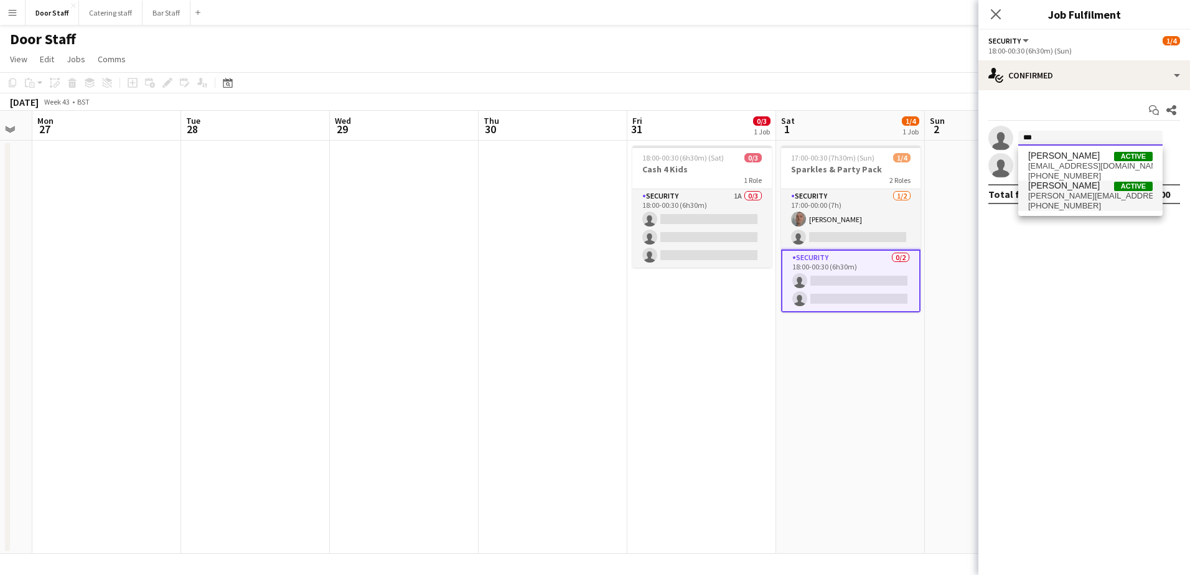
type input "***"
click at [1057, 191] on span "[PERSON_NAME][EMAIL_ADDRESS][DOMAIN_NAME]" at bounding box center [1091, 196] width 125 height 10
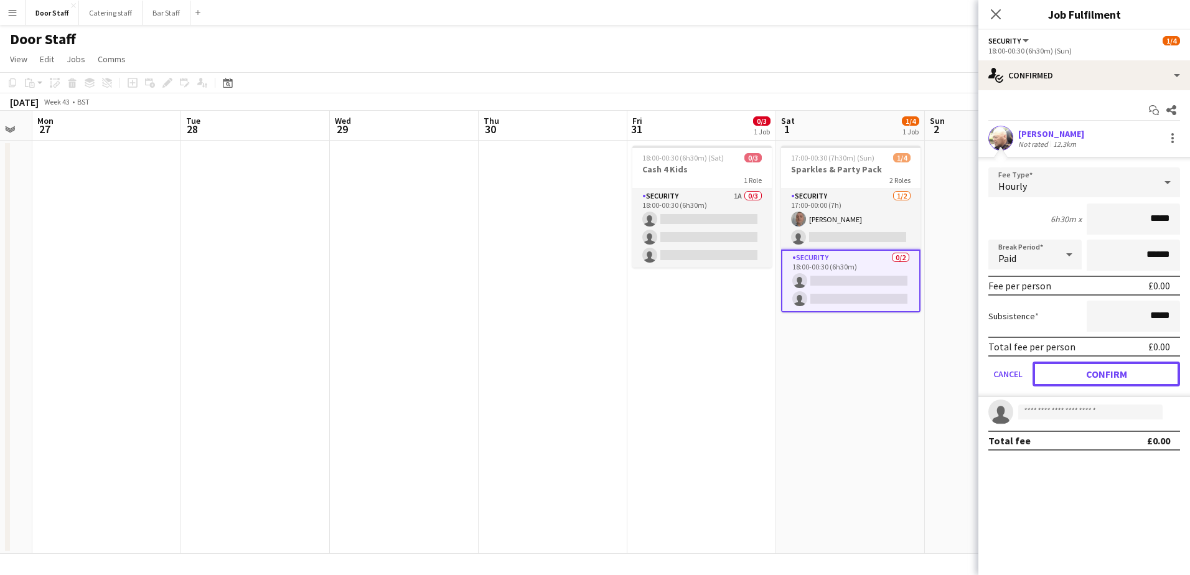
click at [1103, 372] on button "Confirm" at bounding box center [1107, 374] width 148 height 25
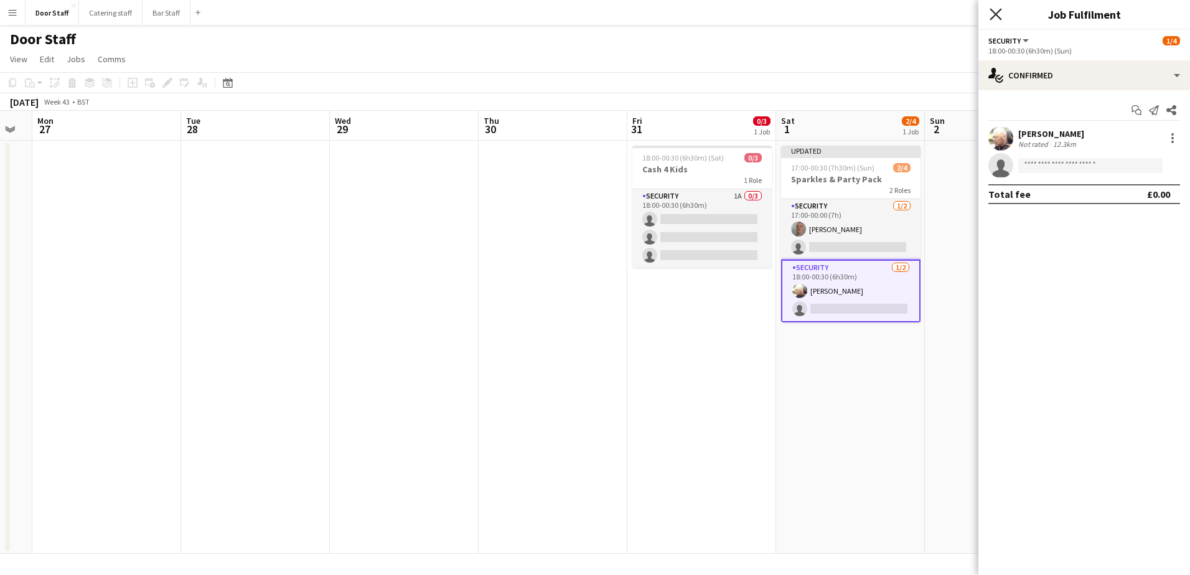
click at [1002, 12] on icon "Close pop-in" at bounding box center [996, 14] width 12 height 12
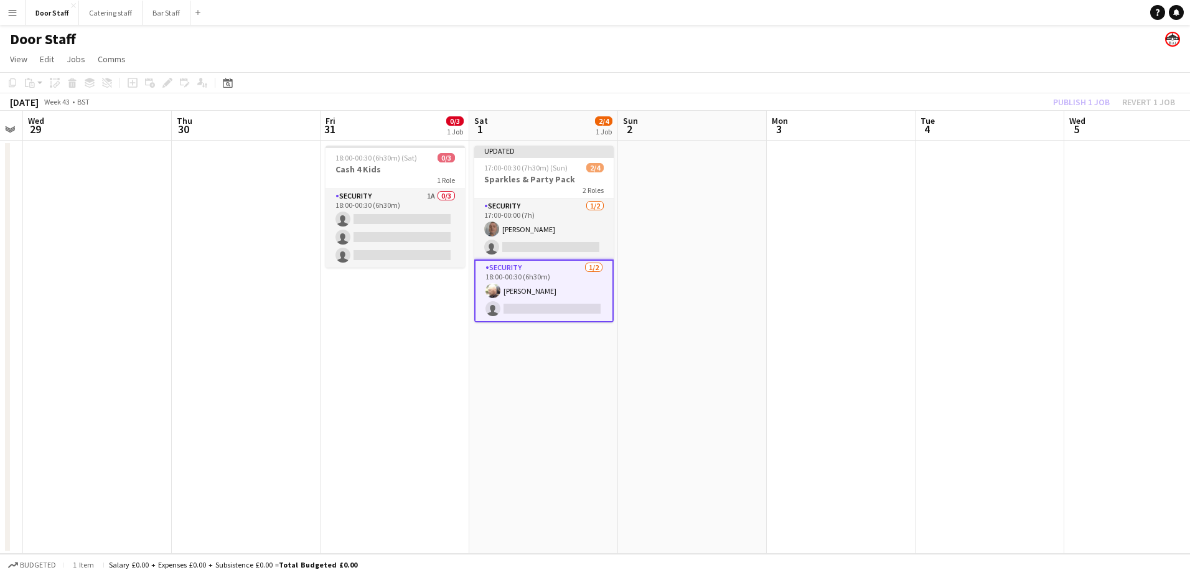
drag, startPoint x: 984, startPoint y: 291, endPoint x: 852, endPoint y: 158, distance: 188.0
click at [690, 266] on app-calendar-viewport "Sun 26 Mon 27 Tue 28 Wed 29 Thu 30 Fri 31 0/3 1 Job Sat 1 2/4 1 Job Sun 2 Mon 3…" at bounding box center [595, 332] width 1190 height 443
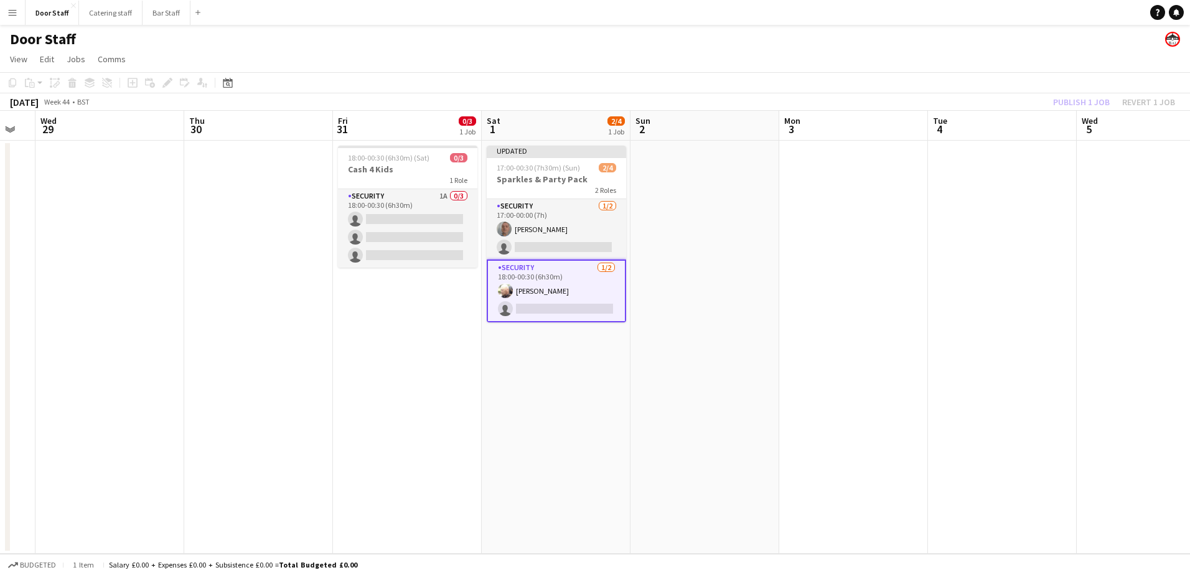
click at [1083, 100] on div "Publish 1 job Revert 1 job" at bounding box center [1115, 102] width 152 height 16
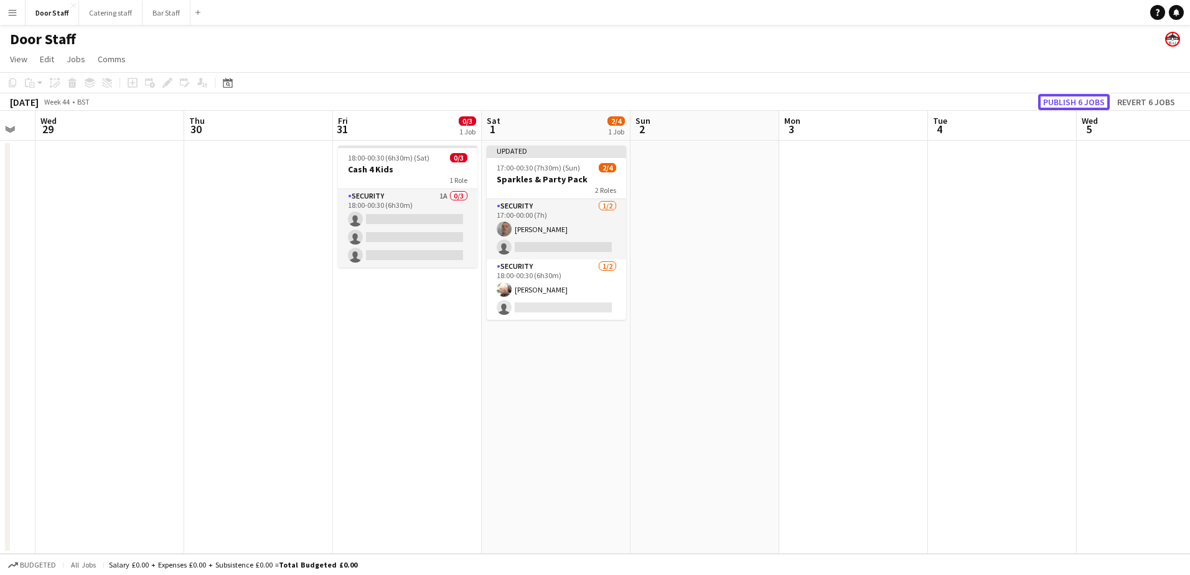
click at [1083, 100] on button "Publish 6 jobs" at bounding box center [1075, 102] width 72 height 16
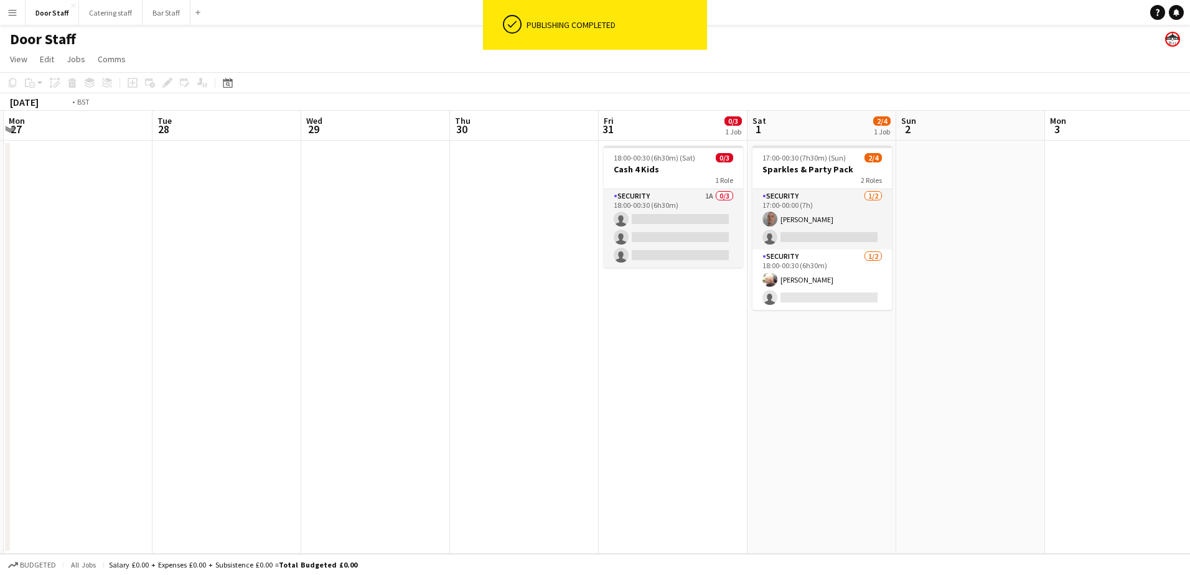
drag, startPoint x: 341, startPoint y: 370, endPoint x: 796, endPoint y: 263, distance: 468.2
click at [748, 276] on app-calendar-viewport "Sat 25 2/3 2 Jobs Sun 26 Mon 27 Tue 28 Wed 29 Thu 30 Fri 31 0/3 1 Job Sat 1 2/4…" at bounding box center [595, 332] width 1190 height 443
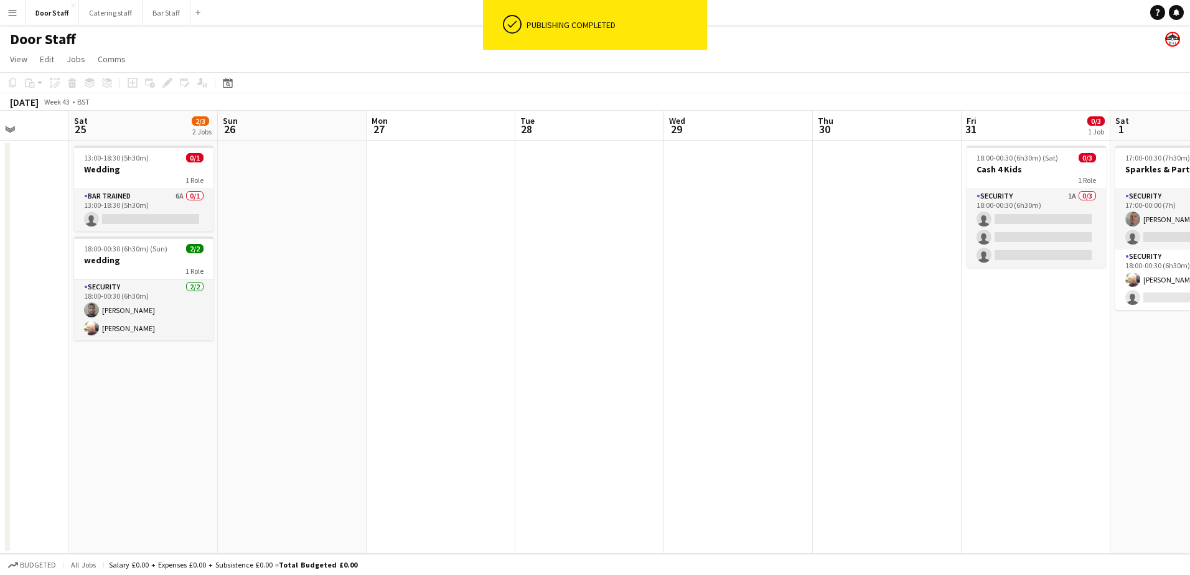
drag, startPoint x: 341, startPoint y: 325, endPoint x: 672, endPoint y: 253, distance: 338.3
click at [679, 248] on app-calendar-viewport "Wed 22 Thu 23 Fri 24 Sat 25 2/3 2 Jobs Sun 26 Mon 27 Tue 28 Wed 29 Thu 30 Fri 3…" at bounding box center [595, 332] width 1190 height 443
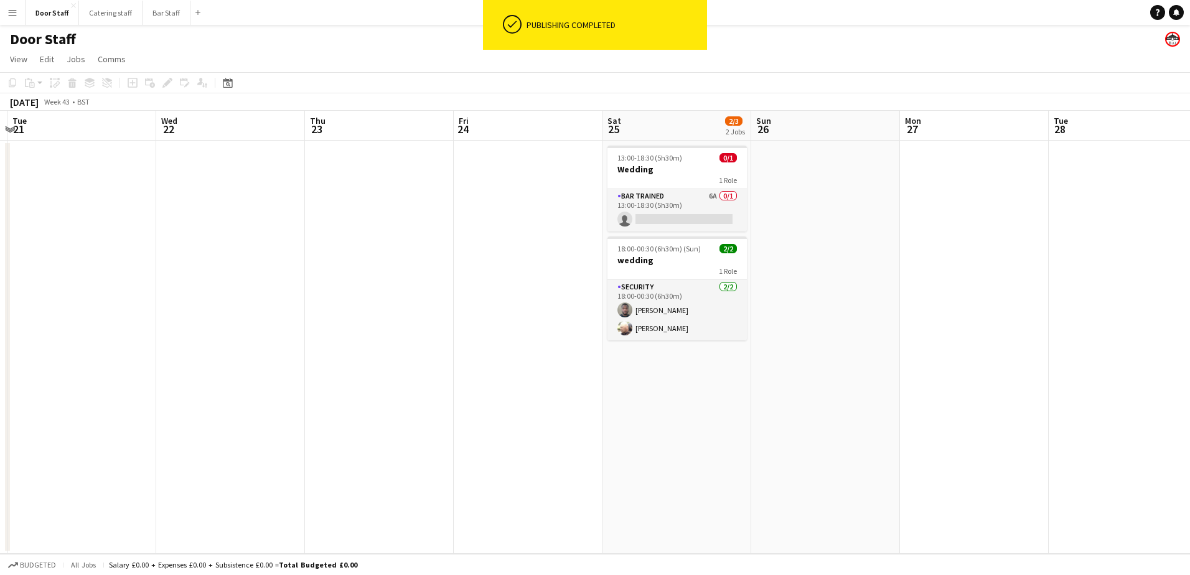
drag, startPoint x: 643, startPoint y: 268, endPoint x: 868, endPoint y: 212, distance: 231.8
click at [868, 212] on app-calendar-viewport "Sun 19 2/2 1 Job Mon 20 Tue 21 Wed 22 Thu 23 Fri 24 Sat 25 2/3 2 Jobs Sun 26 Mo…" at bounding box center [595, 332] width 1190 height 443
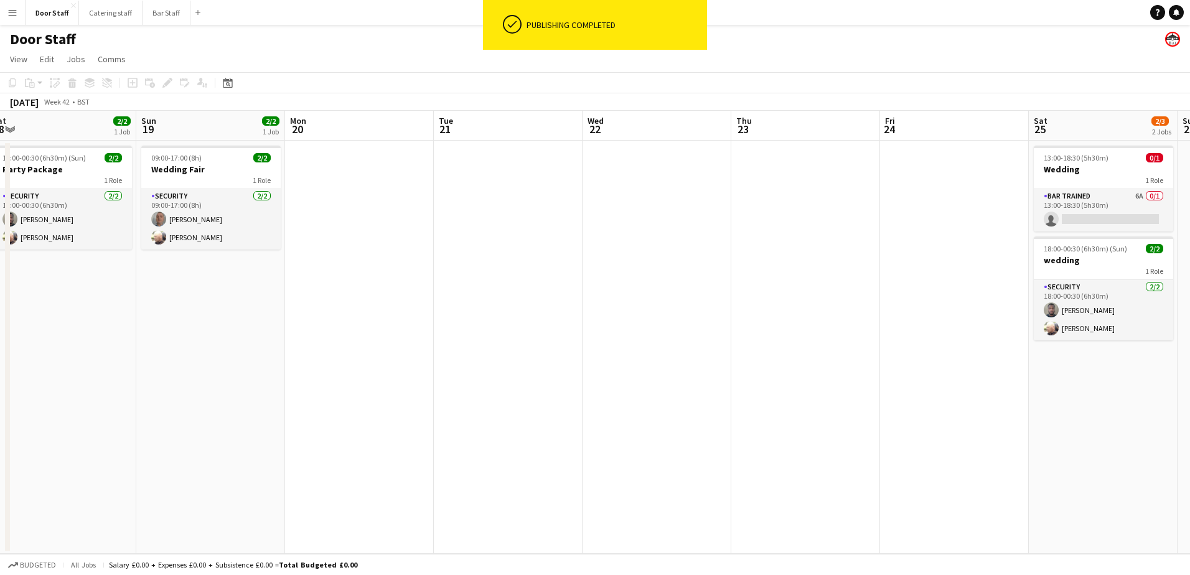
drag, startPoint x: 184, startPoint y: 270, endPoint x: 782, endPoint y: 194, distance: 602.5
click at [735, 193] on app-calendar-viewport "Thu 16 Fri 17 2/2 1 Job Sat 18 2/2 1 Job Sun 19 2/2 1 Job Mon 20 Tue 21 Wed 22 …" at bounding box center [595, 332] width 1190 height 443
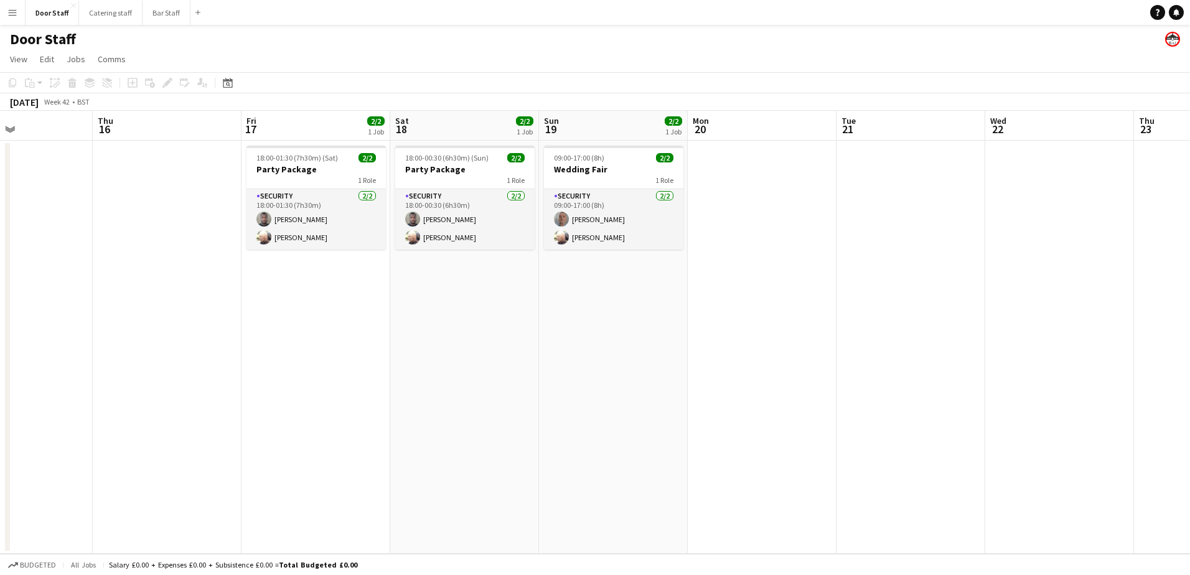
drag, startPoint x: 484, startPoint y: 328, endPoint x: 770, endPoint y: 266, distance: 292.5
click at [745, 273] on app-calendar-viewport "Mon 13 Tue 14 Wed 15 Thu 16 Fri 17 2/2 1 Job Sat 18 2/2 1 Job Sun 19 2/2 1 Job …" at bounding box center [595, 332] width 1190 height 443
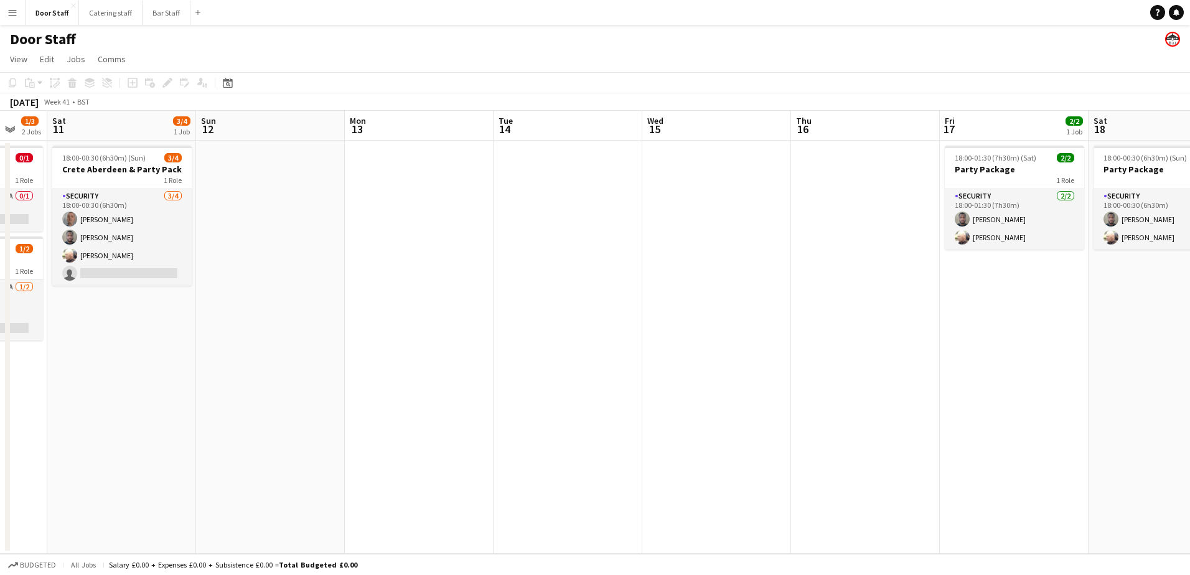
drag, startPoint x: 122, startPoint y: 359, endPoint x: 725, endPoint y: 270, distance: 609.8
click at [720, 271] on app-calendar-viewport "Wed 8 1/4 1 Job Thu 9 1/4 1 Job Fri 10 1/3 2 Jobs Sat 11 3/4 1 Job Sun 12 Mon 1…" at bounding box center [595, 332] width 1190 height 443
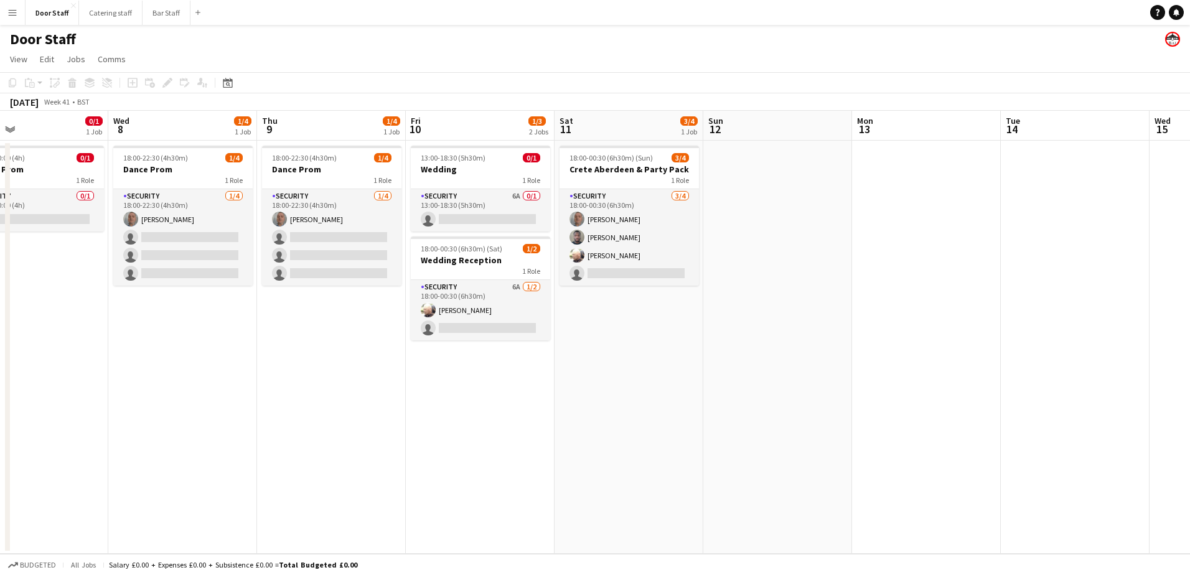
drag, startPoint x: 287, startPoint y: 329, endPoint x: 712, endPoint y: 285, distance: 426.9
click at [714, 283] on app-calendar-viewport "Sun 5 Mon 6 Tue 7 0/1 1 Job Wed 8 1/4 1 Job Thu 9 1/4 1 Job Fri 10 1/3 2 Jobs S…" at bounding box center [595, 332] width 1190 height 443
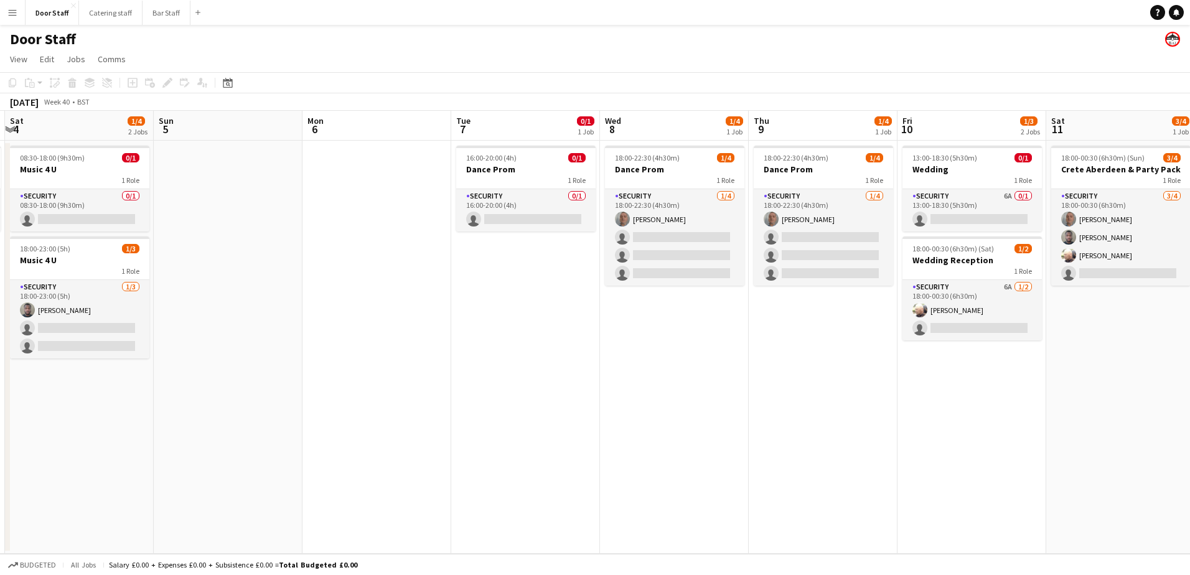
drag, startPoint x: 211, startPoint y: 395, endPoint x: 697, endPoint y: 324, distance: 491.3
click at [697, 324] on app-calendar-viewport "Thu 2 Fri 3 1/1 1 Job Sat 4 1/4 2 Jobs Sun 5 Mon 6 Tue 7 0/1 1 Job Wed 8 1/4 1 …" at bounding box center [595, 332] width 1190 height 443
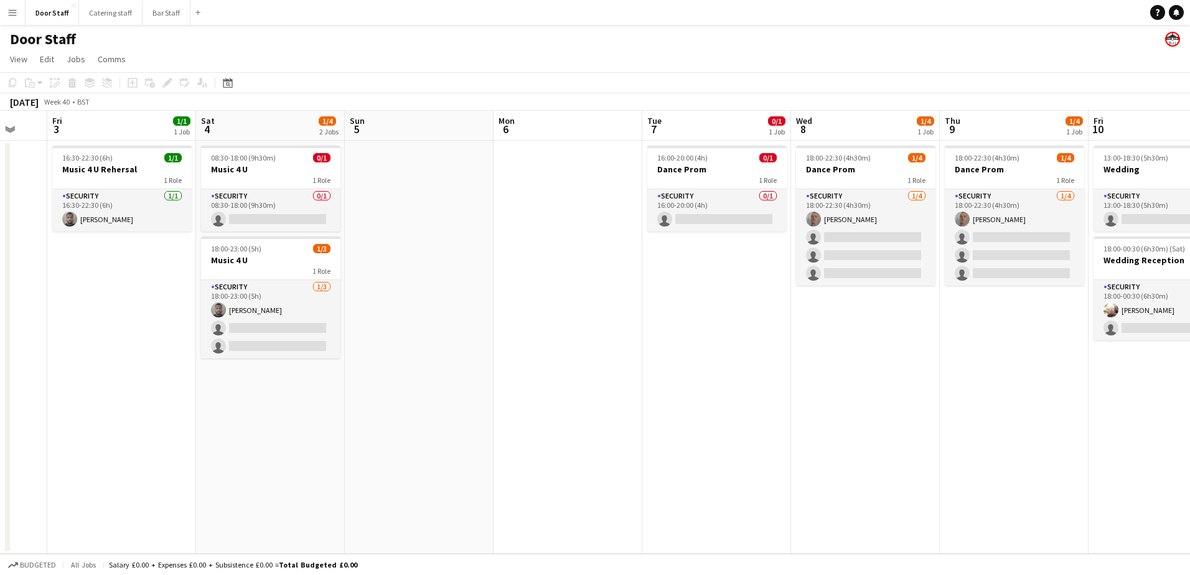
scroll to position [0, 359]
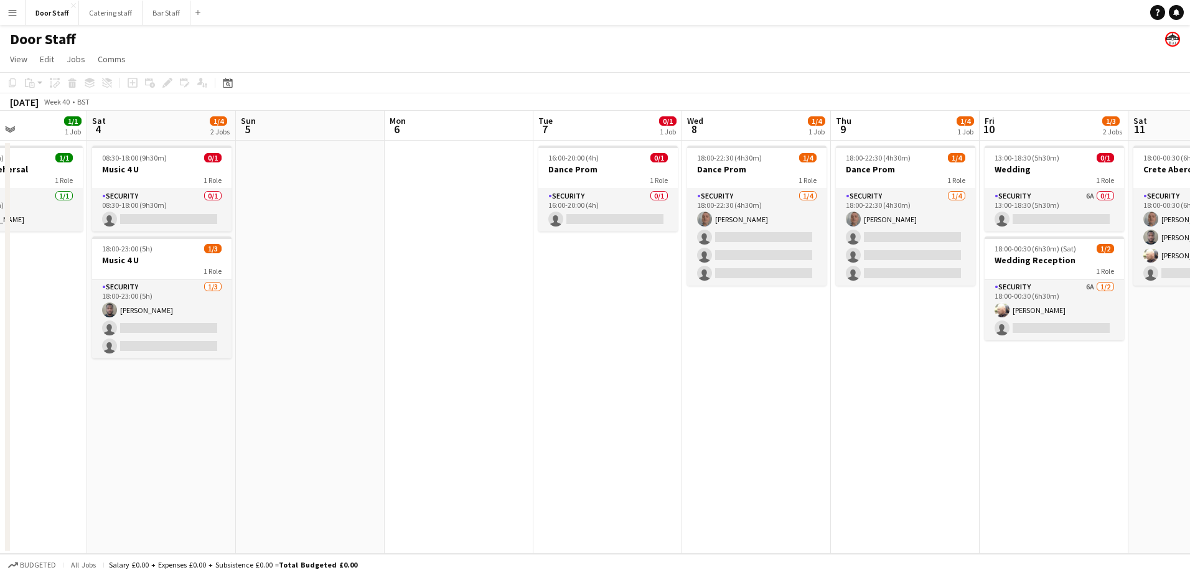
drag, startPoint x: 441, startPoint y: 342, endPoint x: 523, endPoint y: 332, distance: 82.8
click at [523, 332] on app-calendar-viewport "Wed 1 1/1 1 Job Thu 2 Fri 3 1/1 1 Job Sat 4 1/4 2 Jobs Sun 5 Mon 6 Tue 7 0/1 1 …" at bounding box center [595, 332] width 1190 height 443
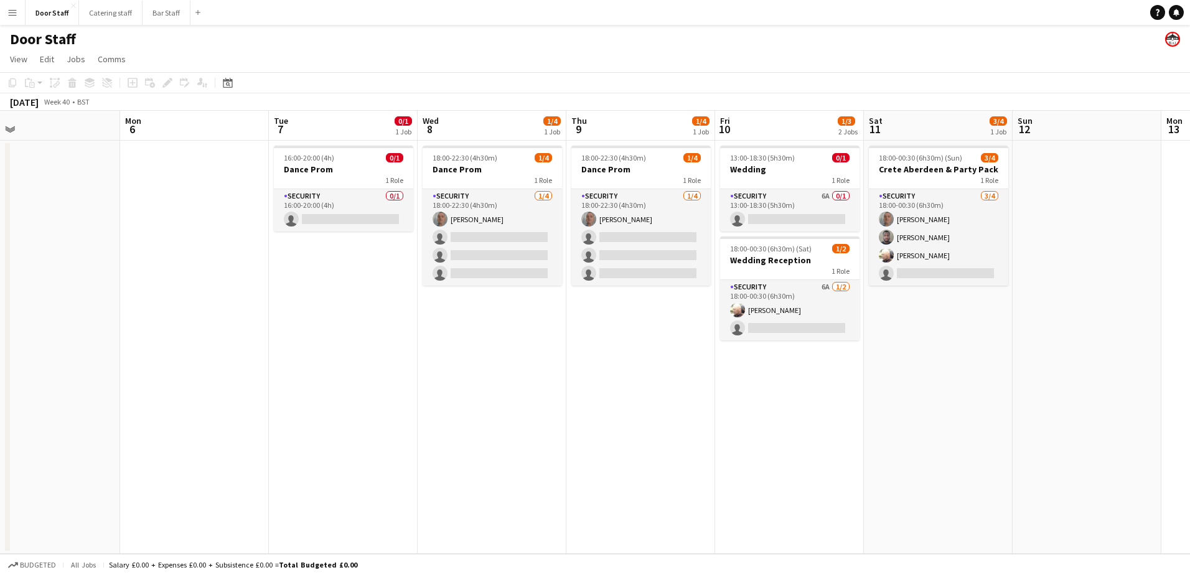
drag, startPoint x: 506, startPoint y: 291, endPoint x: 214, endPoint y: 301, distance: 292.2
click at [214, 301] on app-calendar-viewport "Thu 2 Fri 3 1/1 1 Job Sat 4 1/4 2 Jobs Sun 5 Mon 6 Tue 7 0/1 1 Job Wed 8 1/4 1 …" at bounding box center [595, 332] width 1190 height 443
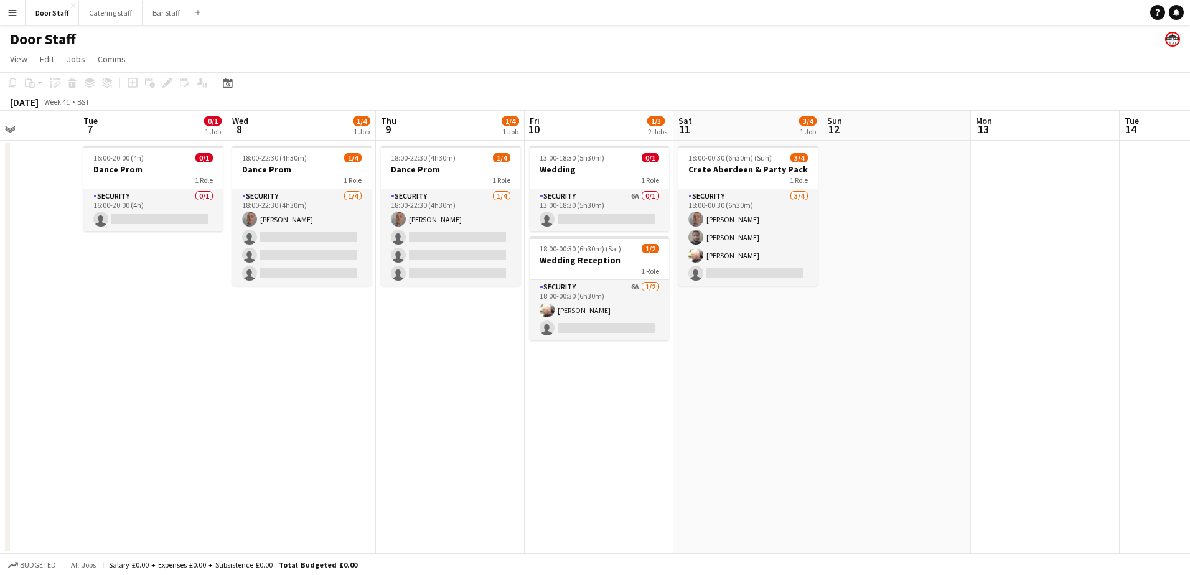
drag, startPoint x: 593, startPoint y: 315, endPoint x: 430, endPoint y: 328, distance: 164.3
click at [430, 328] on app-calendar-viewport "Sat 4 1/4 2 Jobs Sun 5 Mon 6 Tue 7 0/1 1 Job Wed 8 1/4 1 Job Thu 9 1/4 1 Job Fr…" at bounding box center [595, 332] width 1190 height 443
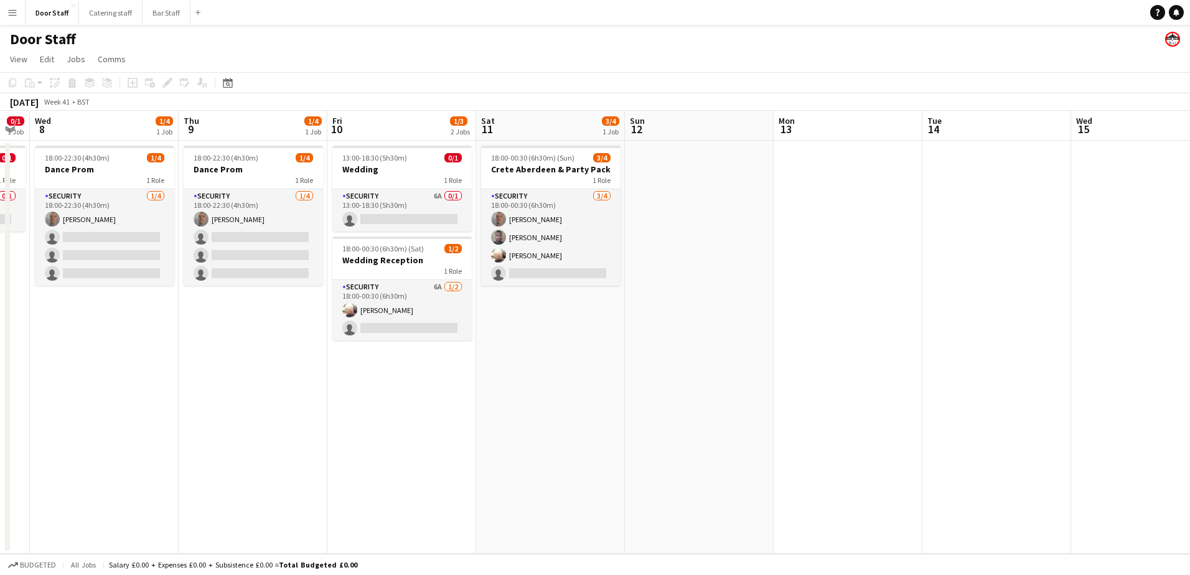
scroll to position [0, 435]
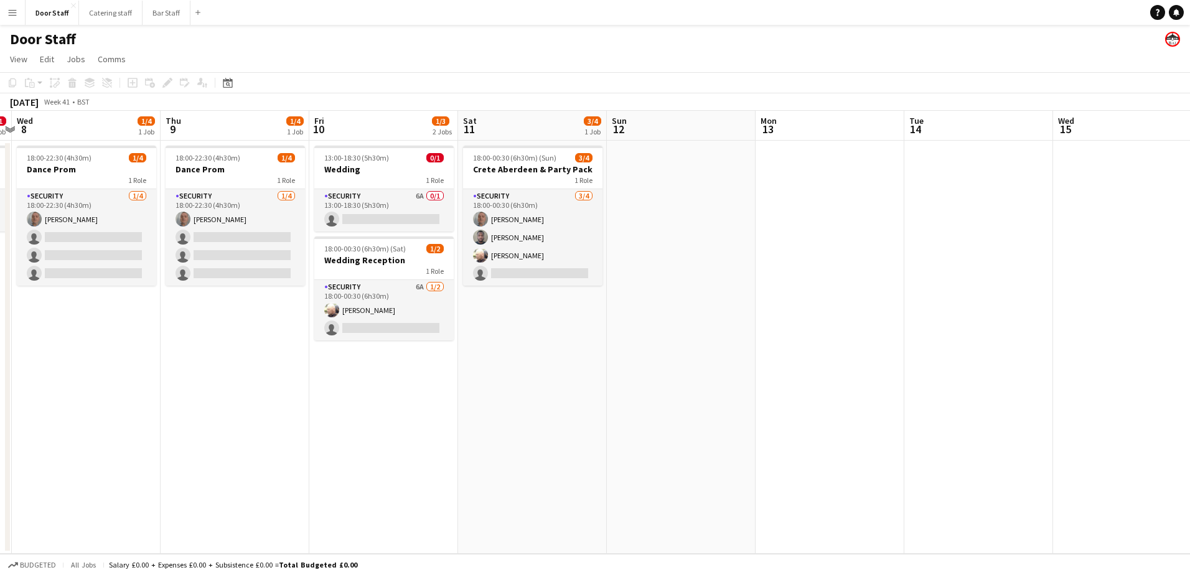
drag, startPoint x: 525, startPoint y: 410, endPoint x: 311, endPoint y: 410, distance: 214.8
click at [311, 410] on app-calendar-viewport "Sun 5 Mon 6 Tue 7 0/1 1 Job Wed 8 1/4 1 Job Thu 9 1/4 1 Job Fri 10 1/3 2 Jobs S…" at bounding box center [595, 332] width 1190 height 443
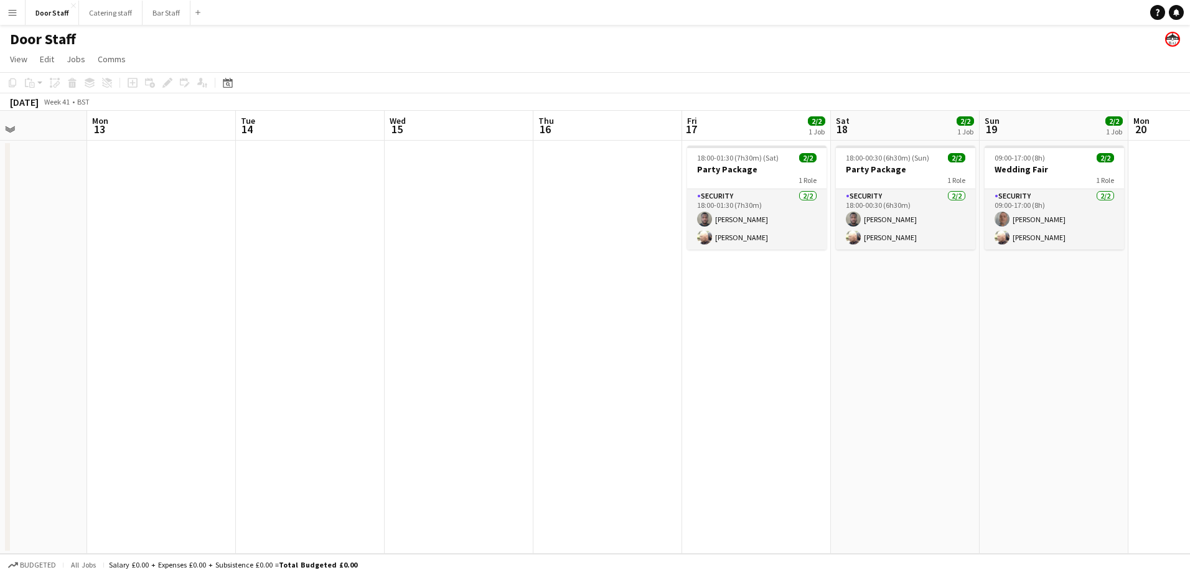
drag, startPoint x: 674, startPoint y: 372, endPoint x: -2, endPoint y: 431, distance: 679.3
click at [0, 431] on html "Menu Boards Boards Boards All jobs Status Workforce Workforce My Workforce Recr…" at bounding box center [595, 287] width 1190 height 575
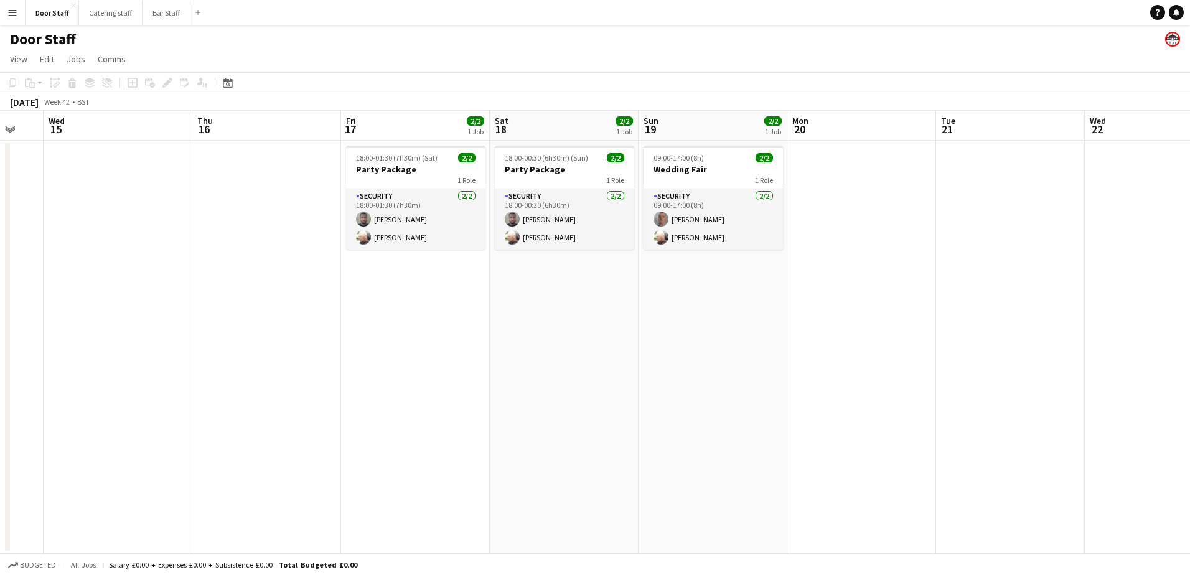
drag, startPoint x: 441, startPoint y: 395, endPoint x: 256, endPoint y: 407, distance: 185.9
click at [256, 407] on app-calendar-viewport "Sun 12 Mon 13 Tue 14 Wed 15 Thu 16 Fri 17 2/2 1 Job Sat 18 2/2 1 Job Sun 19 2/2…" at bounding box center [595, 332] width 1190 height 443
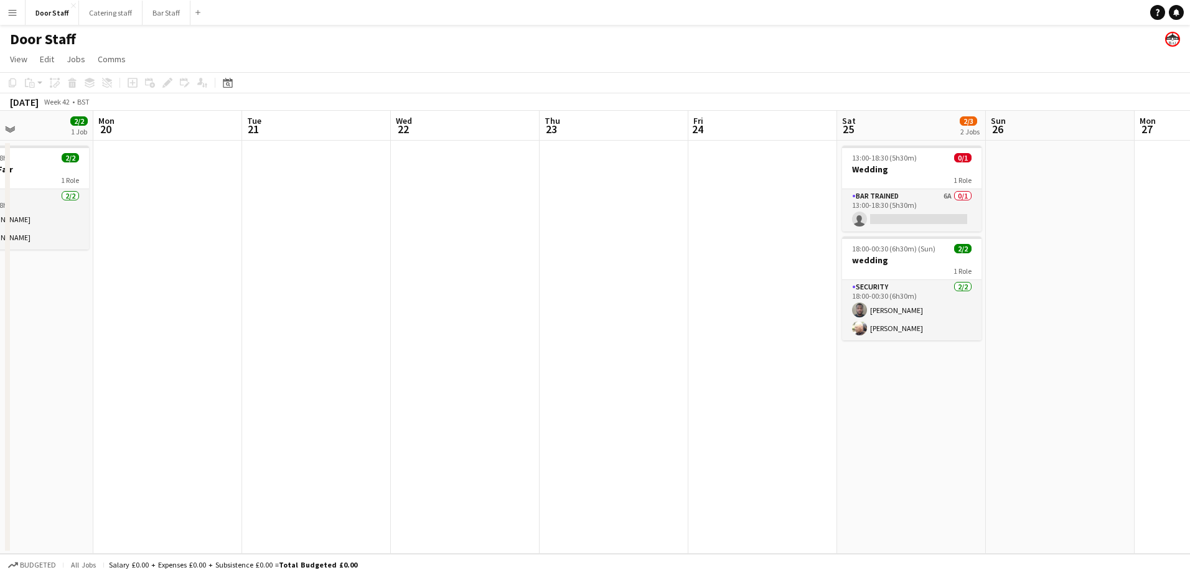
drag, startPoint x: 724, startPoint y: 387, endPoint x: 228, endPoint y: 402, distance: 496.4
click at [225, 402] on app-calendar-viewport "Thu 16 Fri 17 2/2 1 Job Sat 18 2/2 1 Job Sun 19 2/2 1 Job Mon 20 Tue 21 Wed 22 …" at bounding box center [595, 332] width 1190 height 443
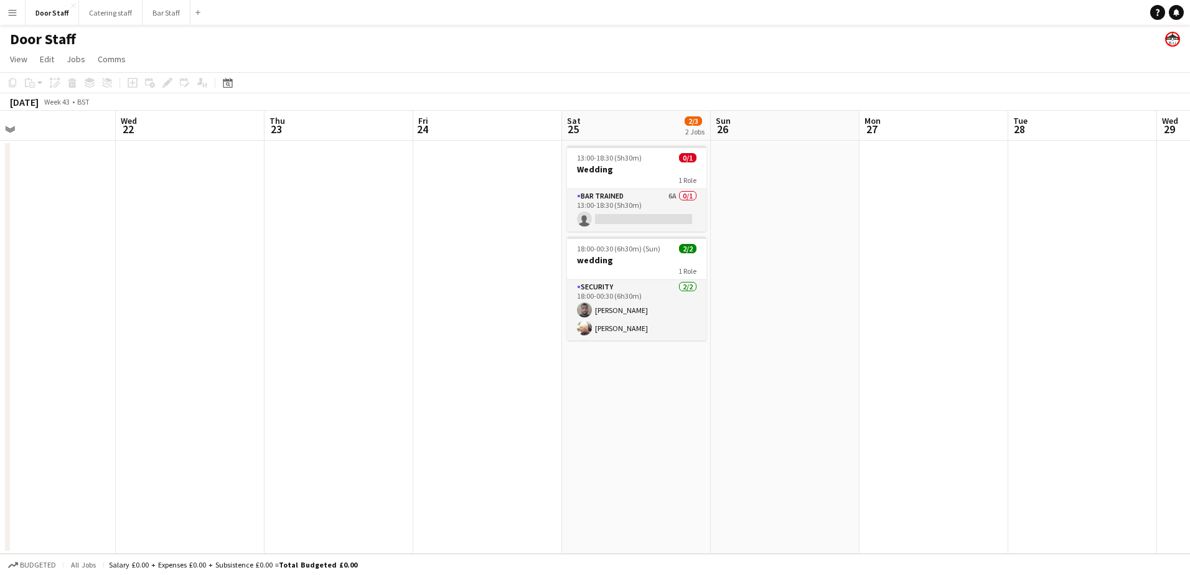
scroll to position [0, 385]
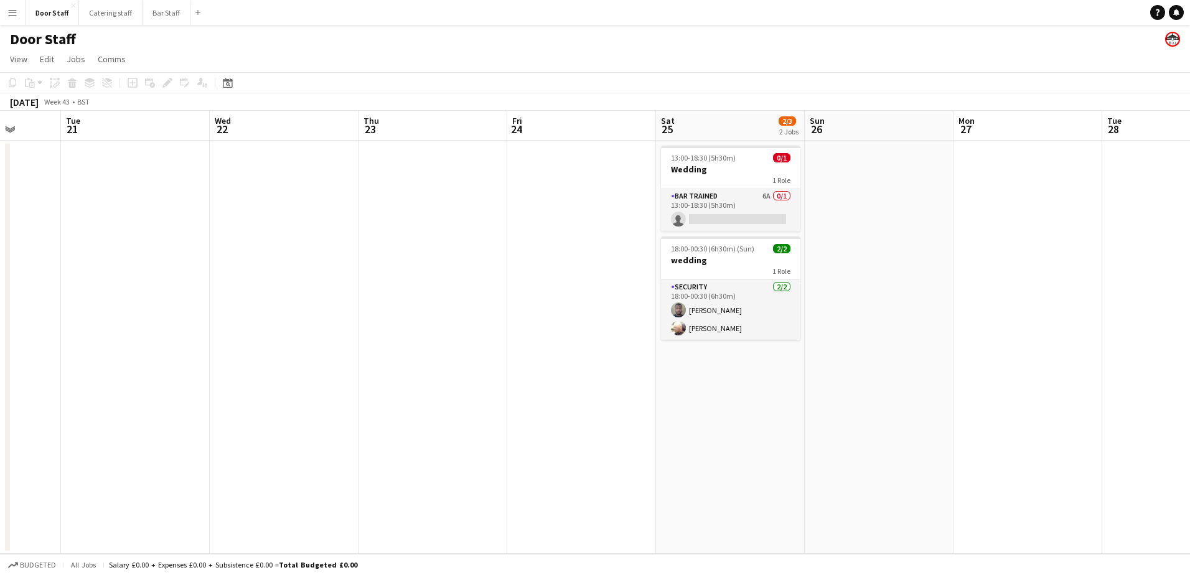
drag, startPoint x: 700, startPoint y: 397, endPoint x: 383, endPoint y: 397, distance: 317.5
click at [383, 397] on app-calendar-viewport "Sat 18 2/2 1 Job Sun 19 2/2 1 Job Mon 20 Tue 21 Wed 22 Thu 23 Fri 24 Sat 25 2/3…" at bounding box center [595, 332] width 1190 height 443
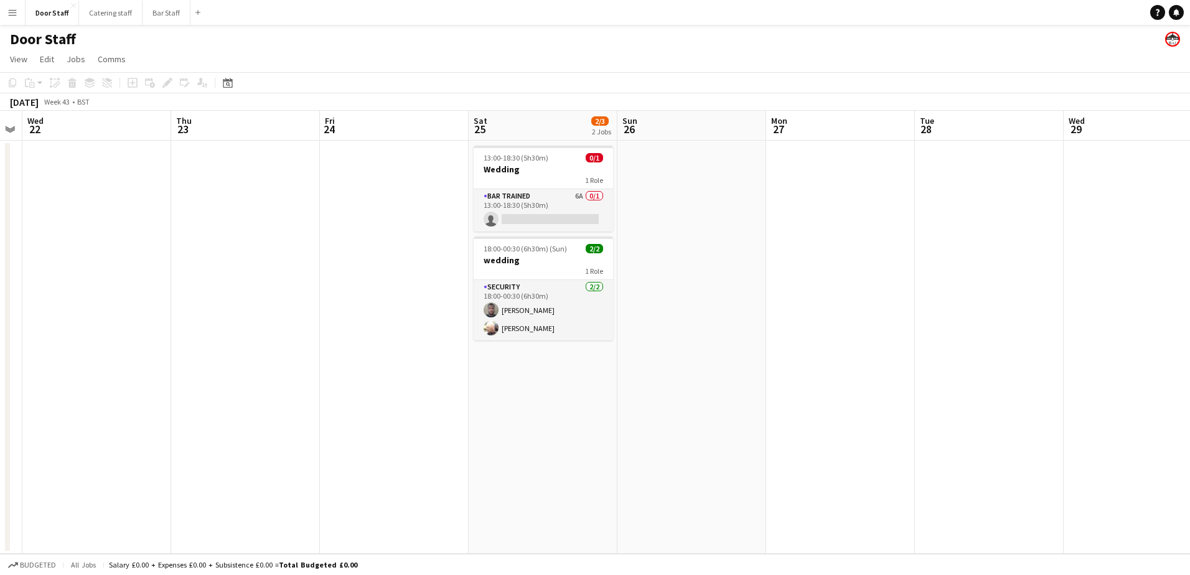
scroll to position [0, 476]
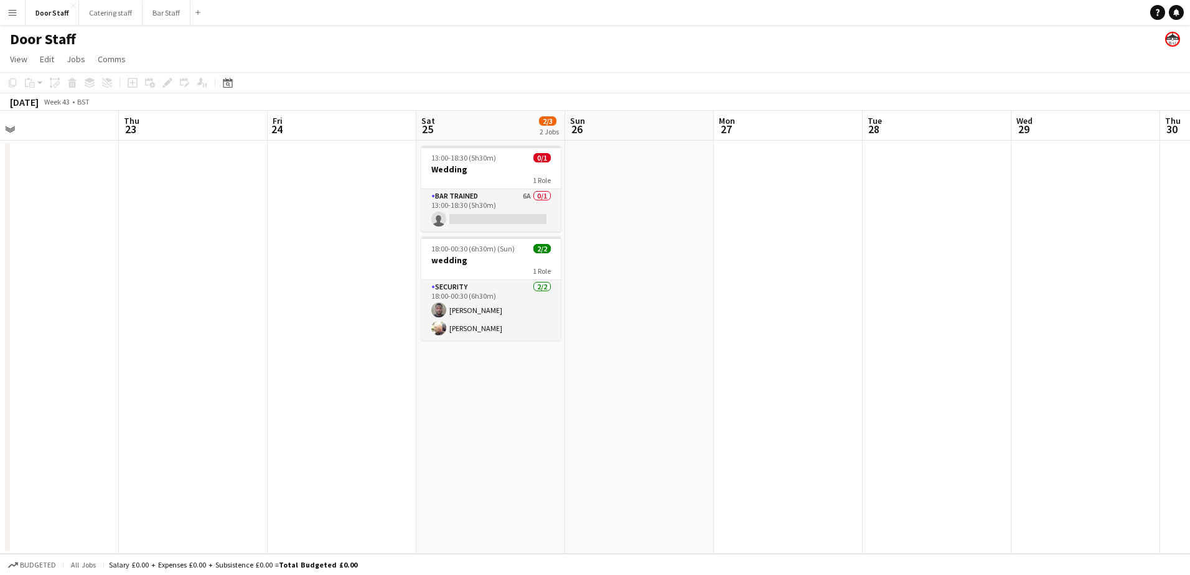
drag, startPoint x: 627, startPoint y: 404, endPoint x: 358, endPoint y: 407, distance: 269.0
click at [358, 407] on app-calendar-viewport "Sun 19 2/2 1 Job Mon 20 Tue 21 Wed 22 Thu 23 Fri 24 Sat 25 2/3 2 Jobs Sun 26 Mo…" at bounding box center [595, 332] width 1190 height 443
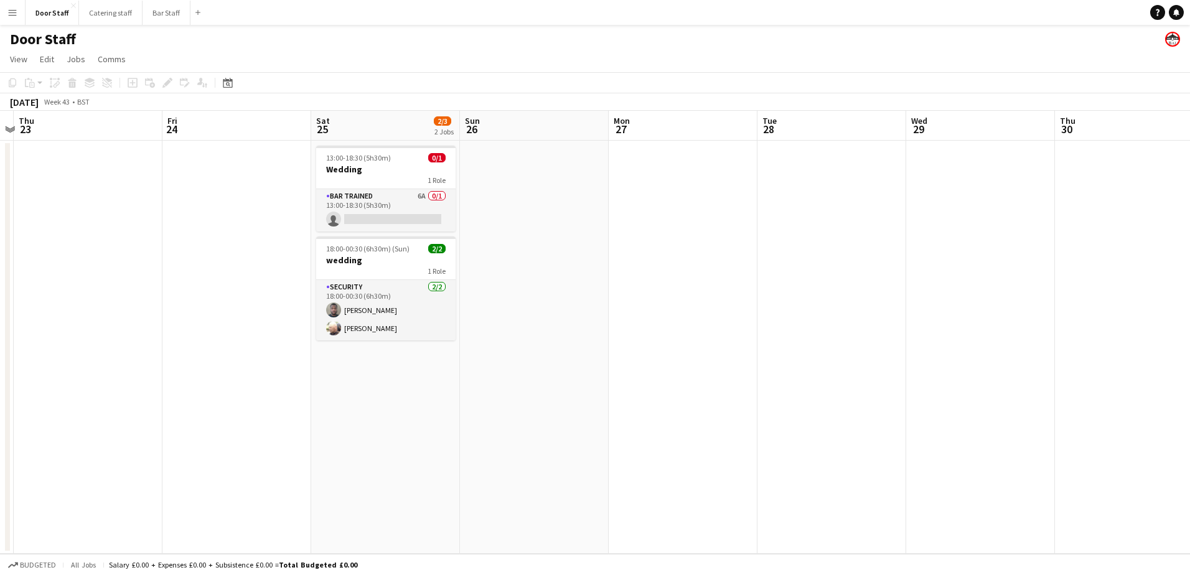
drag, startPoint x: 573, startPoint y: 403, endPoint x: 191, endPoint y: 422, distance: 382.7
click at [194, 420] on app-calendar-viewport "Mon 20 Tue 21 Wed 22 Thu 23 Fri 24 Sat 25 2/3 2 Jobs Sun 26 Mon 27 Tue 28 Wed 2…" at bounding box center [595, 332] width 1190 height 443
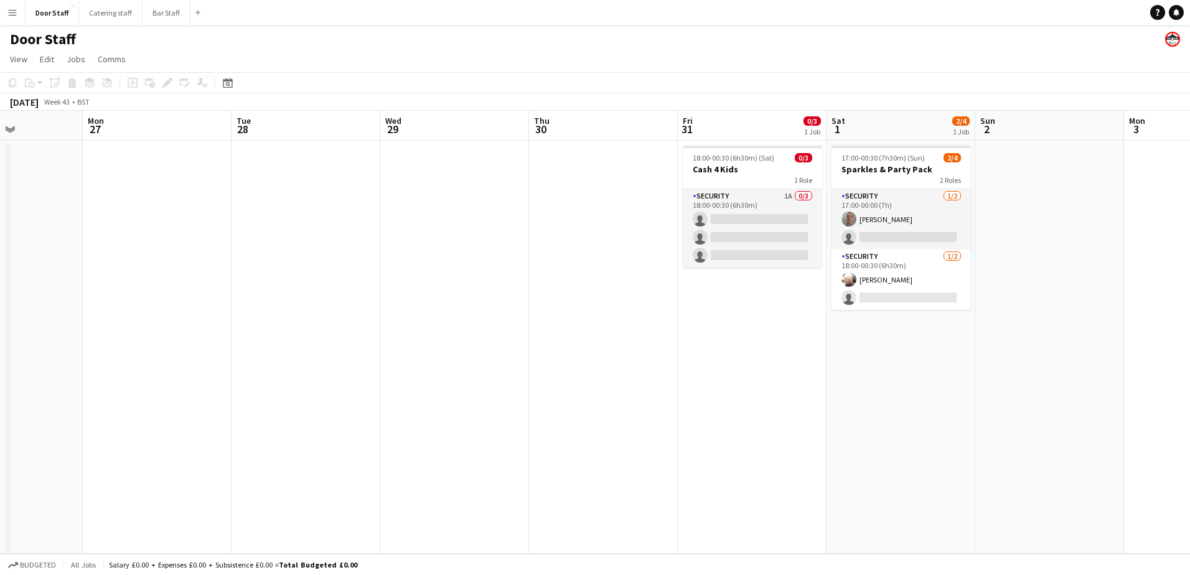
scroll to position [0, 383]
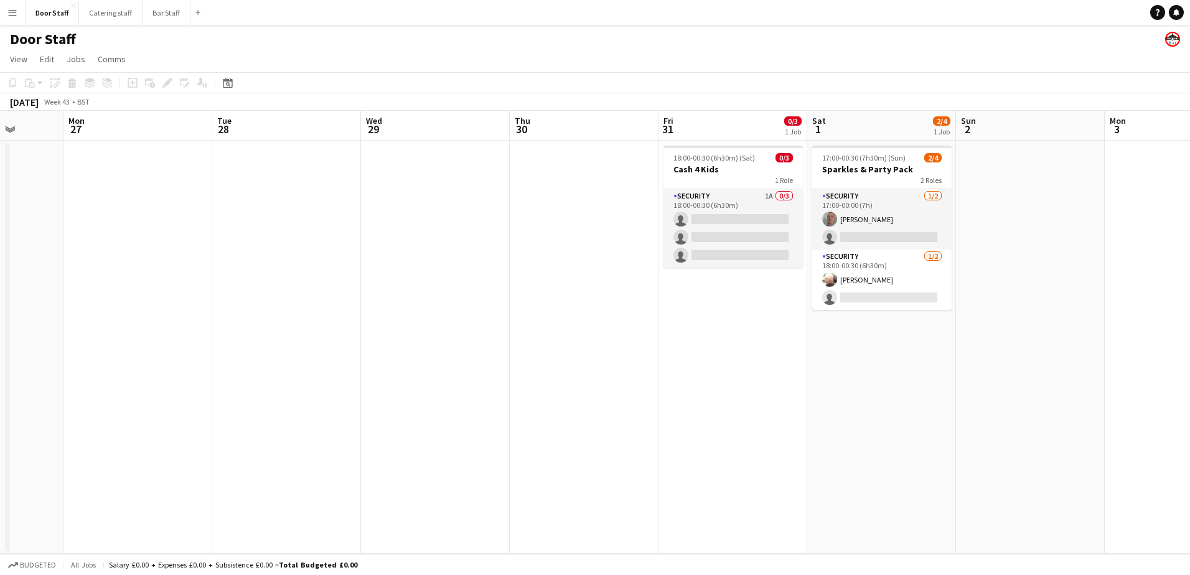
drag, startPoint x: 355, startPoint y: 401, endPoint x: 273, endPoint y: 401, distance: 82.2
click at [273, 401] on app-calendar-viewport "Fri 24 Sat 25 2/3 2 Jobs Sun 26 Mon 27 Tue 28 Wed 29 Thu 30 Fri 31 0/3 1 Job Sa…" at bounding box center [595, 332] width 1190 height 443
